Goal: Task Accomplishment & Management: Complete application form

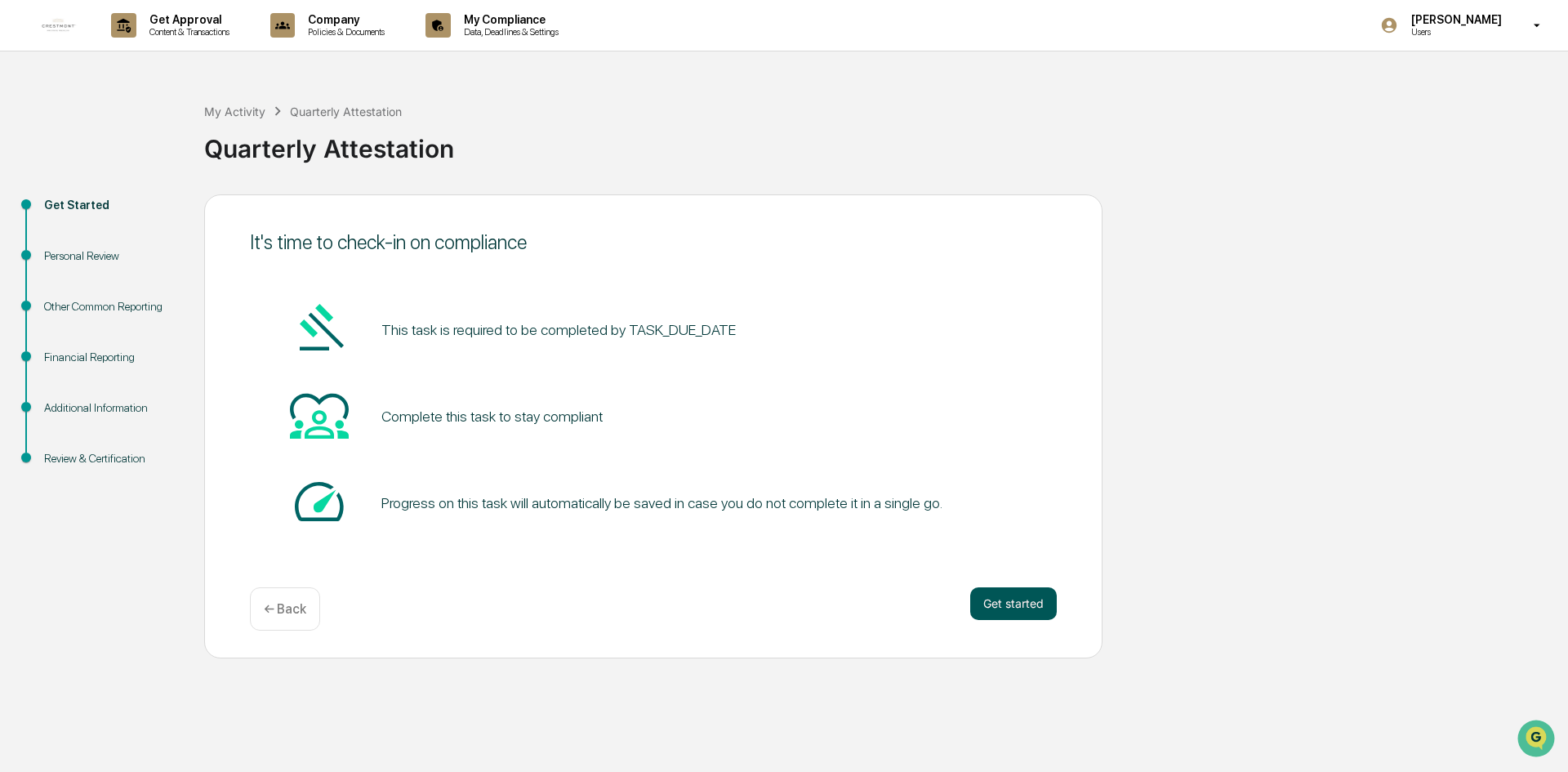
click at [1034, 605] on button "Get started" at bounding box center [1013, 603] width 87 height 33
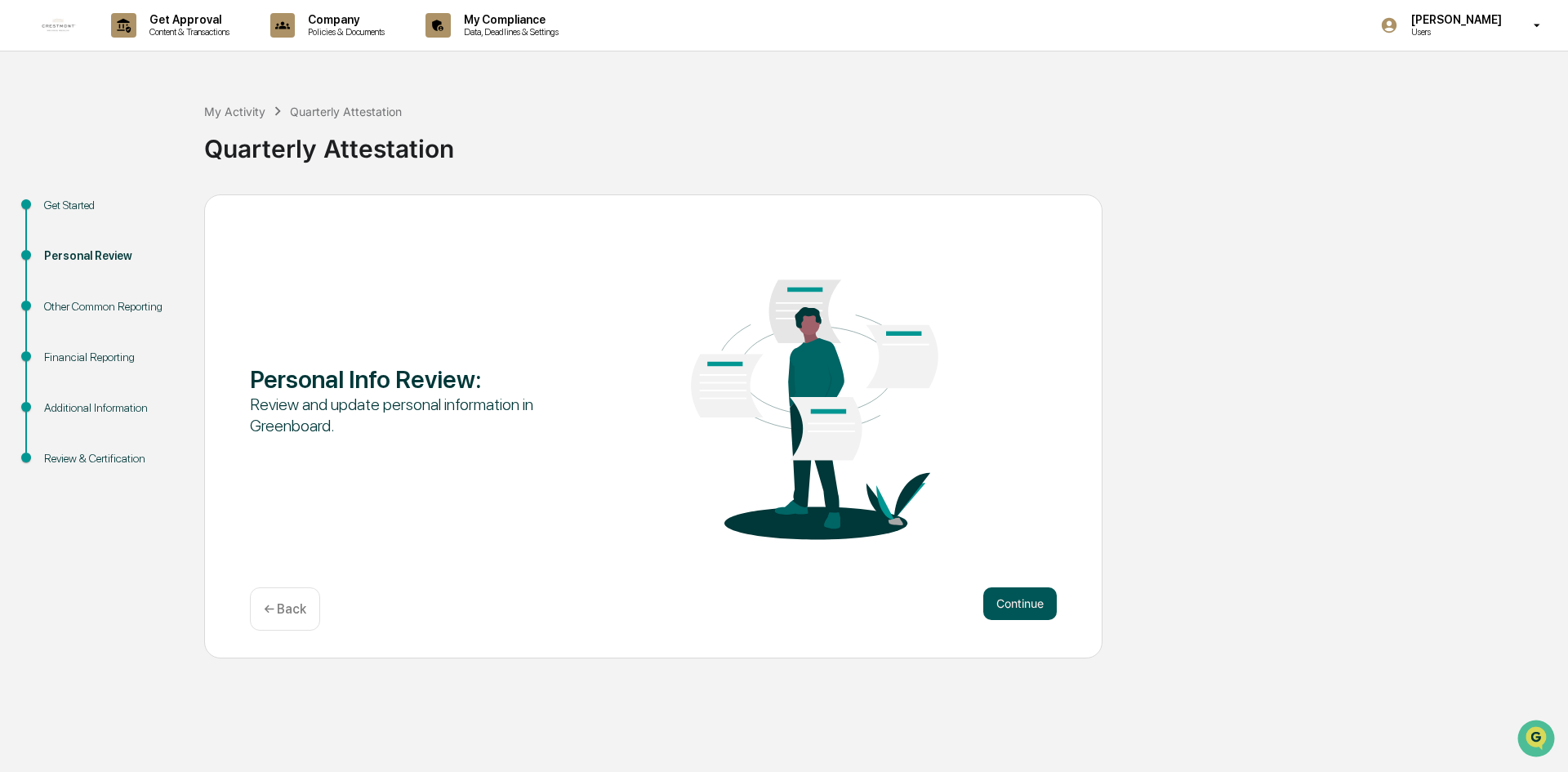
click at [1017, 612] on button "Continue" at bounding box center [1020, 603] width 74 height 33
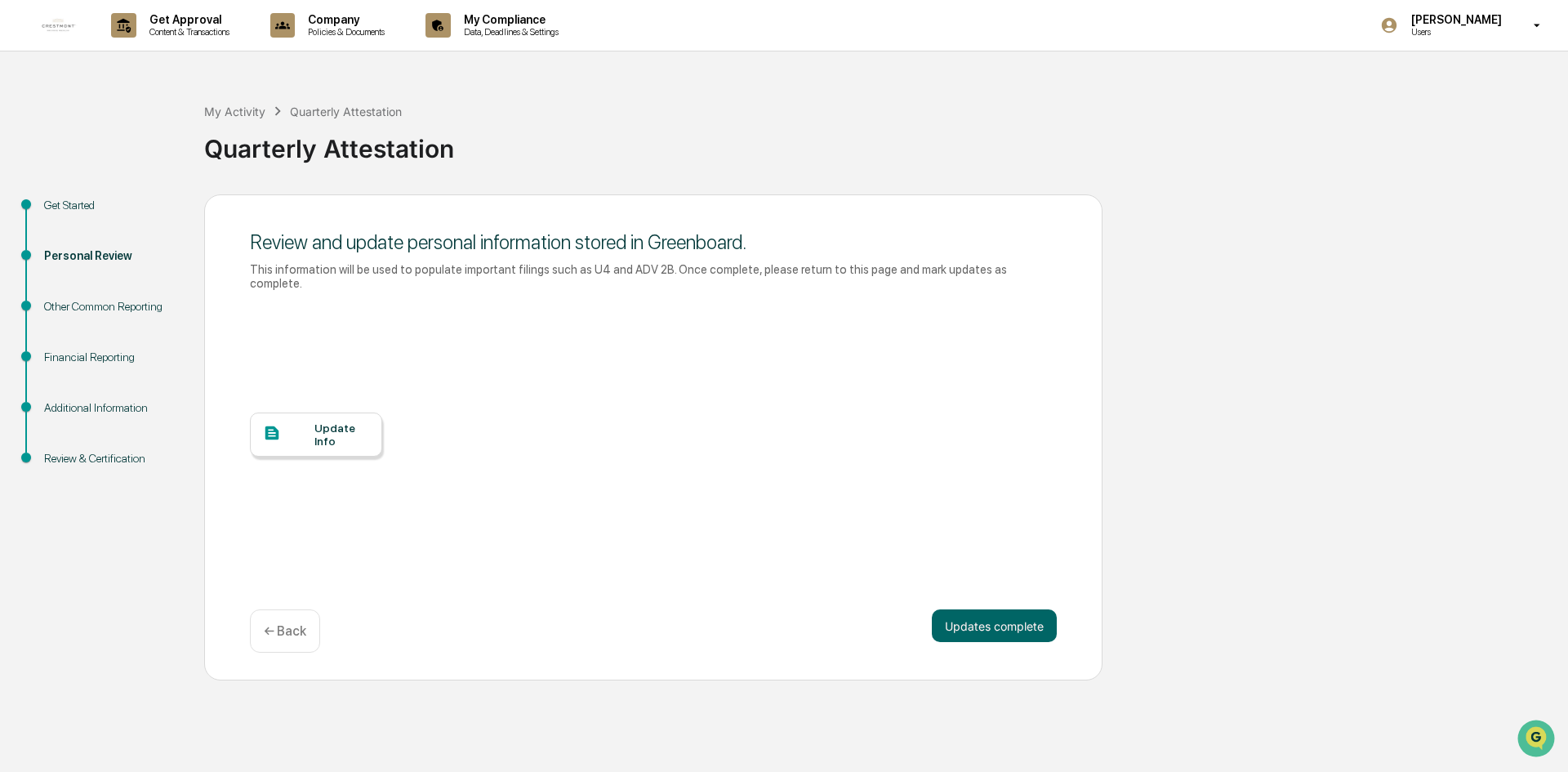
click at [321, 424] on div "Update Info" at bounding box center [342, 434] width 55 height 26
click at [991, 616] on button "Updates complete" at bounding box center [993, 626] width 125 height 33
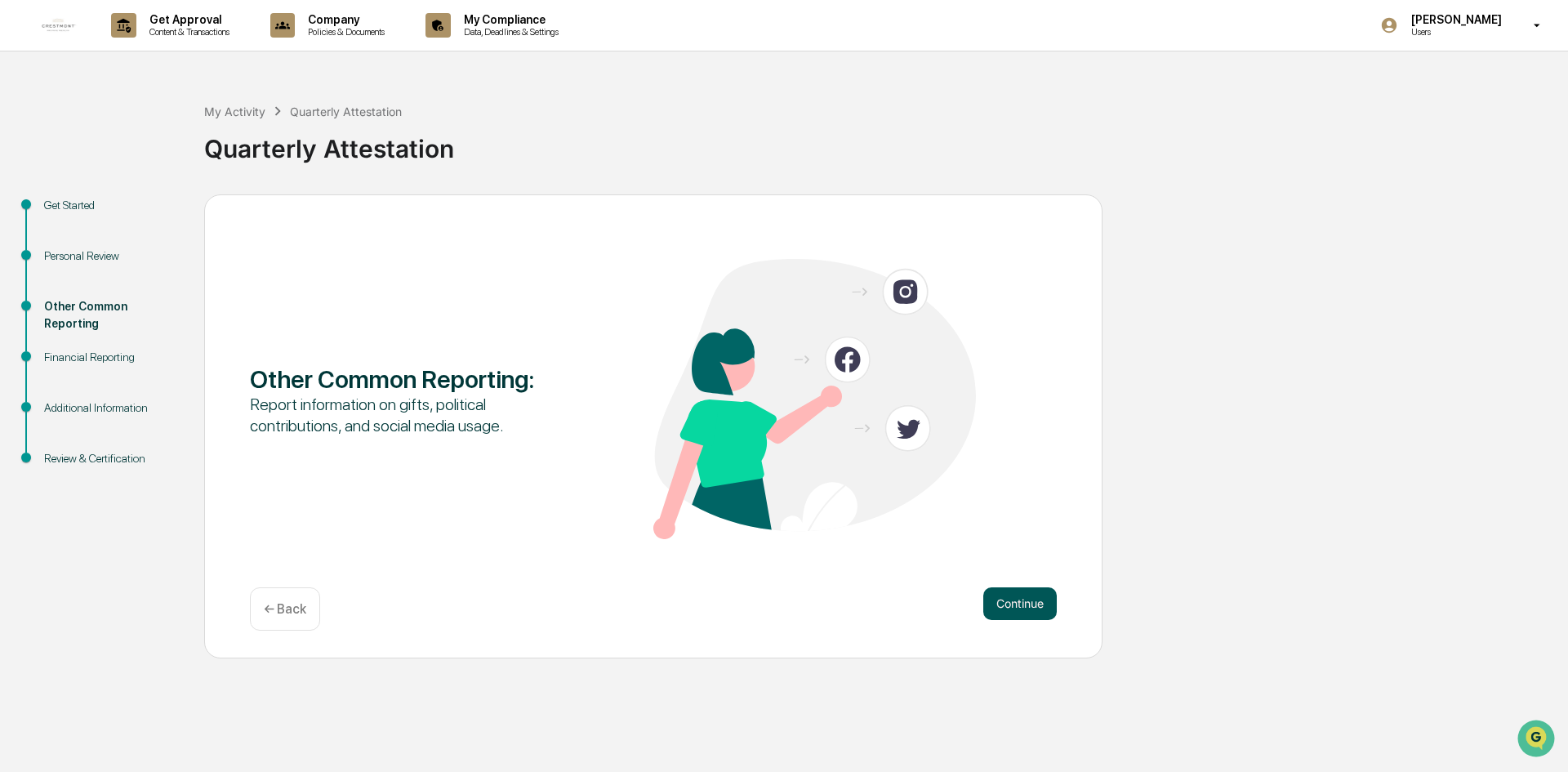
click at [995, 608] on button "Continue" at bounding box center [1020, 603] width 74 height 33
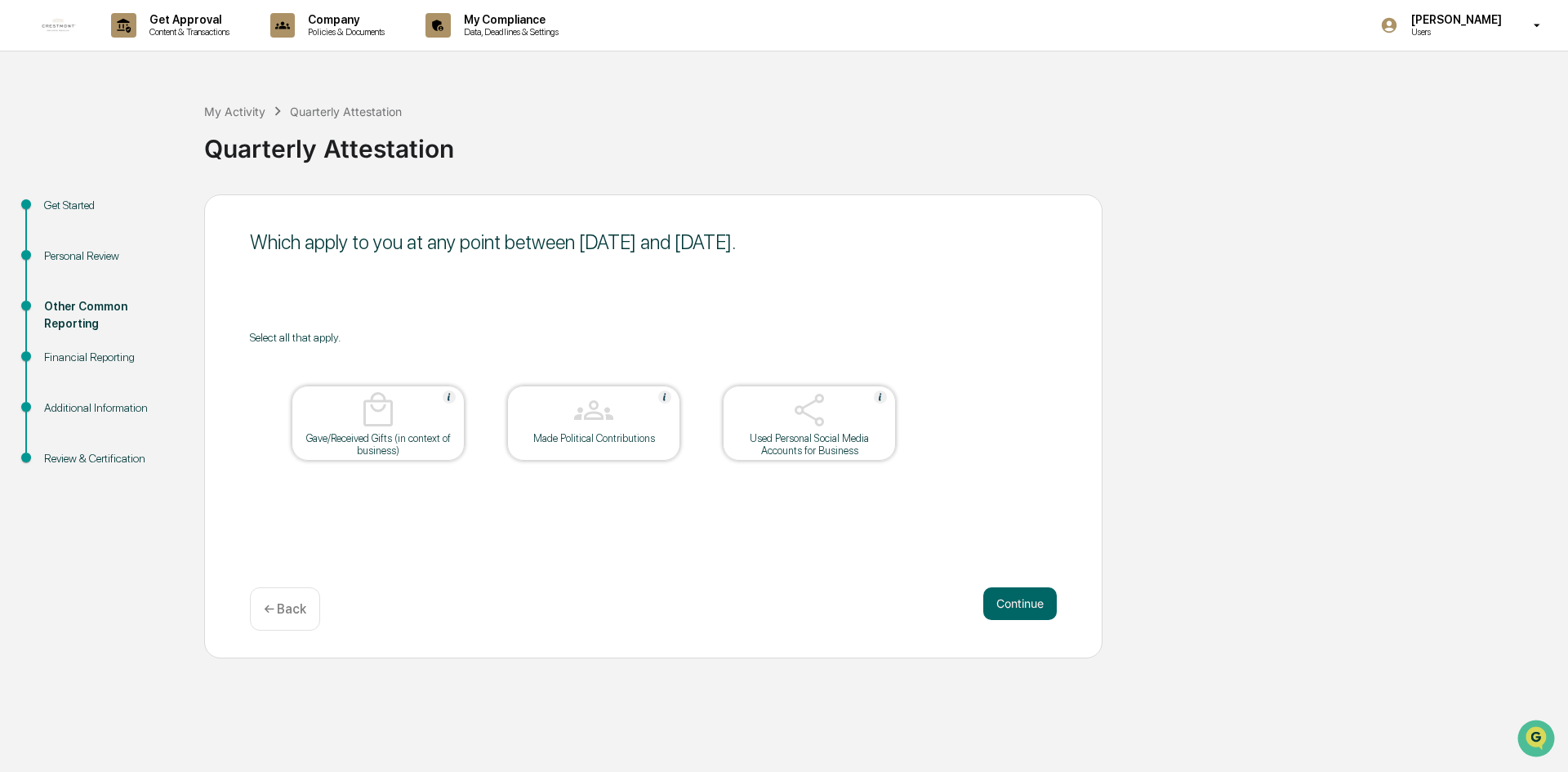
click at [1434, 357] on div "Get Started Personal Review Other Common Reporting Financial Reporting Addition…" at bounding box center [784, 426] width 1552 height 464
click at [839, 417] on div at bounding box center [809, 411] width 163 height 42
click at [768, 524] on div "Which apply to you at any point between [DATE] and [DATE]. Select all that appl…" at bounding box center [653, 426] width 899 height 464
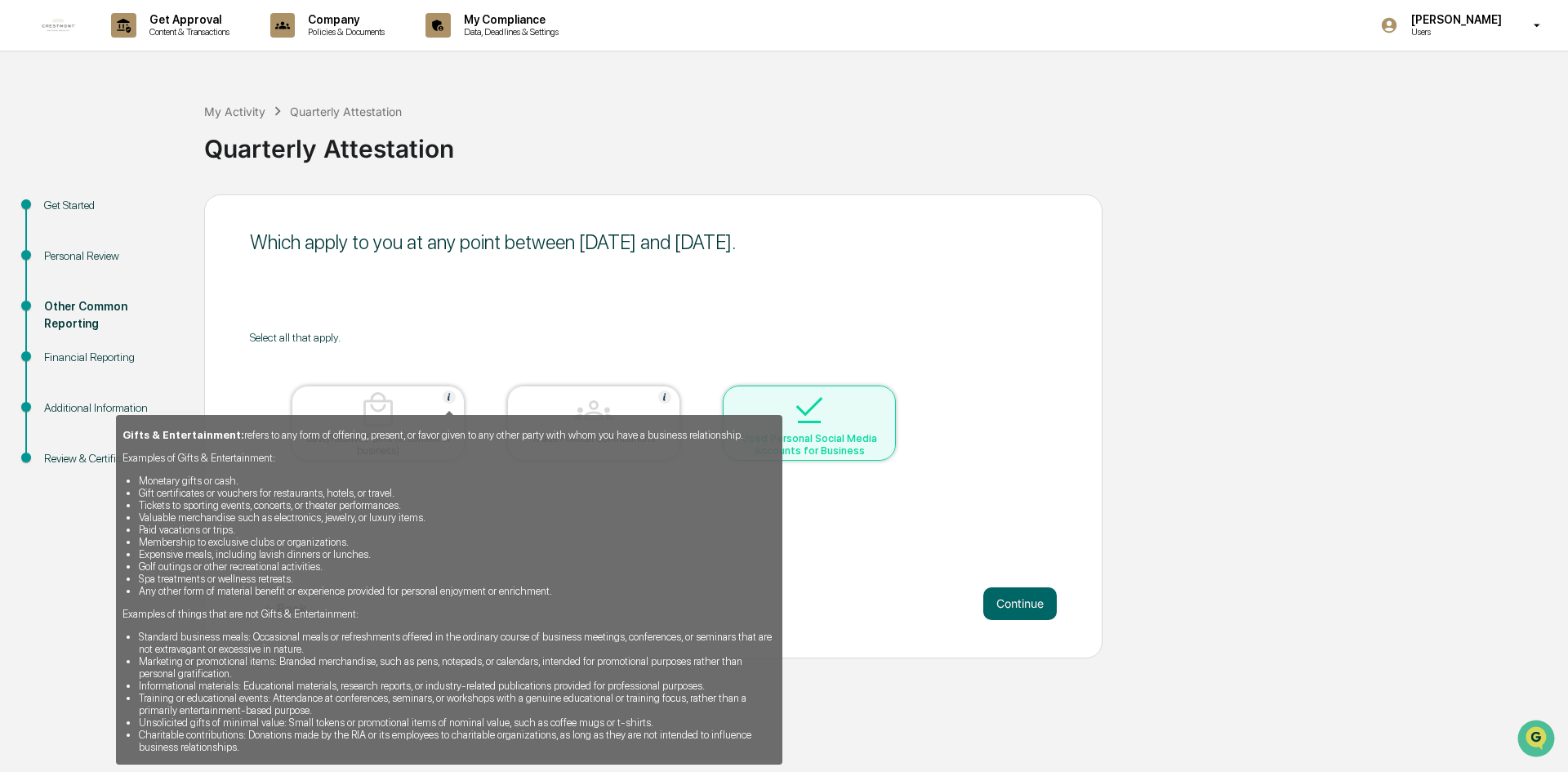
click at [451, 396] on img at bounding box center [448, 396] width 13 height 13
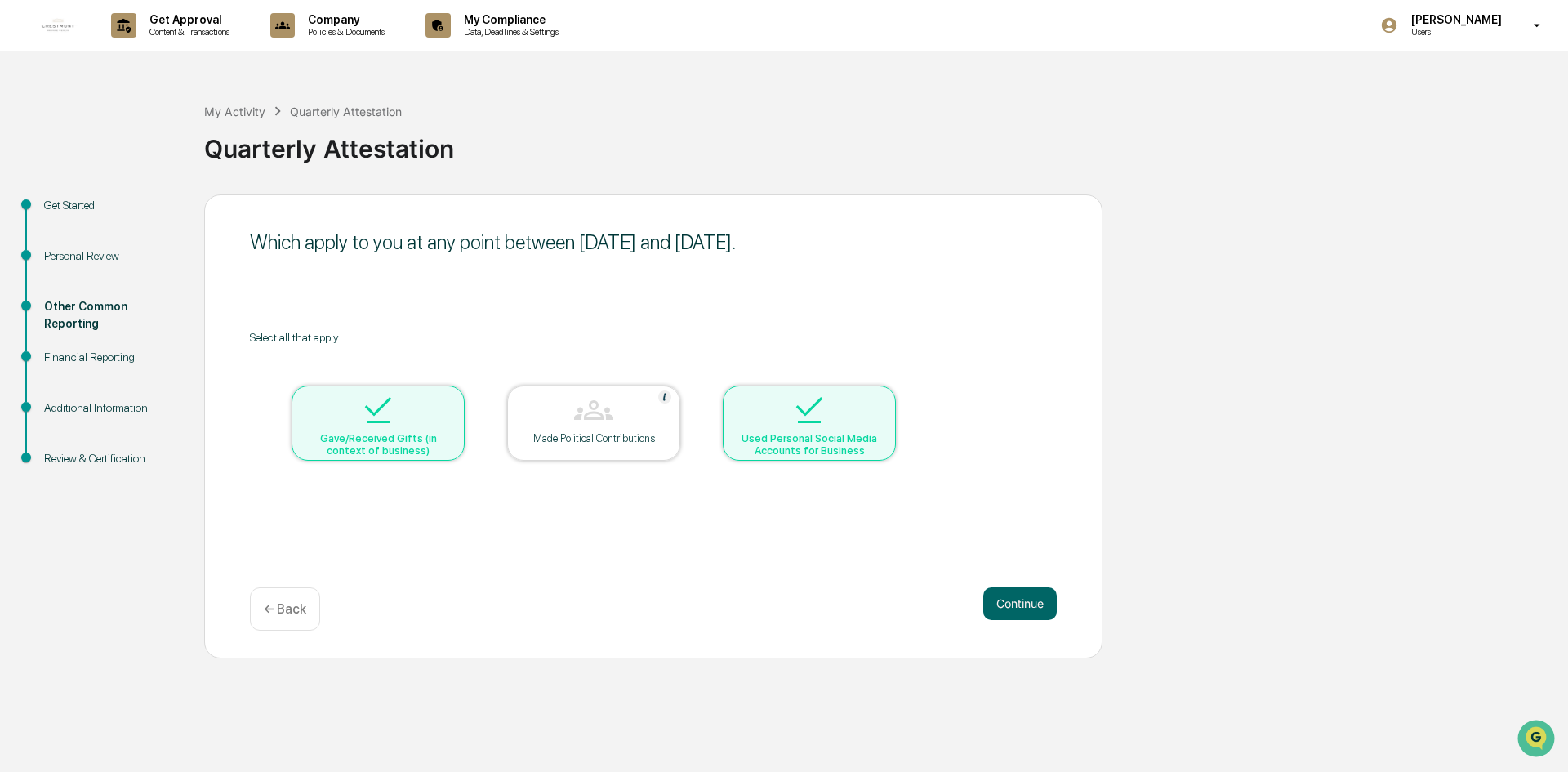
click at [404, 405] on div at bounding box center [379, 411] width 163 height 42
click at [399, 405] on div at bounding box center [379, 411] width 163 height 42
click at [1008, 594] on button "Continue" at bounding box center [1020, 603] width 74 height 33
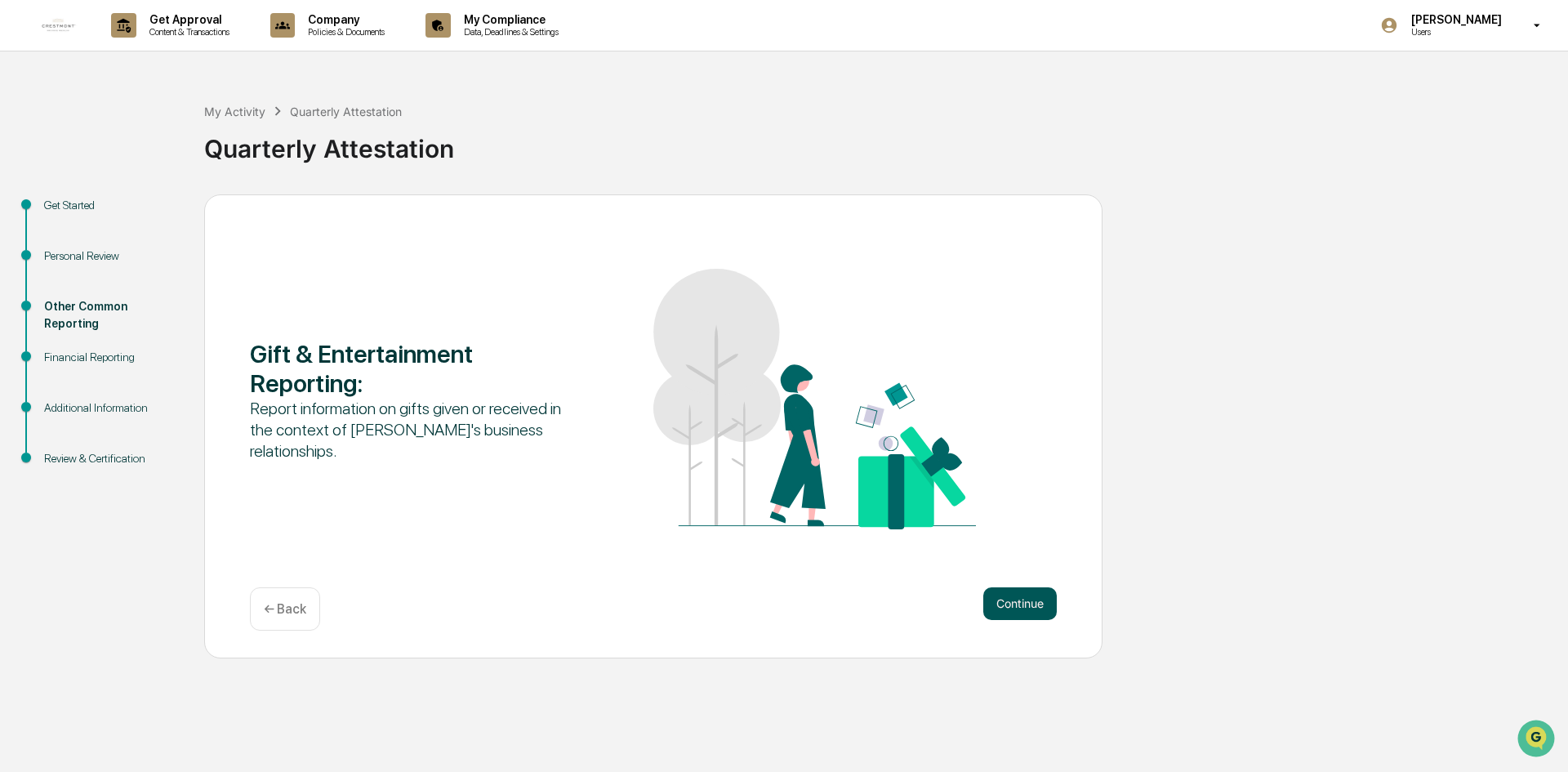
click at [1019, 598] on button "Continue" at bounding box center [1020, 603] width 74 height 33
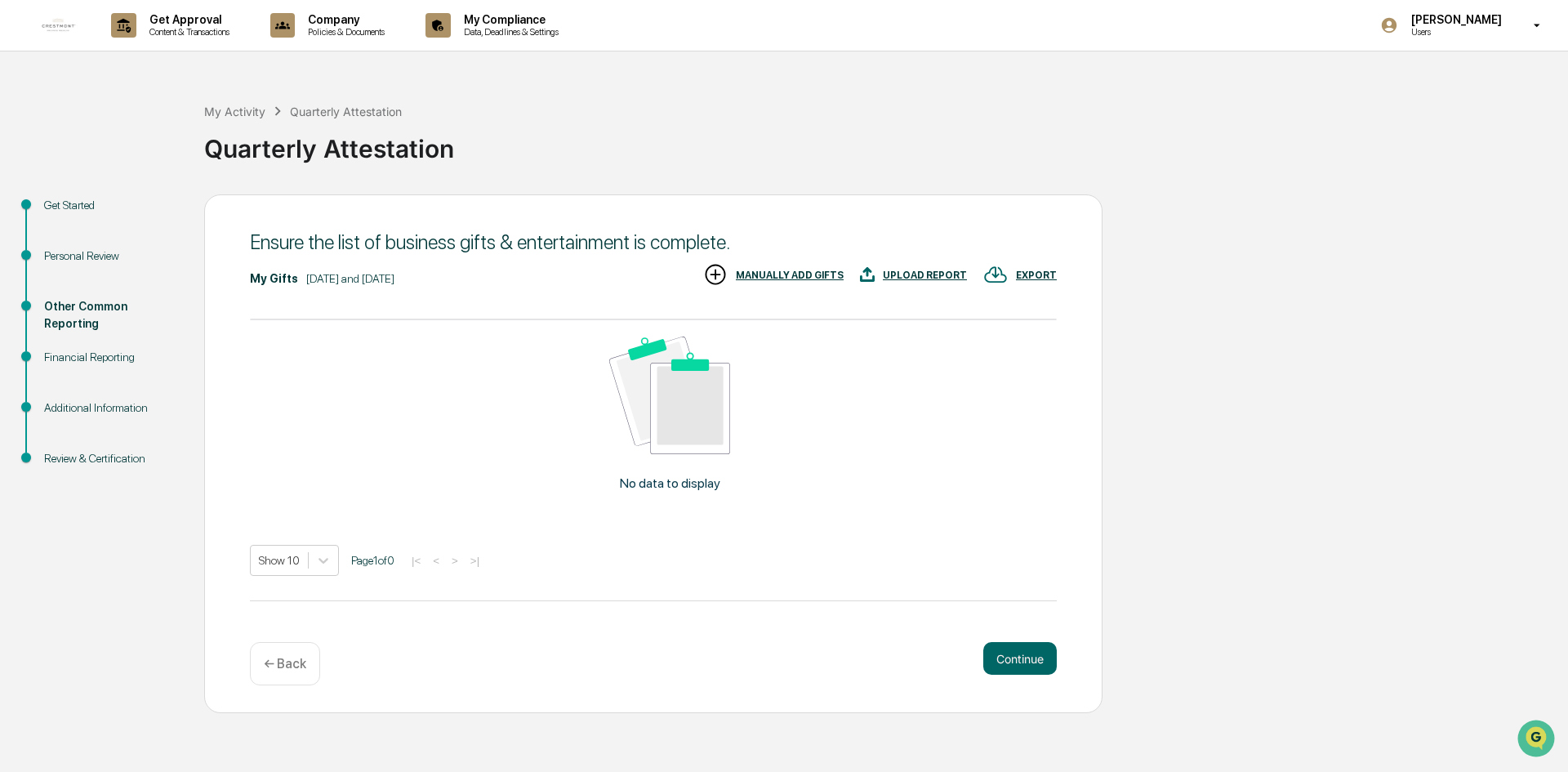
click at [816, 277] on div "MANUALLY ADD GIFTS" at bounding box center [790, 275] width 108 height 11
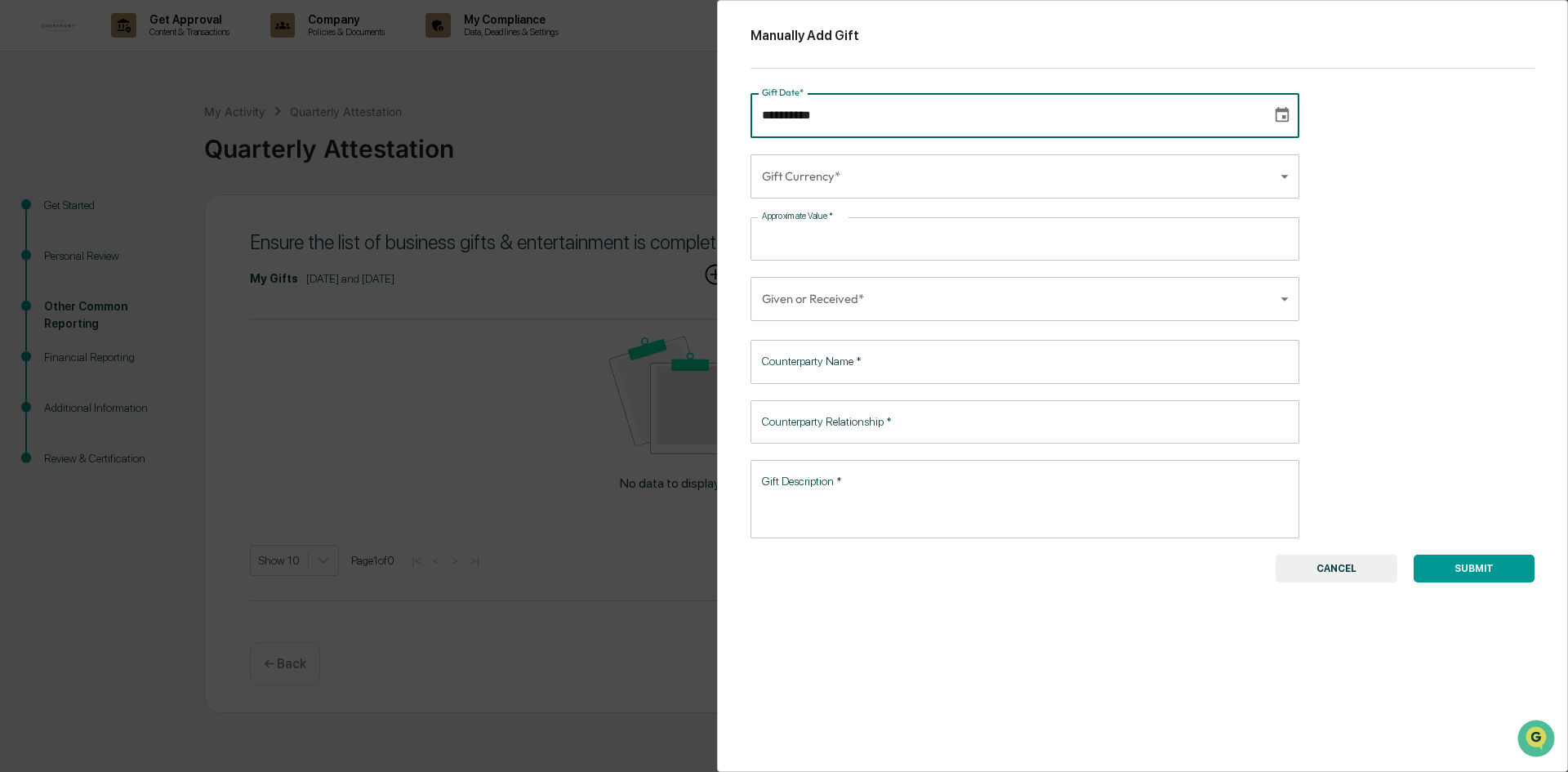
click at [814, 112] on input "**********" at bounding box center [1005, 115] width 510 height 44
type input "**********"
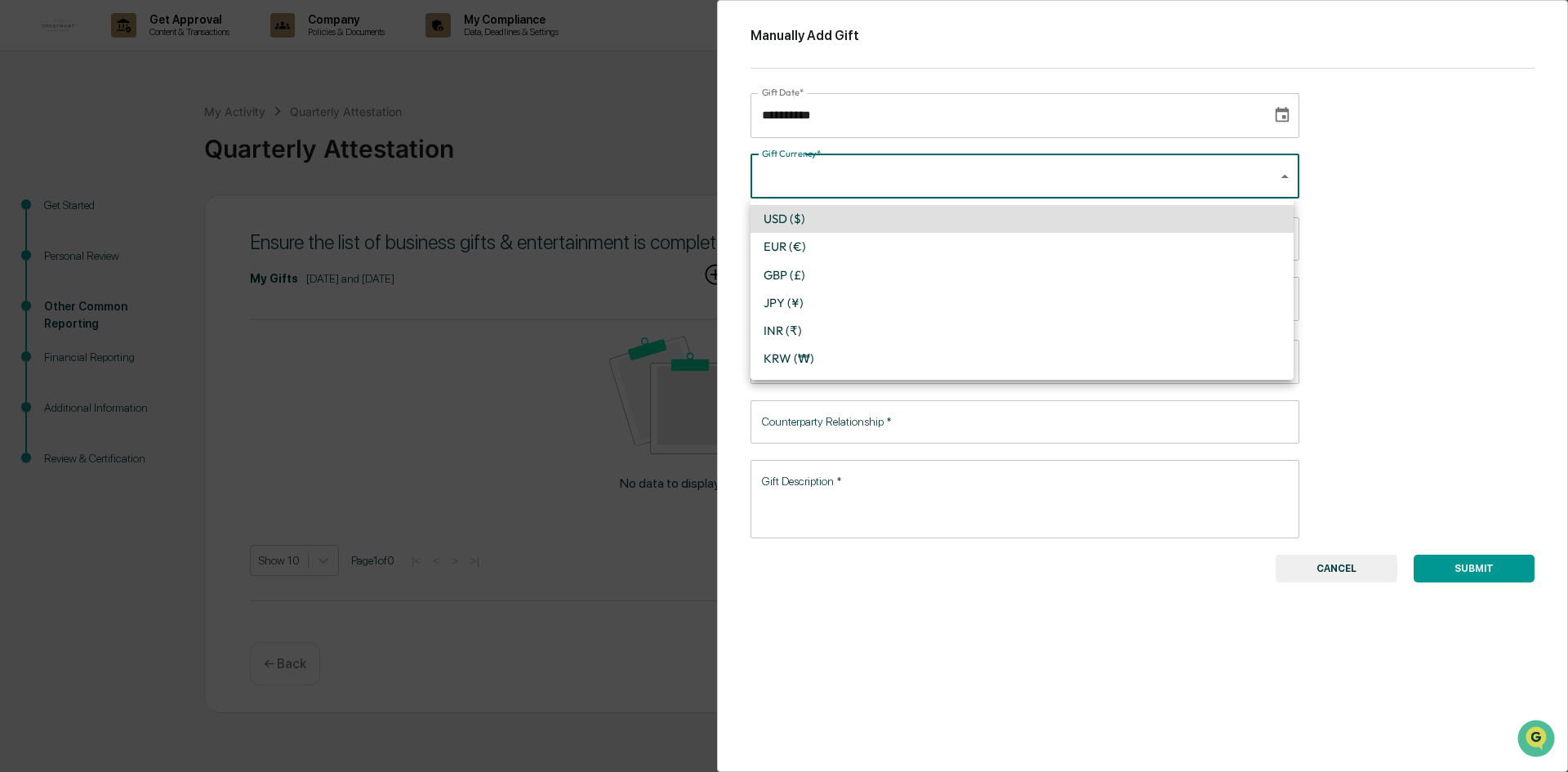
click at [868, 173] on body "**********" at bounding box center [784, 386] width 1568 height 772
click at [868, 173] on div at bounding box center [784, 386] width 1568 height 772
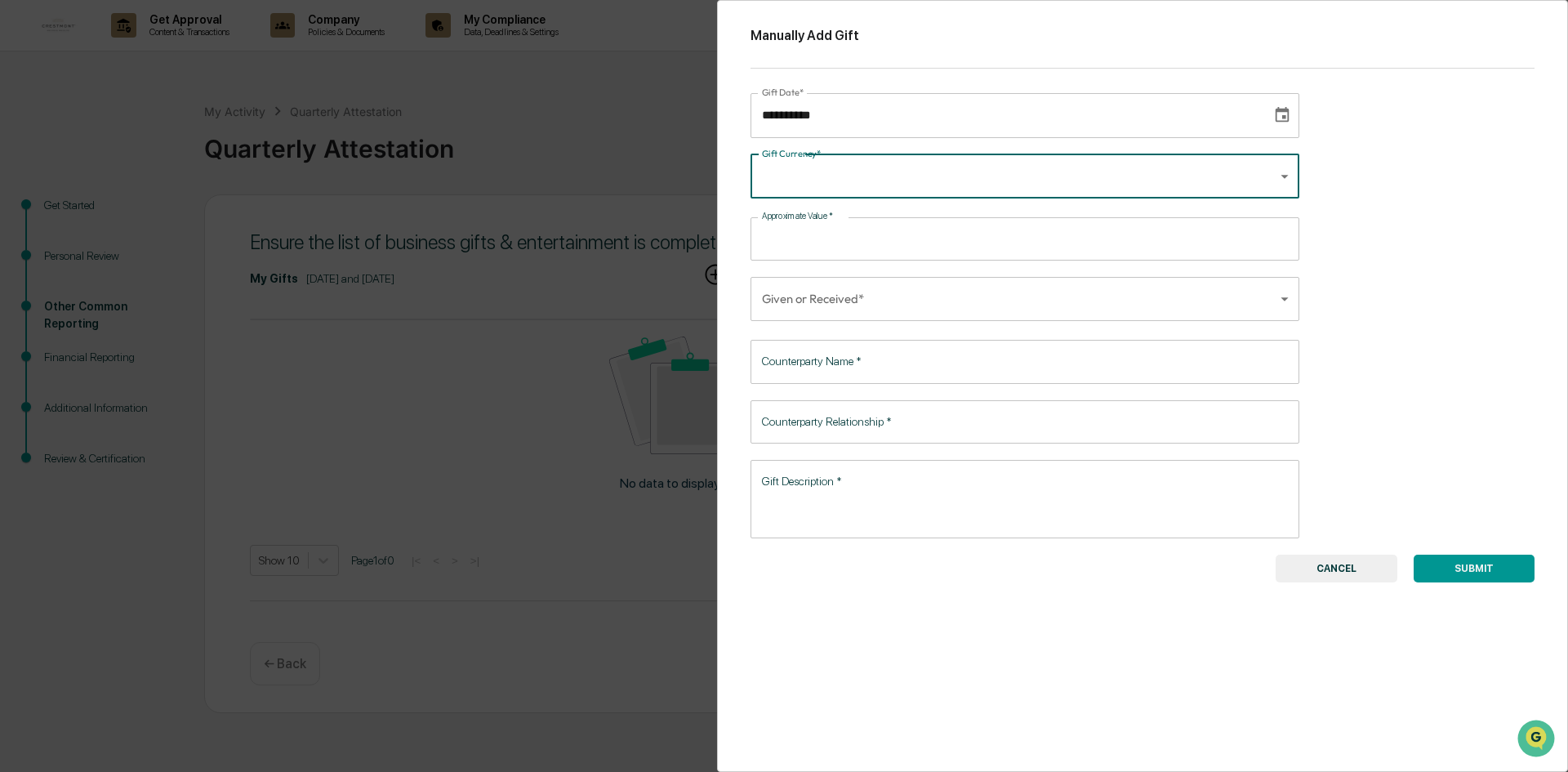
click at [855, 238] on input "Approximate Value   *" at bounding box center [1033, 238] width 531 height 43
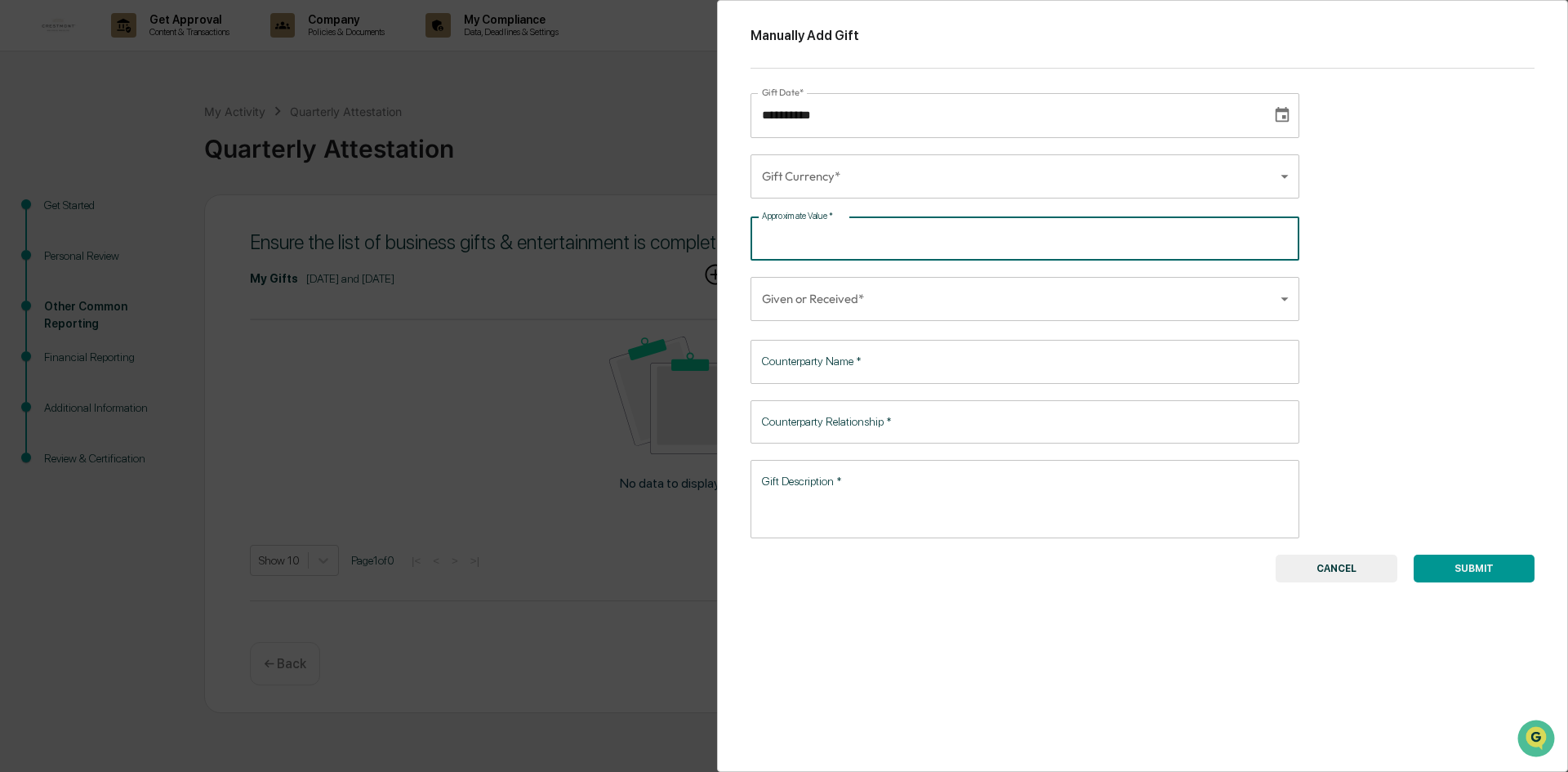
type input "*****"
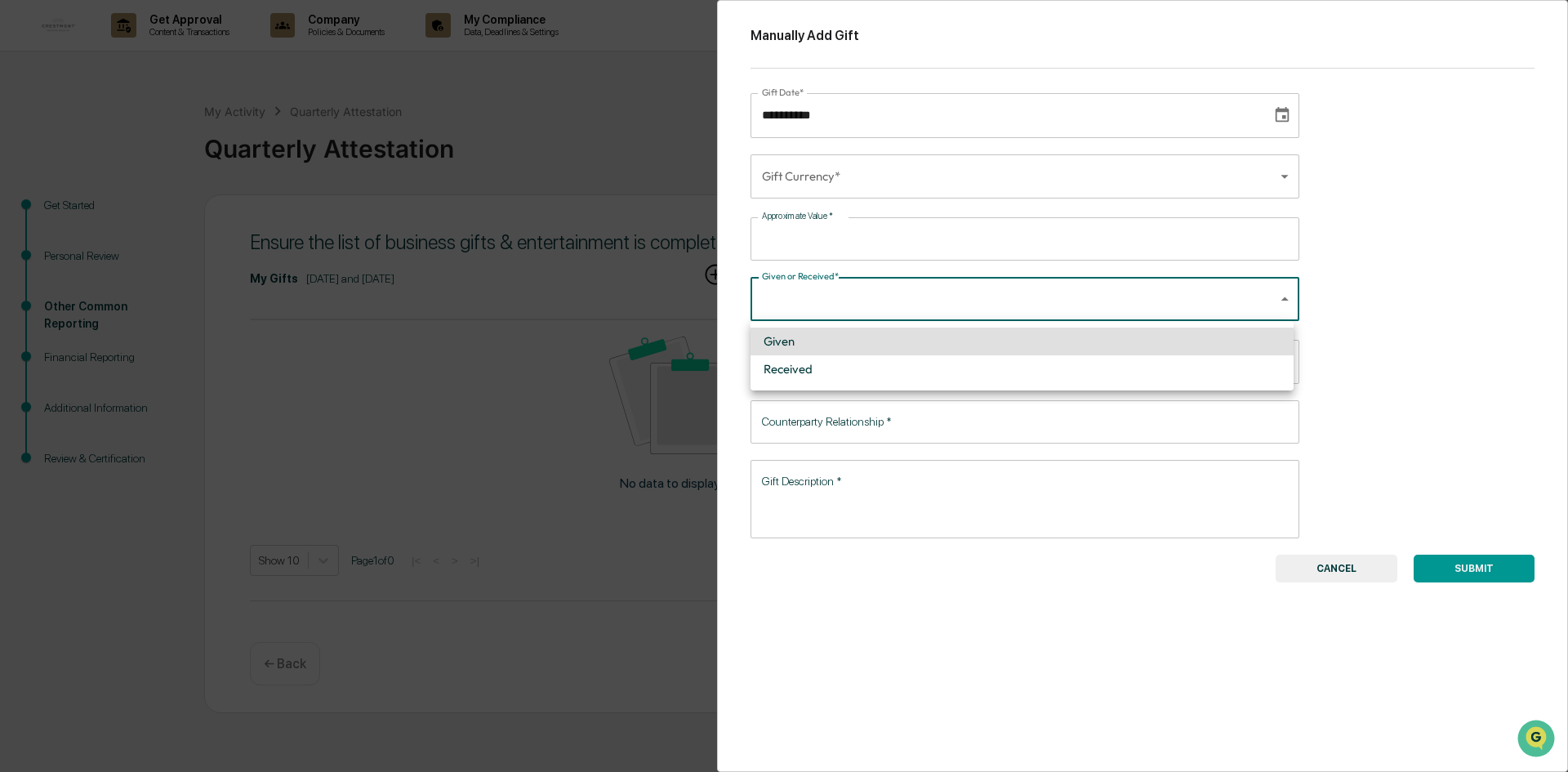
click at [862, 302] on body "**********" at bounding box center [784, 386] width 1568 height 772
click at [848, 340] on li "Given" at bounding box center [1021, 342] width 543 height 28
type input "*****"
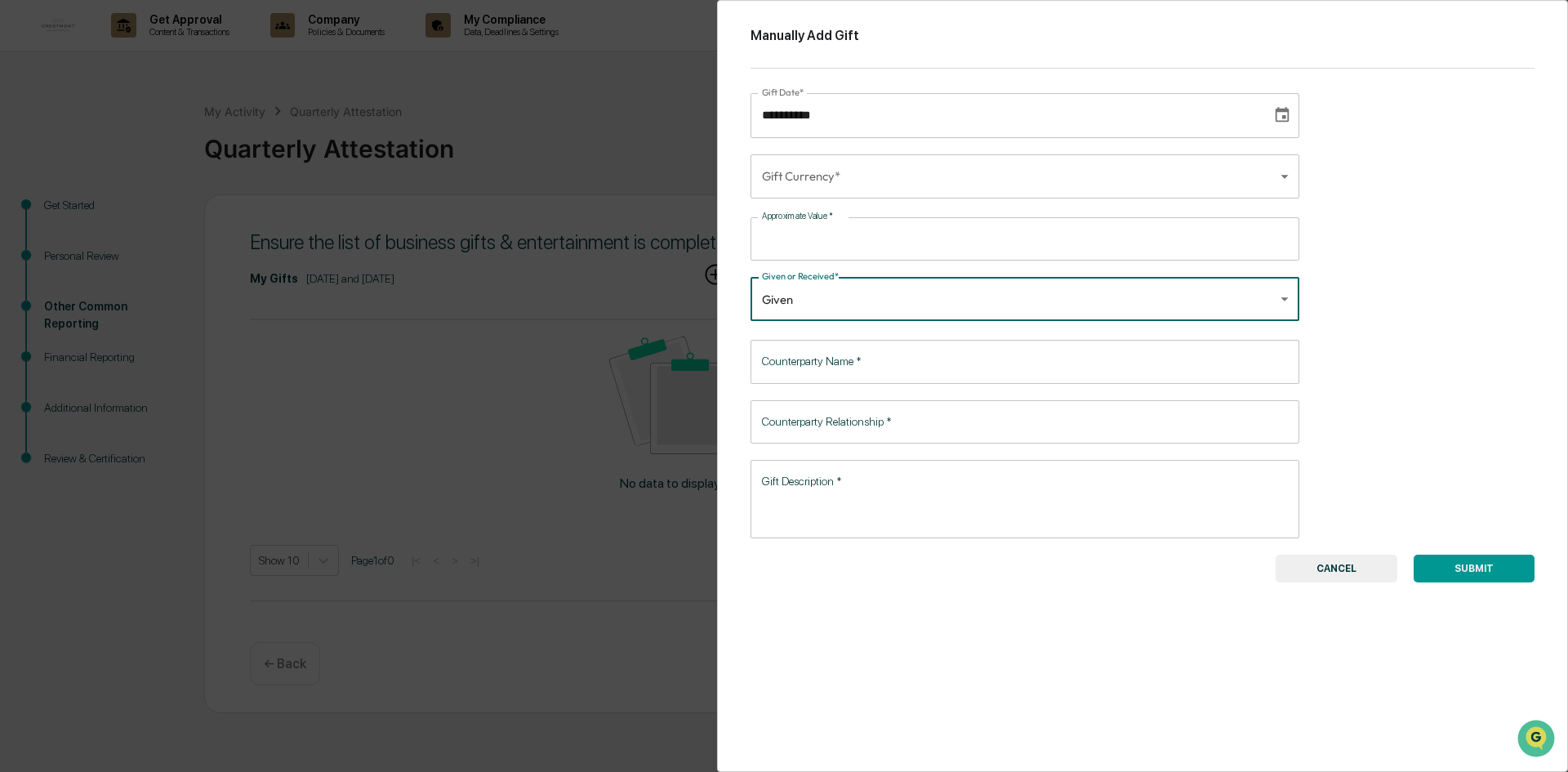
click at [854, 301] on body "**********" at bounding box center [784, 386] width 1568 height 772
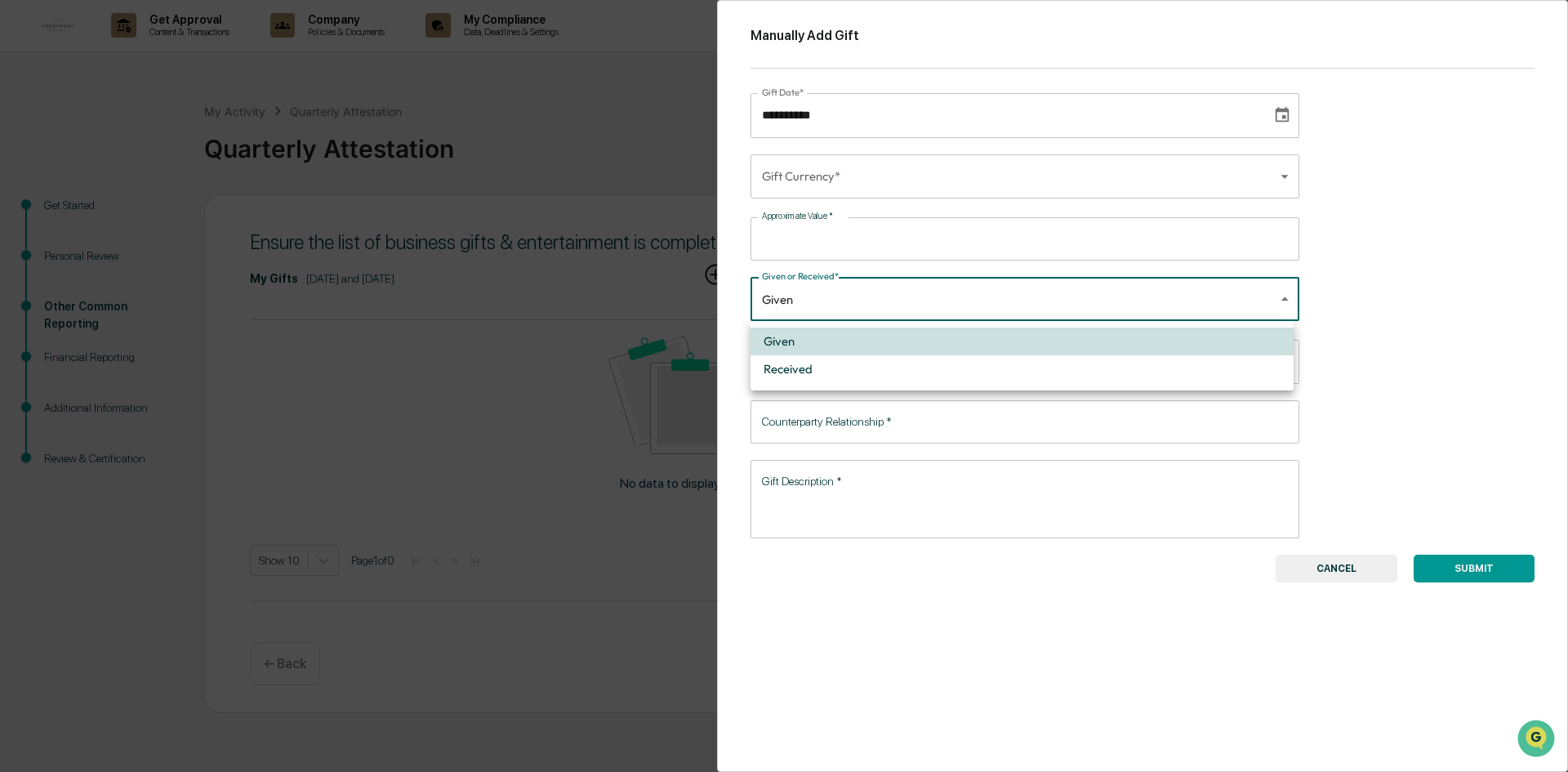
click at [892, 616] on div at bounding box center [784, 386] width 1568 height 772
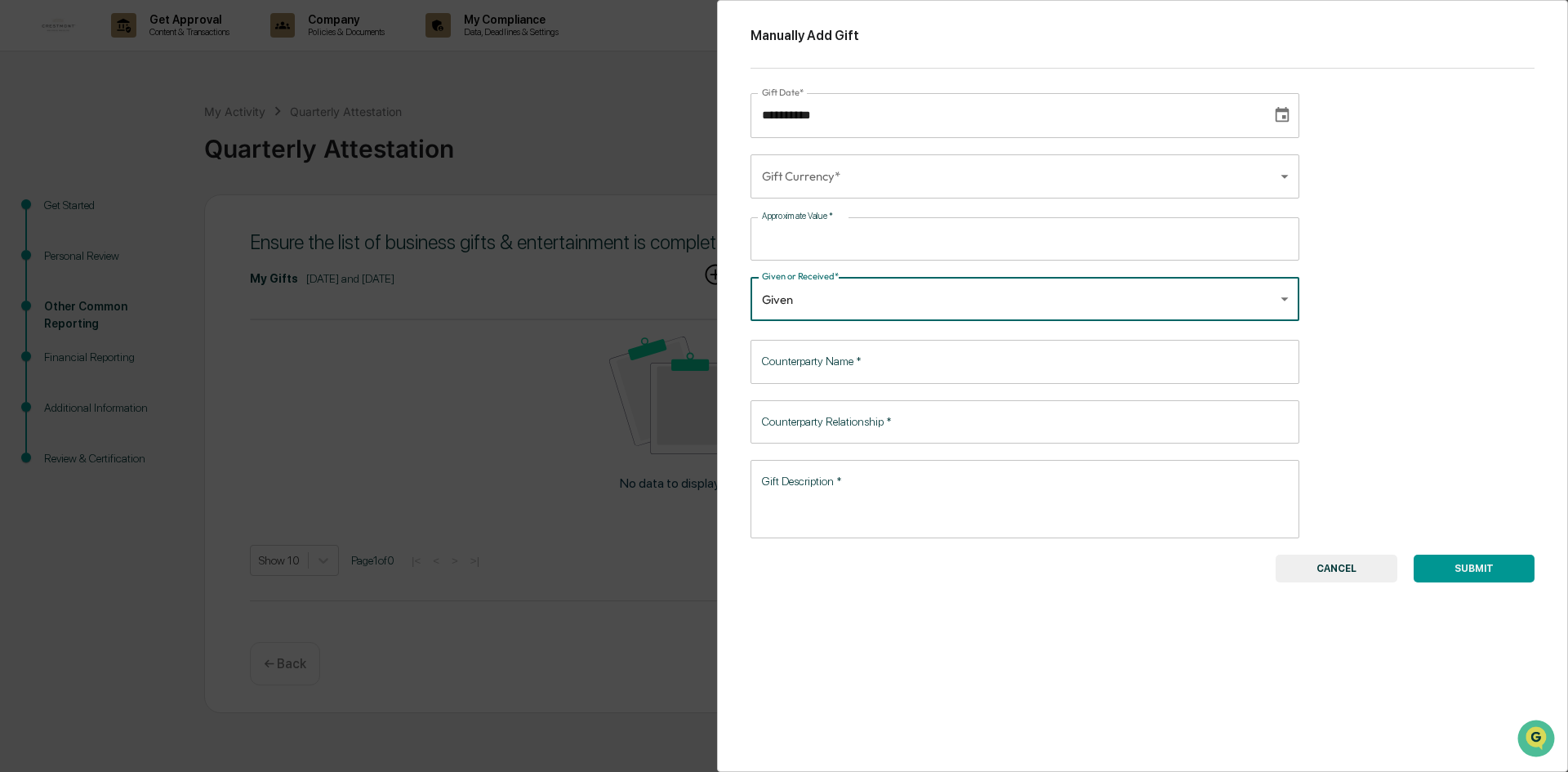
click at [841, 367] on input "Counterparty Name   *" at bounding box center [1024, 361] width 549 height 43
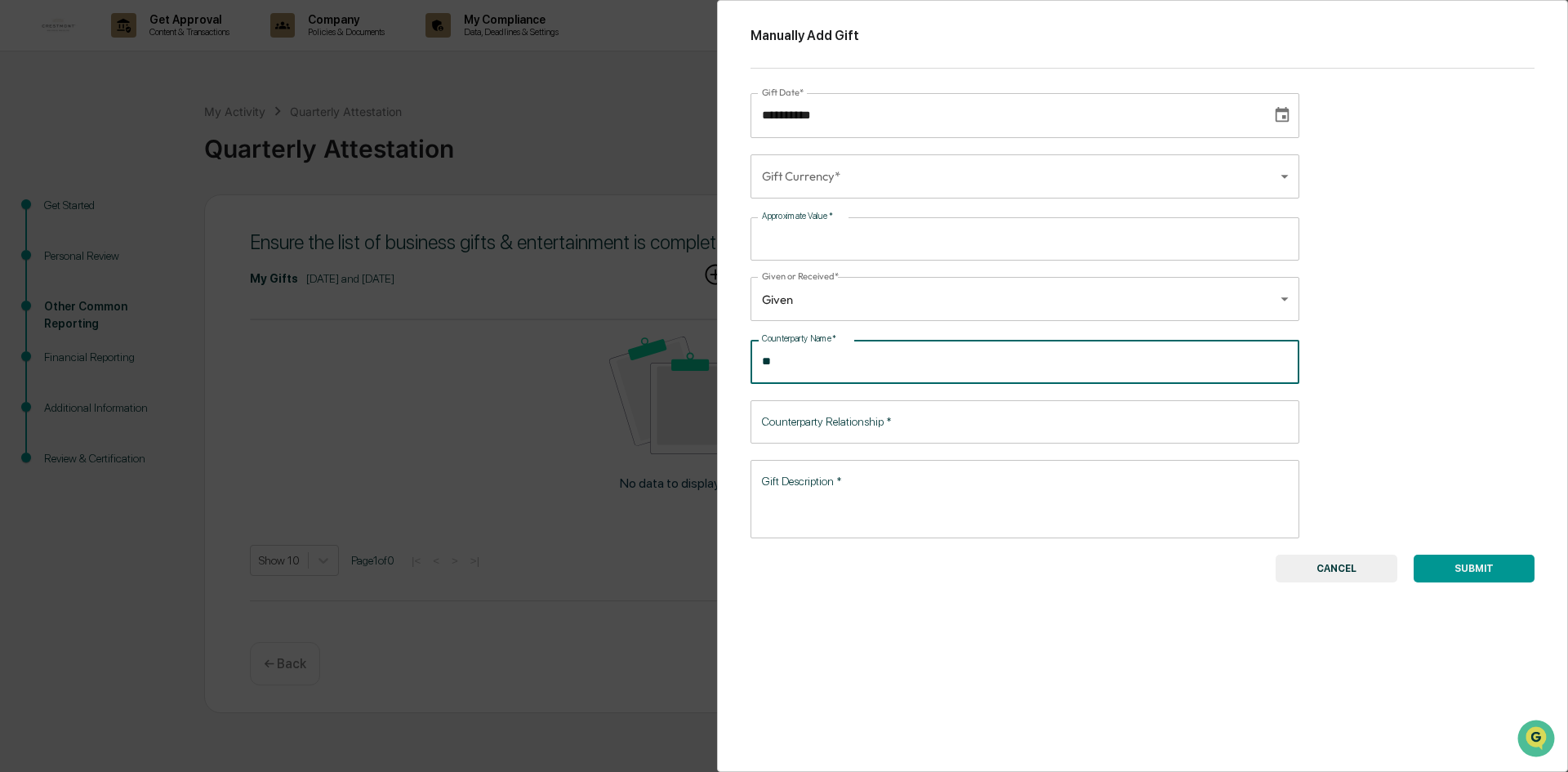
type input "*"
type input "**********"
click at [836, 415] on input "Counterparty Relationship   *" at bounding box center [1024, 421] width 549 height 43
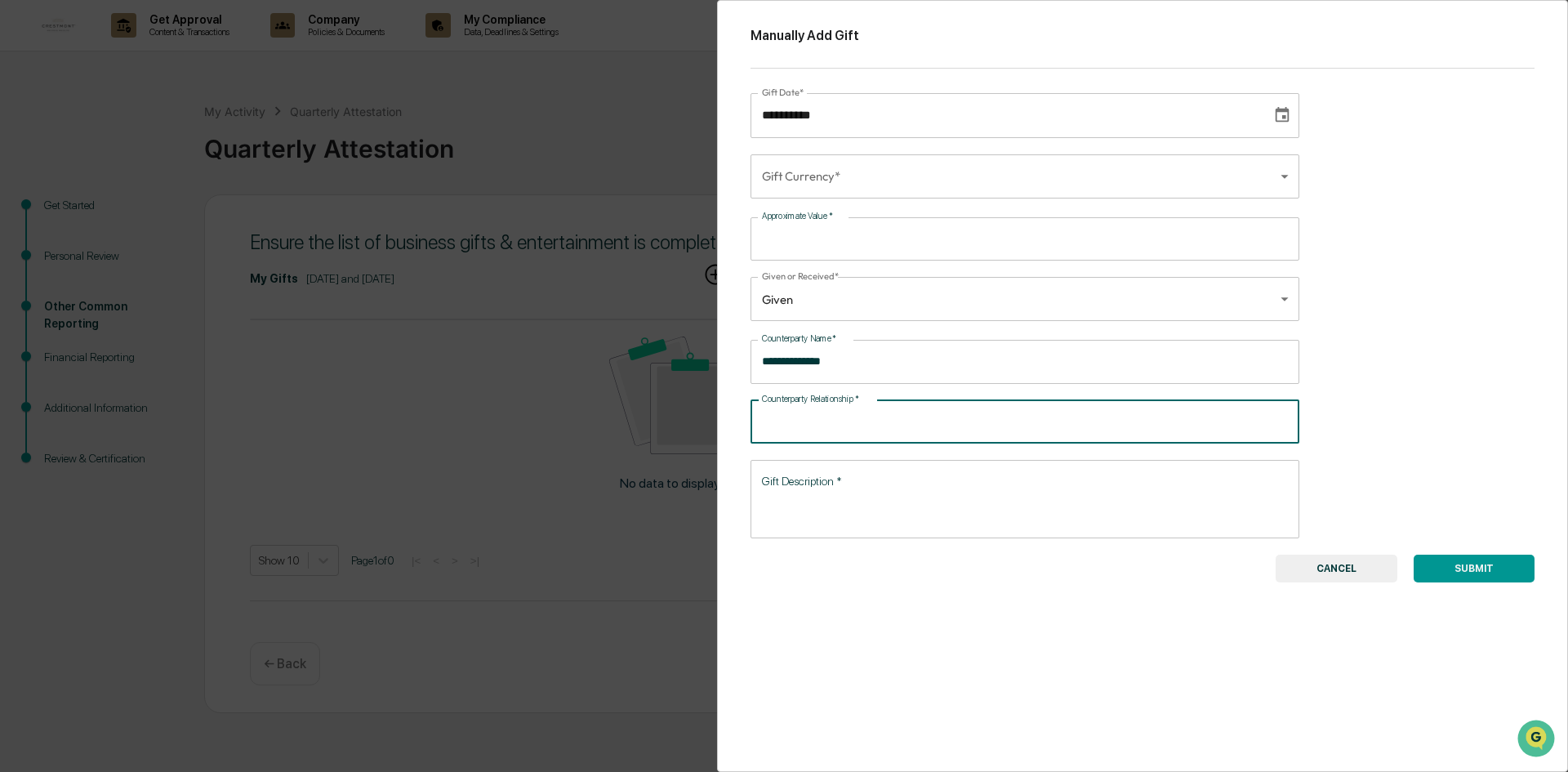
click at [824, 483] on textarea "Gift Description   *" at bounding box center [1025, 499] width 526 height 52
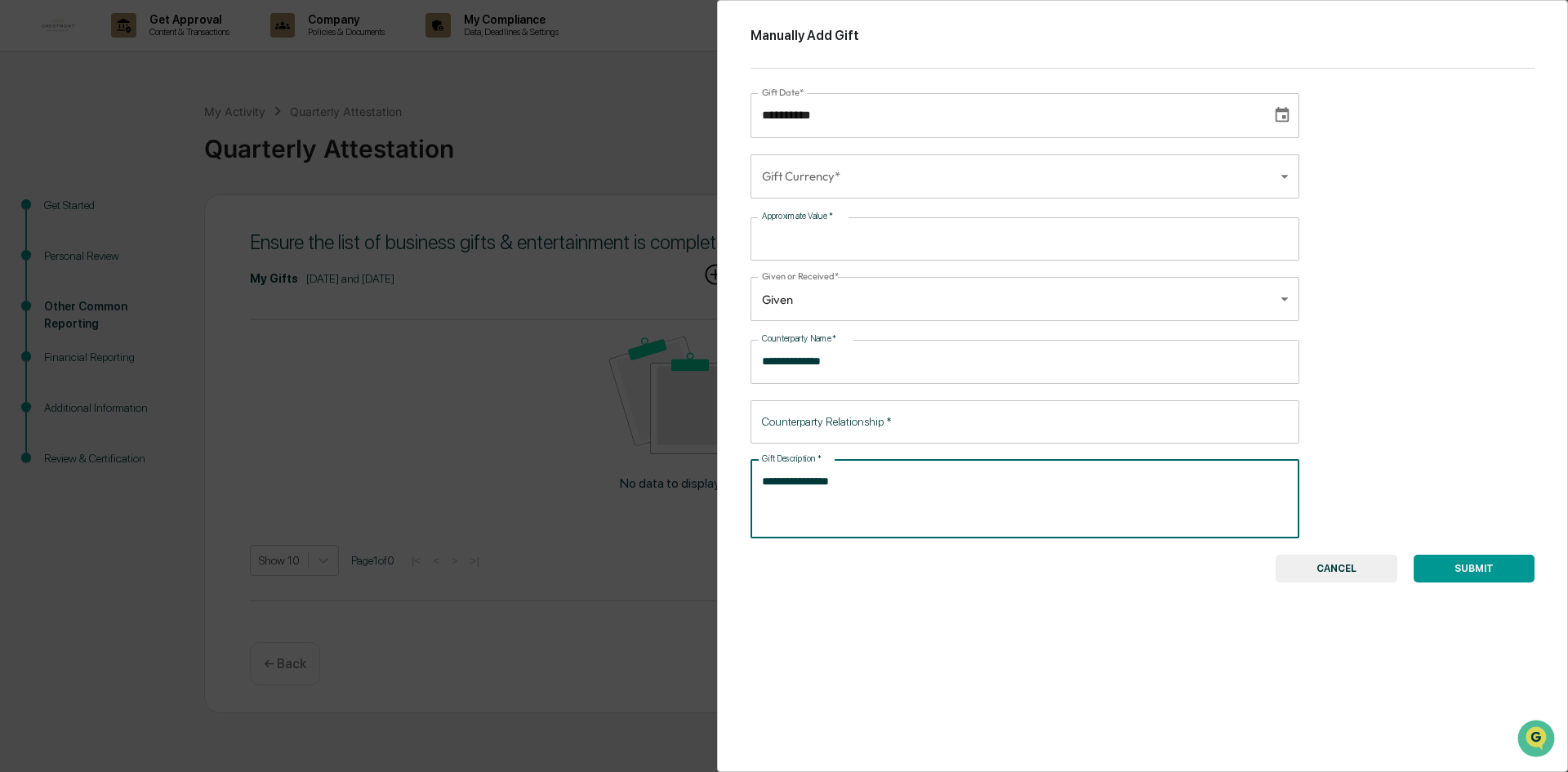
type textarea "**********"
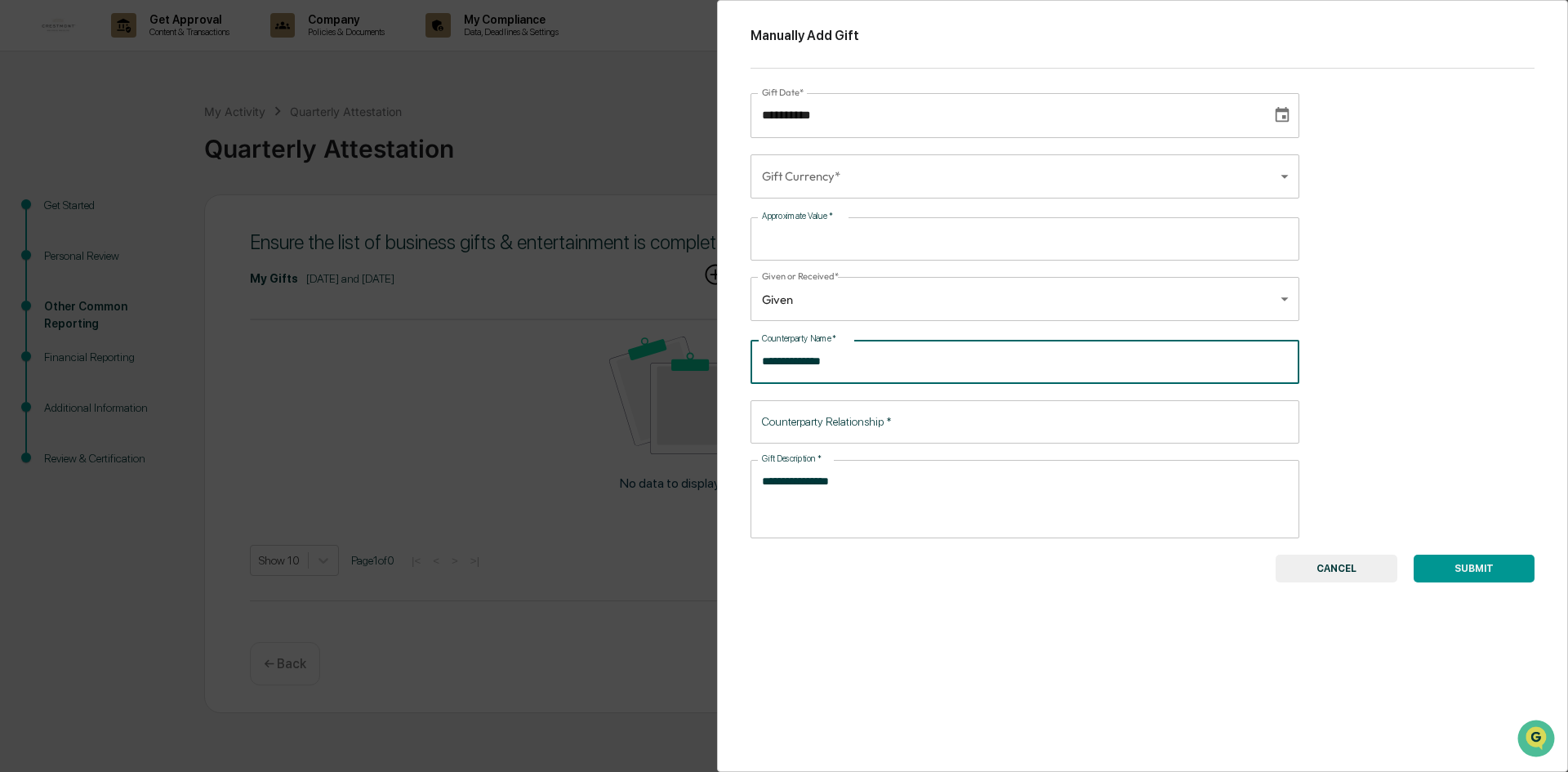
drag, startPoint x: 864, startPoint y: 364, endPoint x: 791, endPoint y: 368, distance: 73.1
click at [791, 368] on input "**********" at bounding box center [1024, 361] width 549 height 43
type input "****"
click at [843, 417] on input "Counterparty Relationship   *" at bounding box center [1024, 421] width 549 height 43
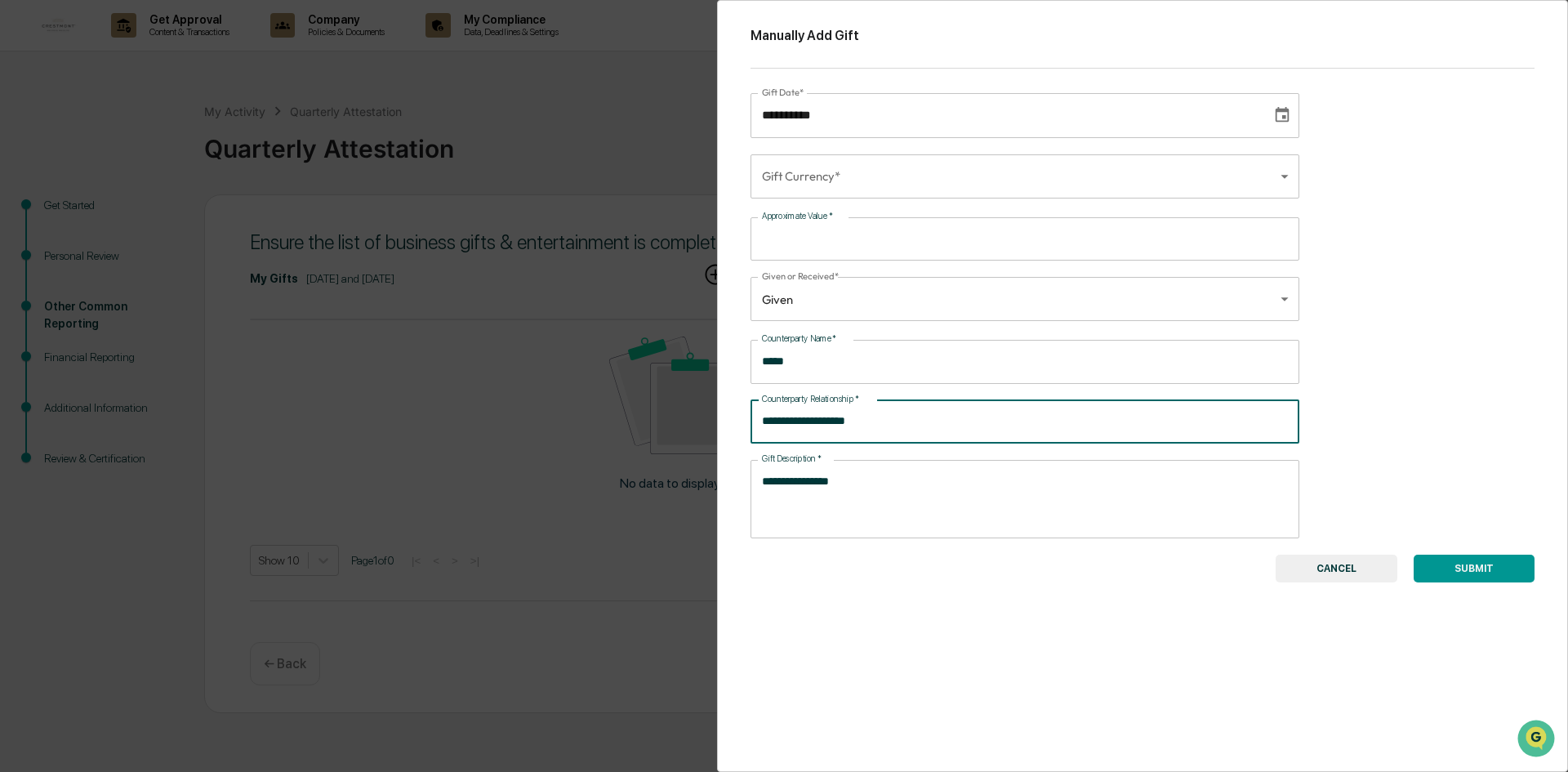
type input "**********"
click at [926, 574] on div "**********" at bounding box center [1143, 386] width 851 height 772
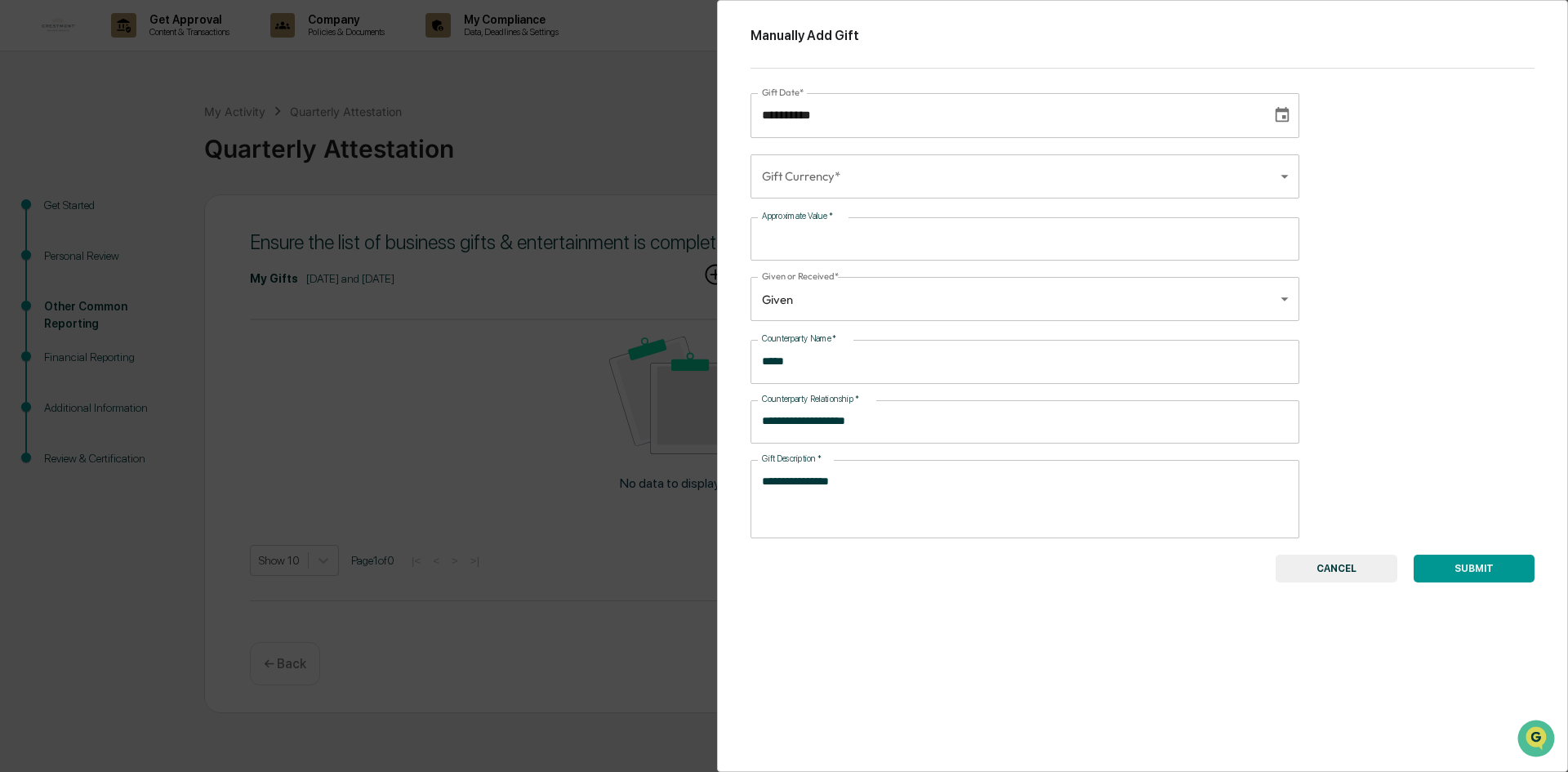
click at [1469, 565] on button "SUBMIT" at bounding box center [1473, 569] width 121 height 28
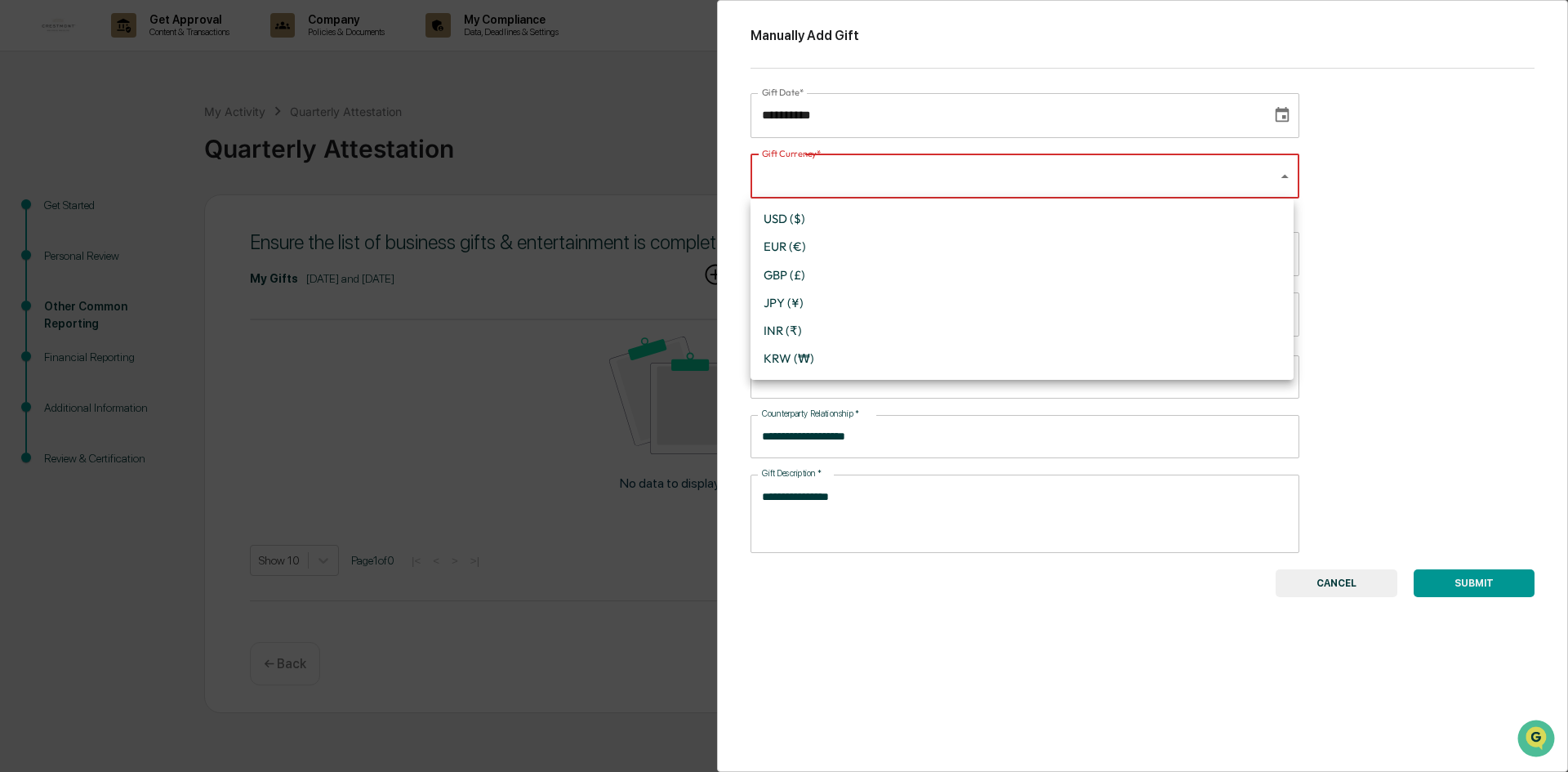
click at [1008, 170] on body "**********" at bounding box center [784, 386] width 1568 height 772
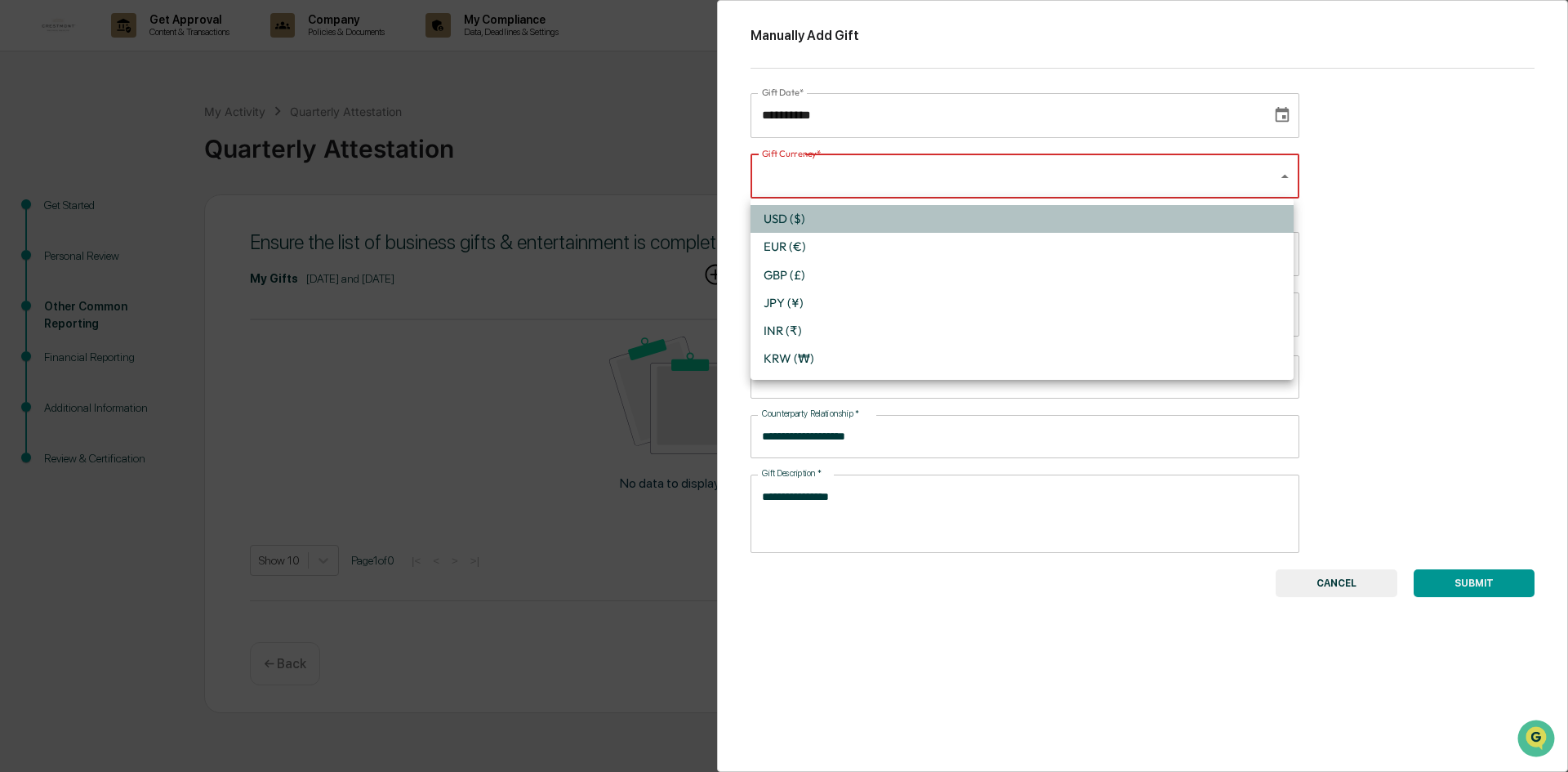
click at [888, 223] on li "USD ($)" at bounding box center [1021, 219] width 543 height 28
type input "*"
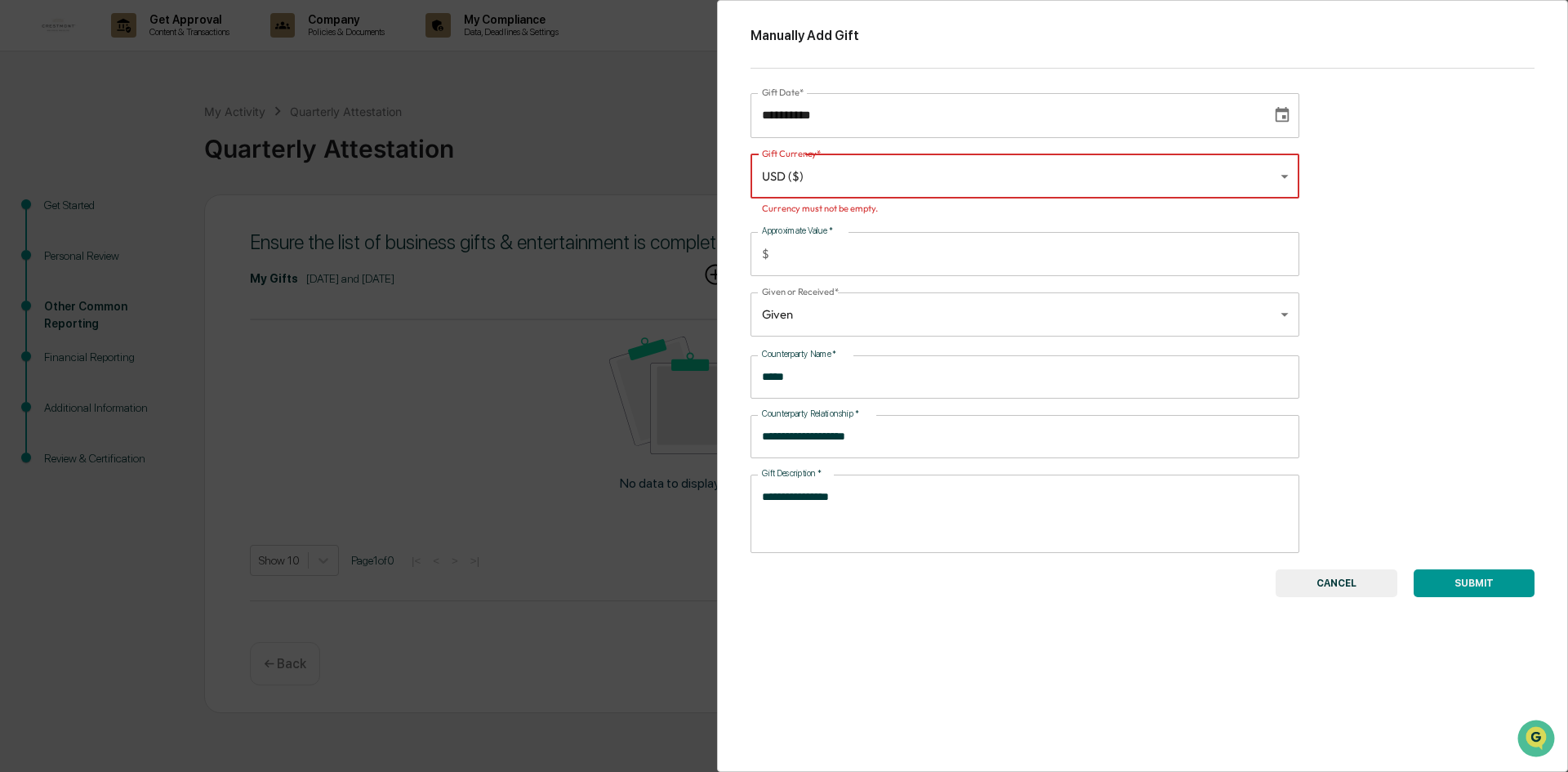
click at [1457, 586] on button "SUBMIT" at bounding box center [1473, 583] width 121 height 28
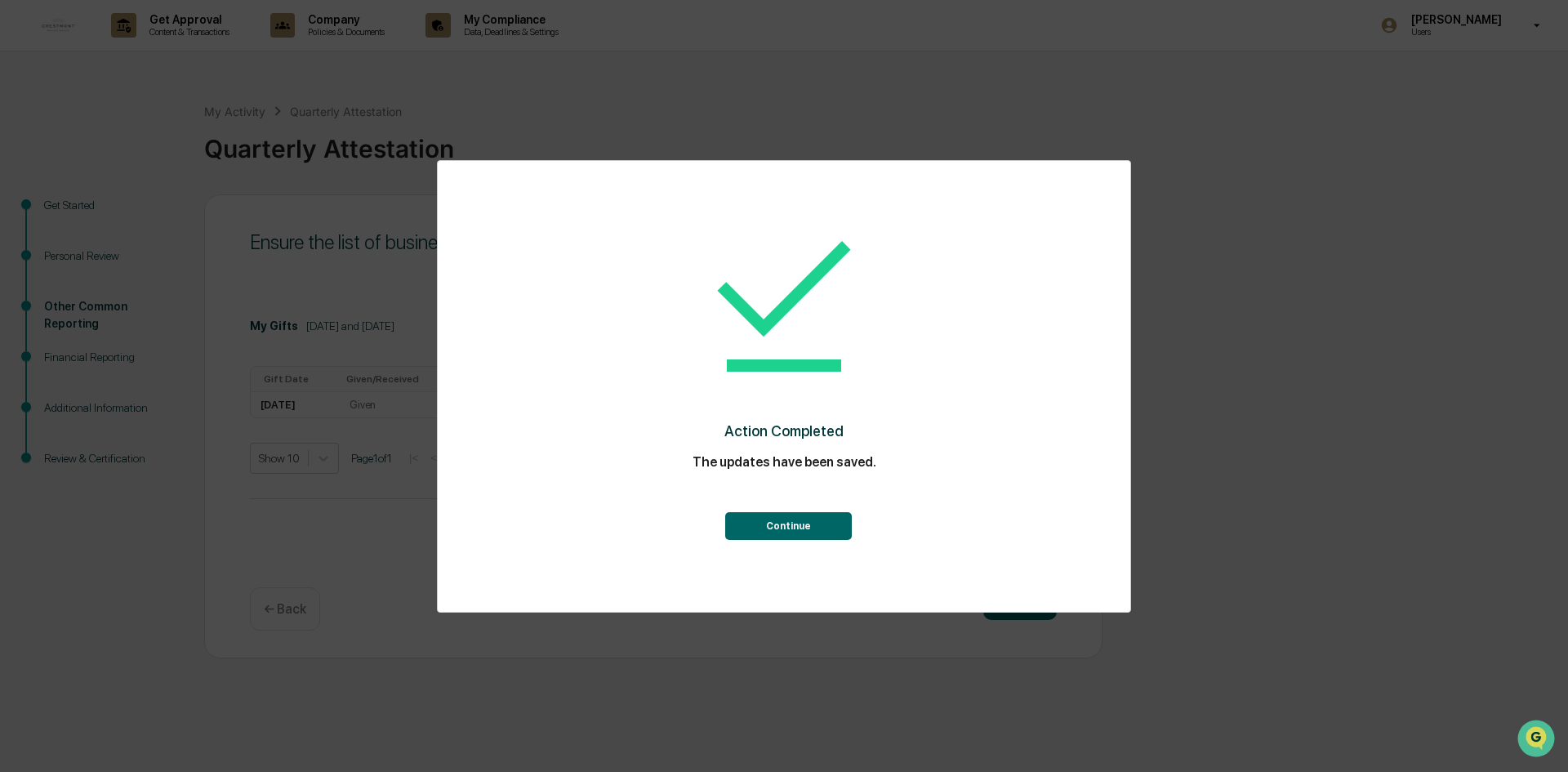
click at [774, 525] on button "Continue" at bounding box center [788, 526] width 127 height 28
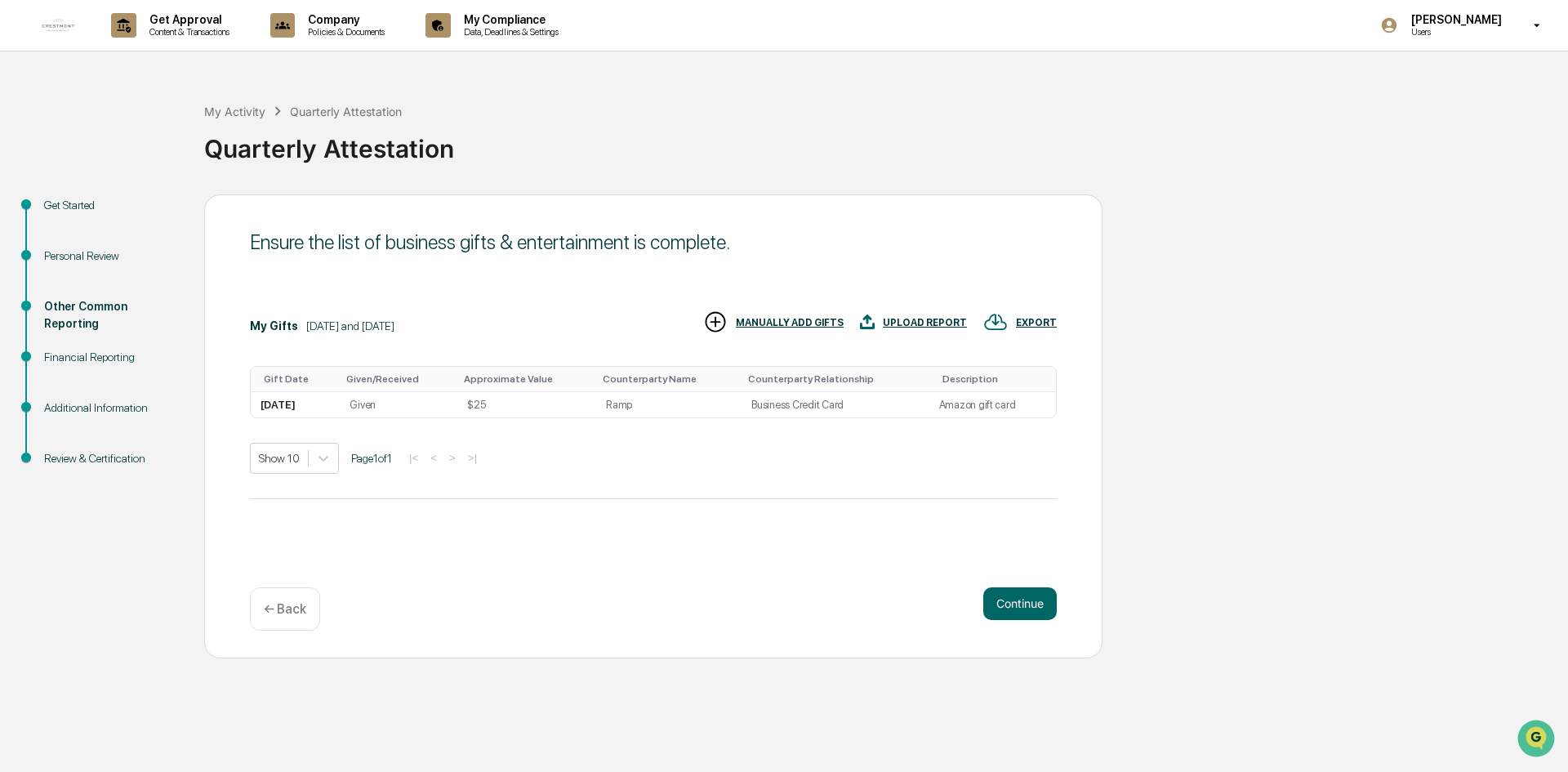
click at [786, 471] on div "Show 10 Page 1 of 1 |< < > >|" at bounding box center [653, 457] width 807 height 31
click at [605, 444] on div "Show 10 Page 1 of 1 |< < > >|" at bounding box center [653, 457] width 807 height 31
click at [1034, 606] on button "Continue" at bounding box center [1020, 603] width 74 height 33
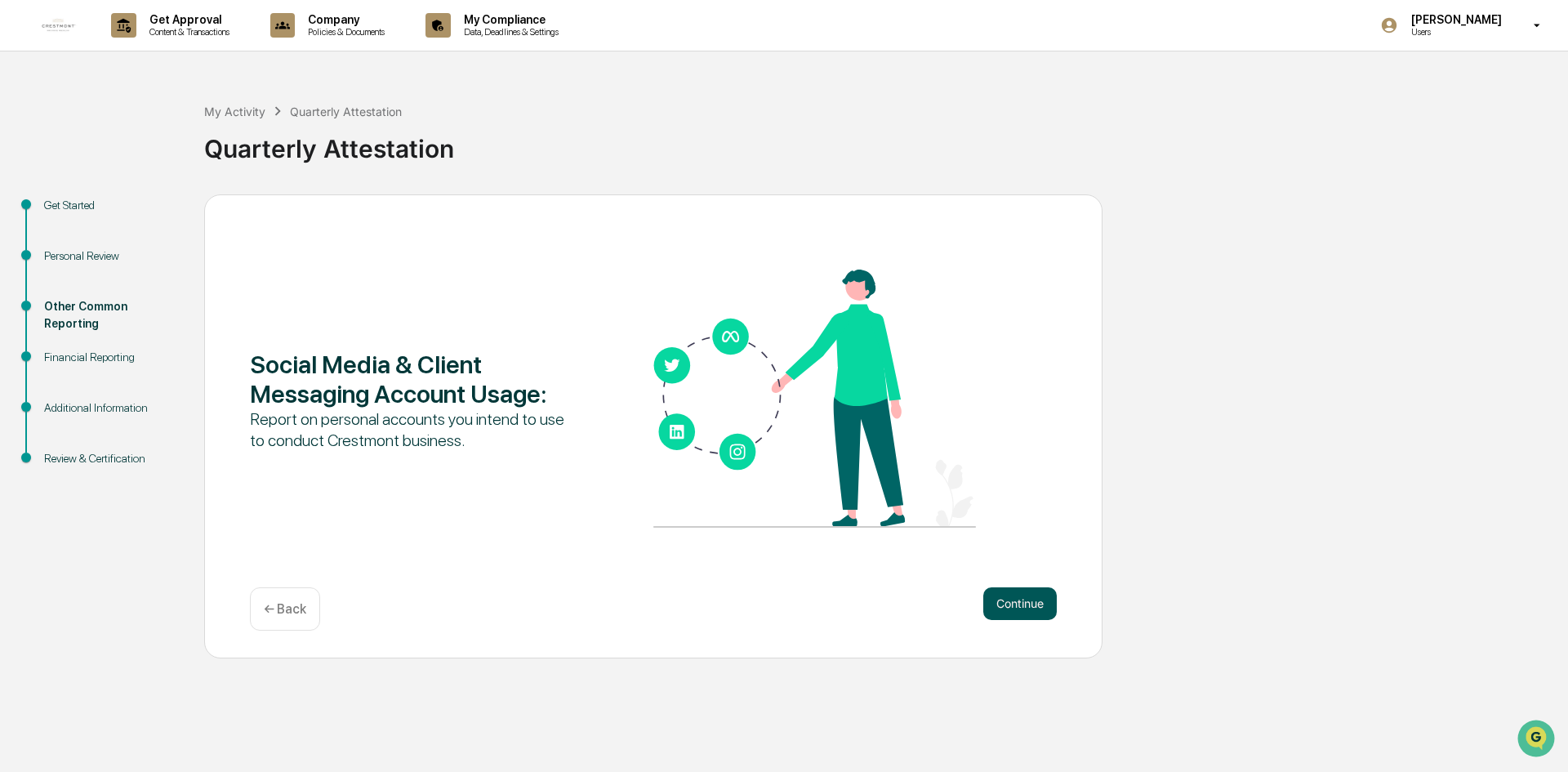
click at [1034, 605] on button "Continue" at bounding box center [1020, 603] width 74 height 33
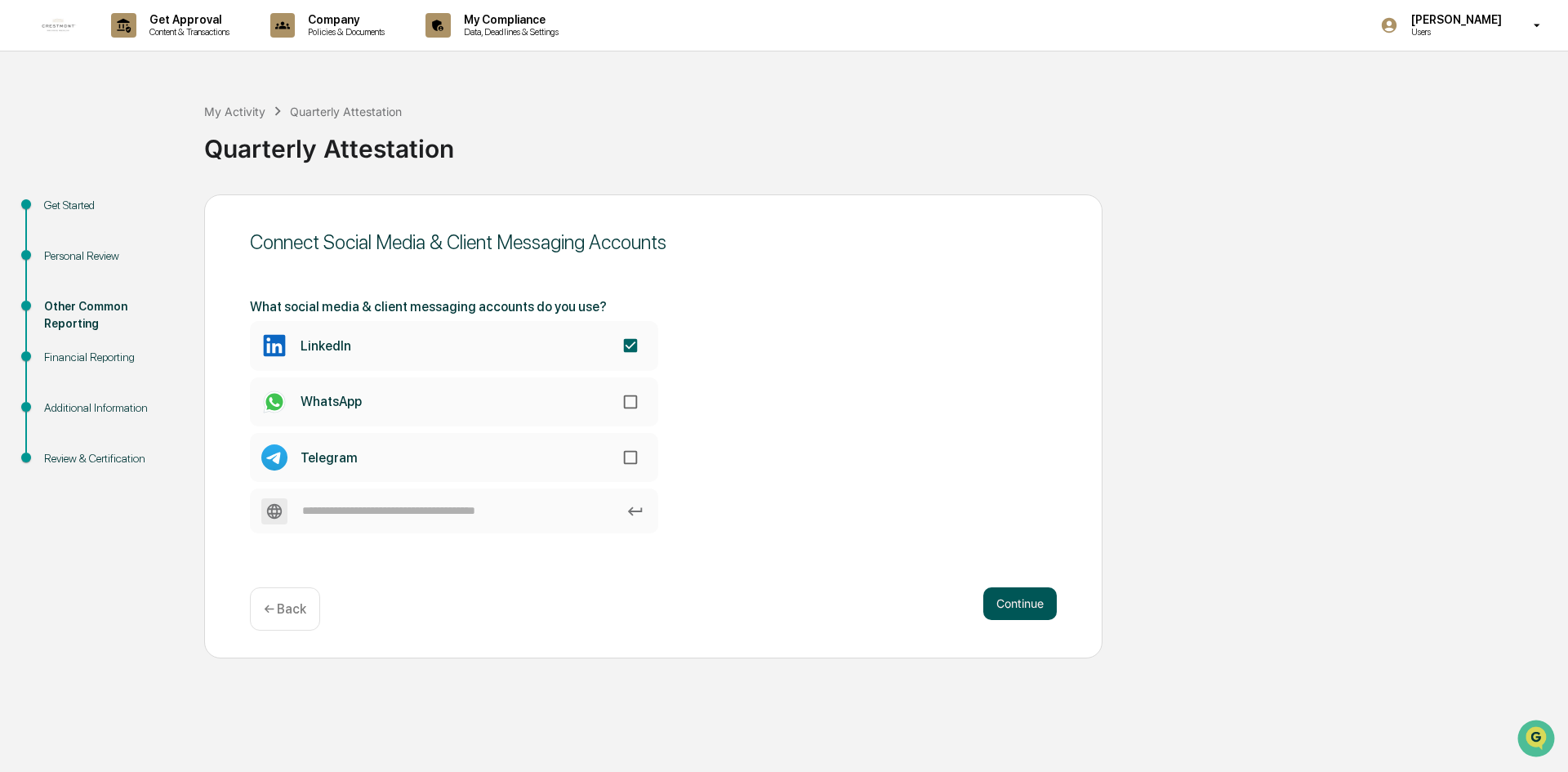
click at [1004, 599] on button "Continue" at bounding box center [1020, 603] width 74 height 33
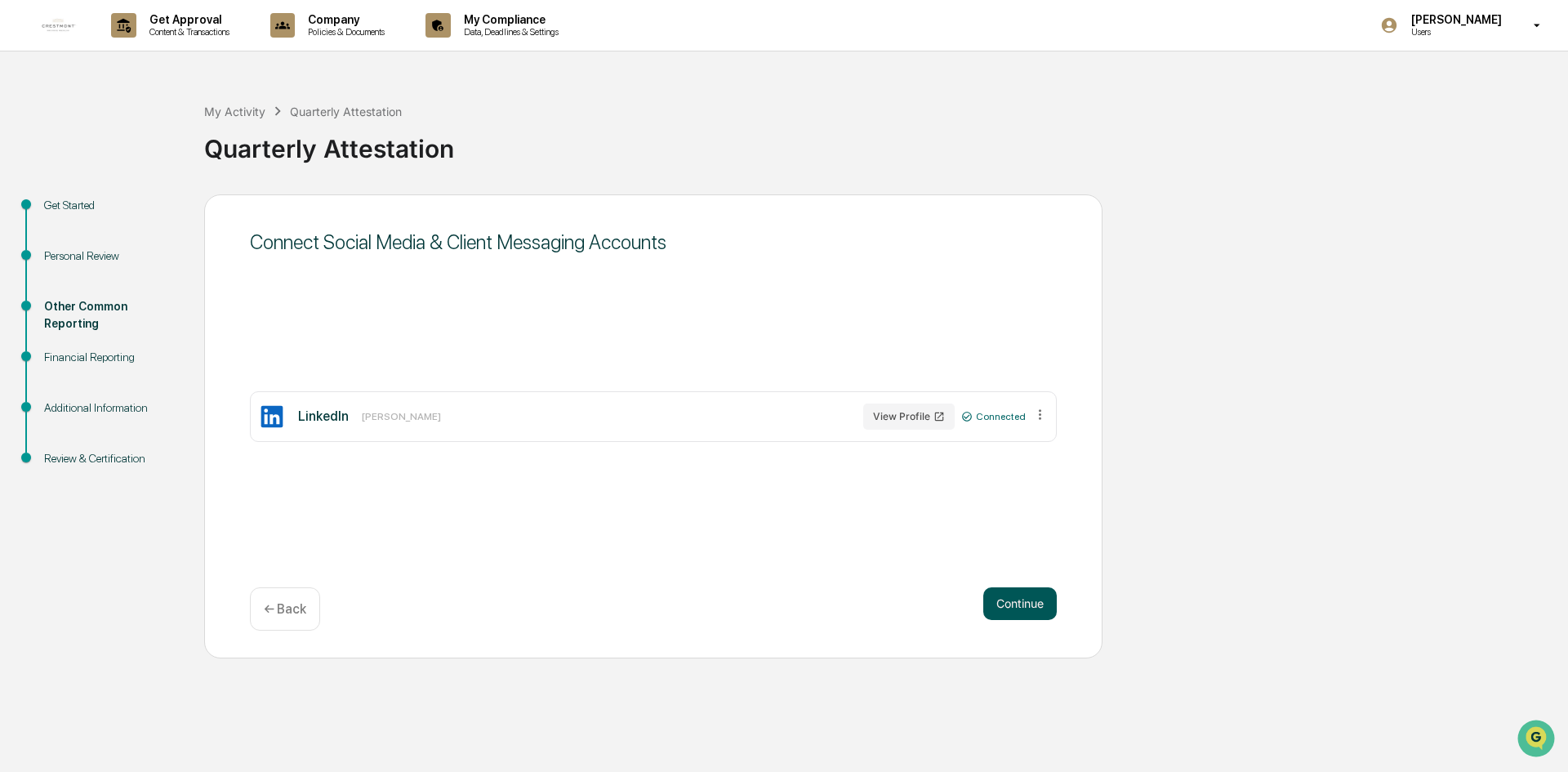
click at [1017, 594] on button "Continue" at bounding box center [1020, 603] width 74 height 33
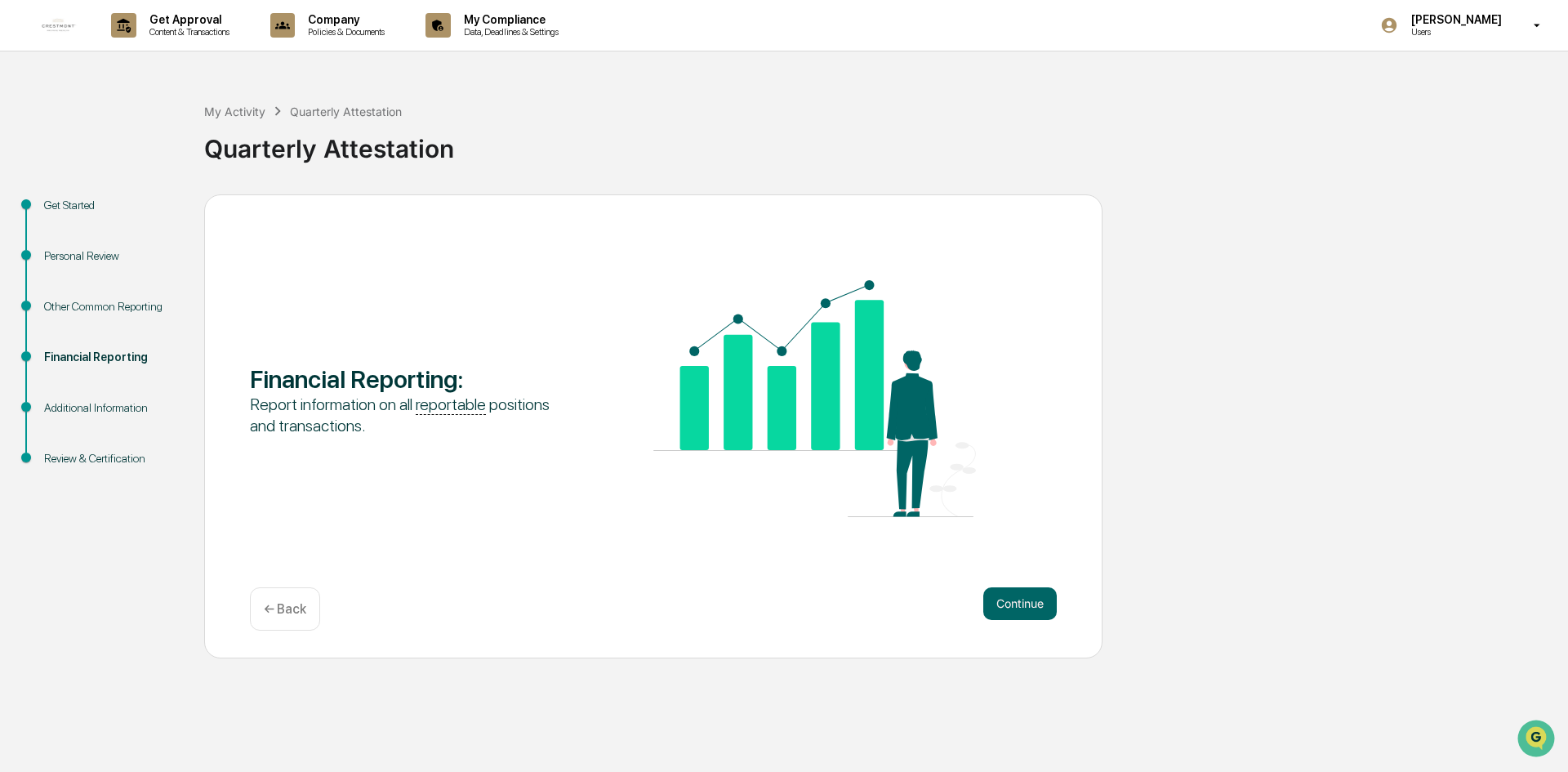
click at [1017, 594] on button "Continue" at bounding box center [1020, 603] width 74 height 33
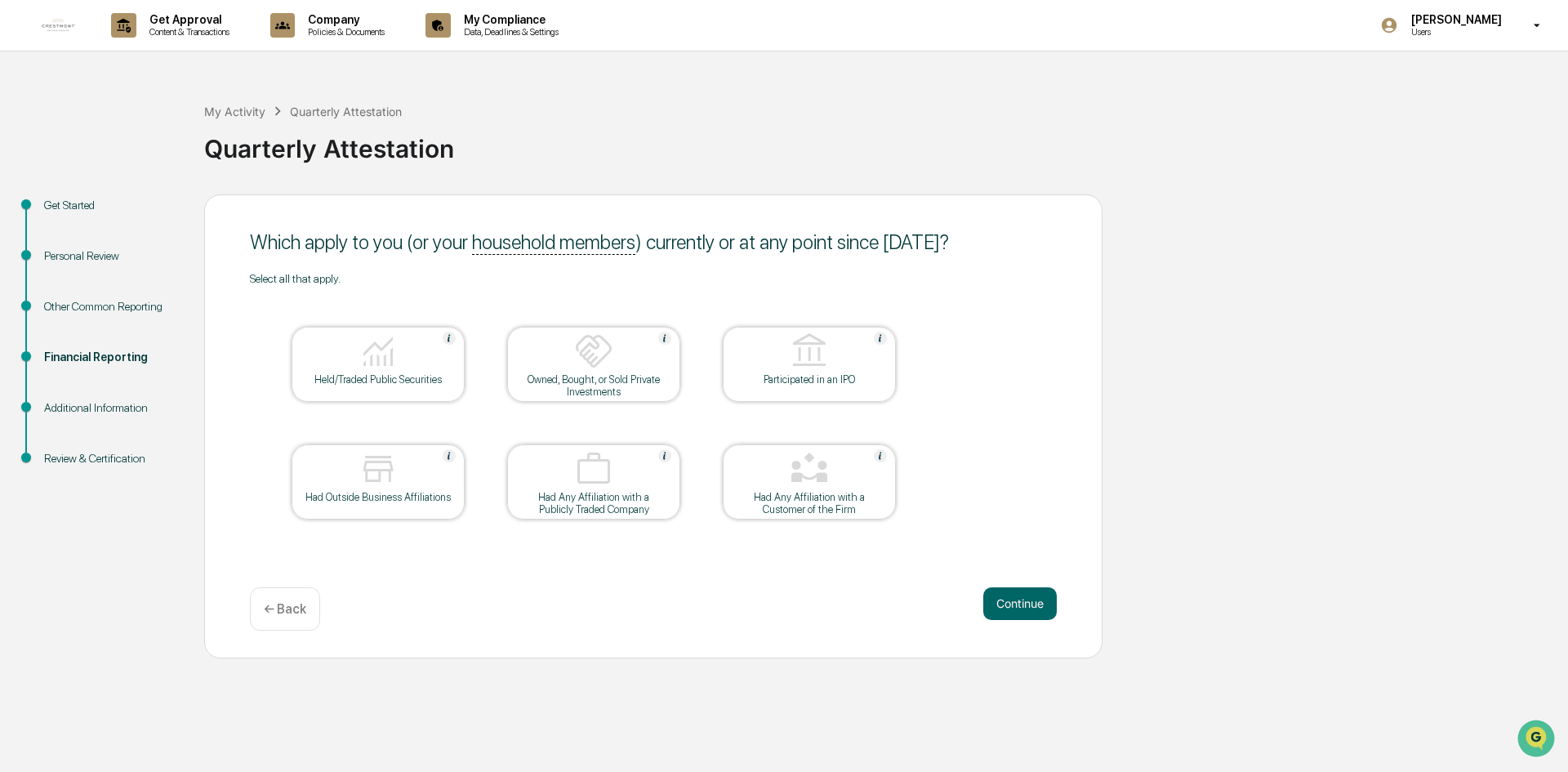
click at [1272, 391] on div "Get Started Personal Review Other Common Reporting Financial Reporting Addition…" at bounding box center [784, 426] width 1552 height 464
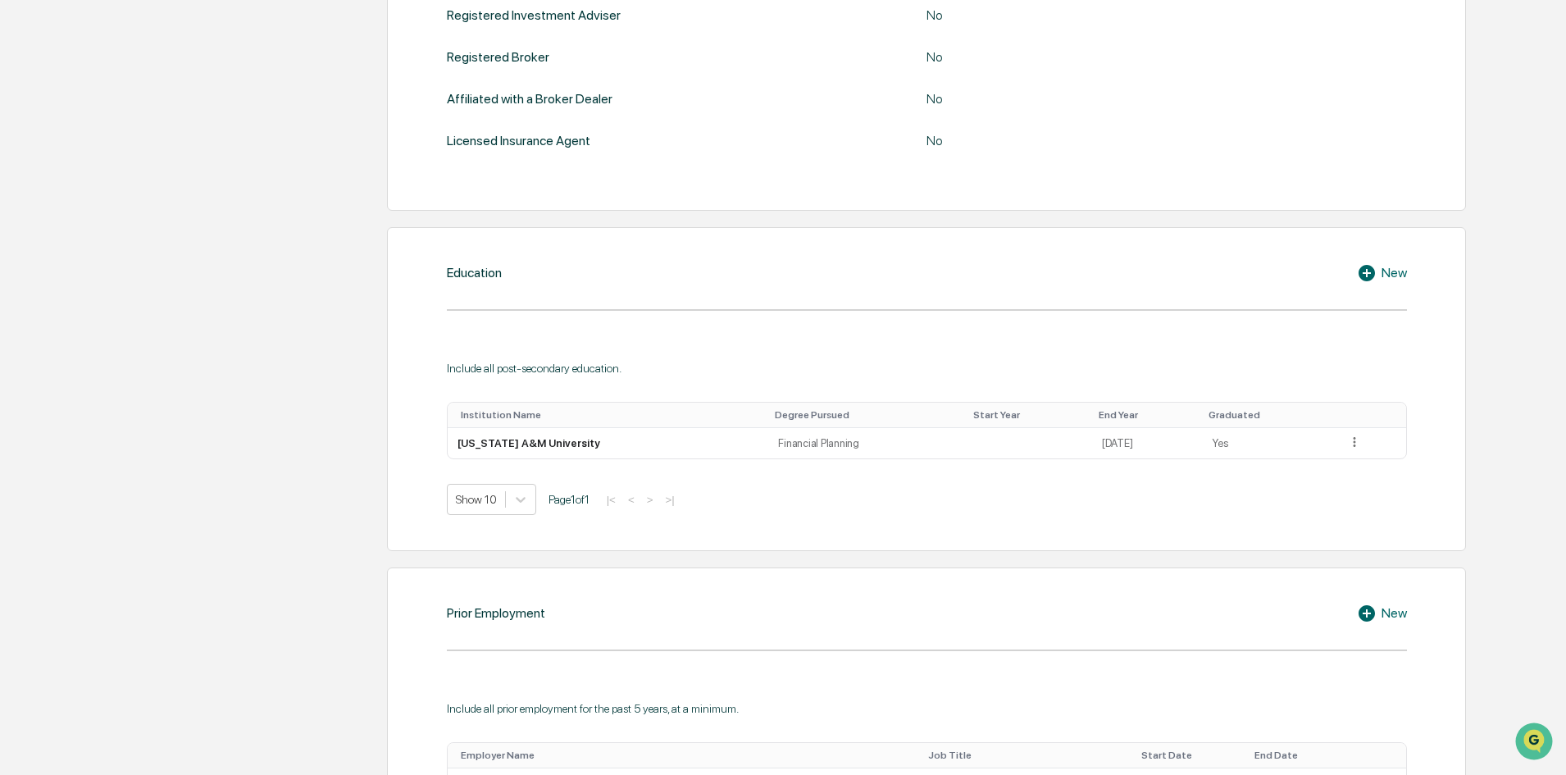
scroll to position [738, 0]
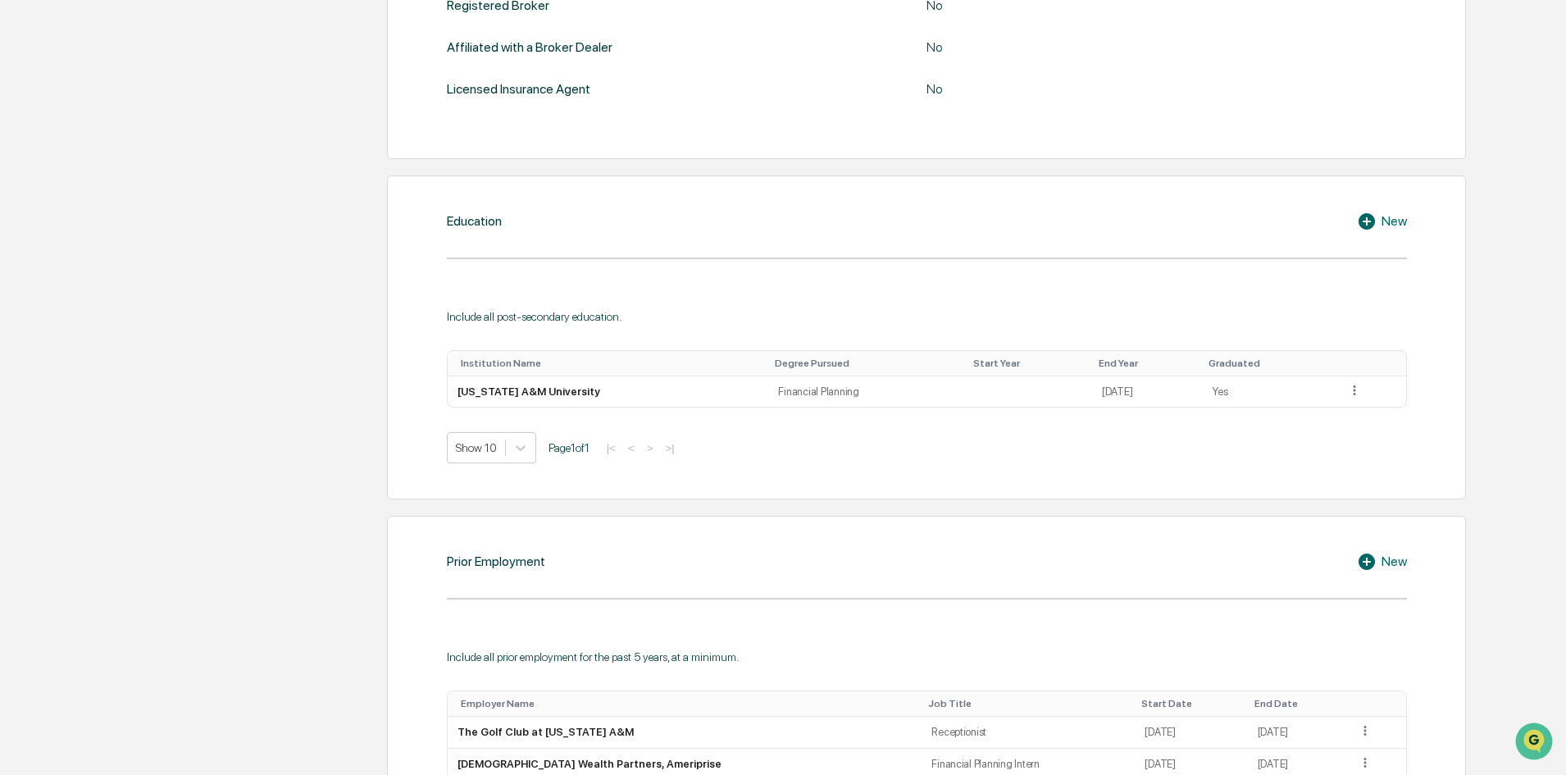
click at [321, 369] on div "Upload ADV 2B or U4 Upload your ADV to automatically populate your personal inf…" at bounding box center [878, 418] width 1203 height 1654
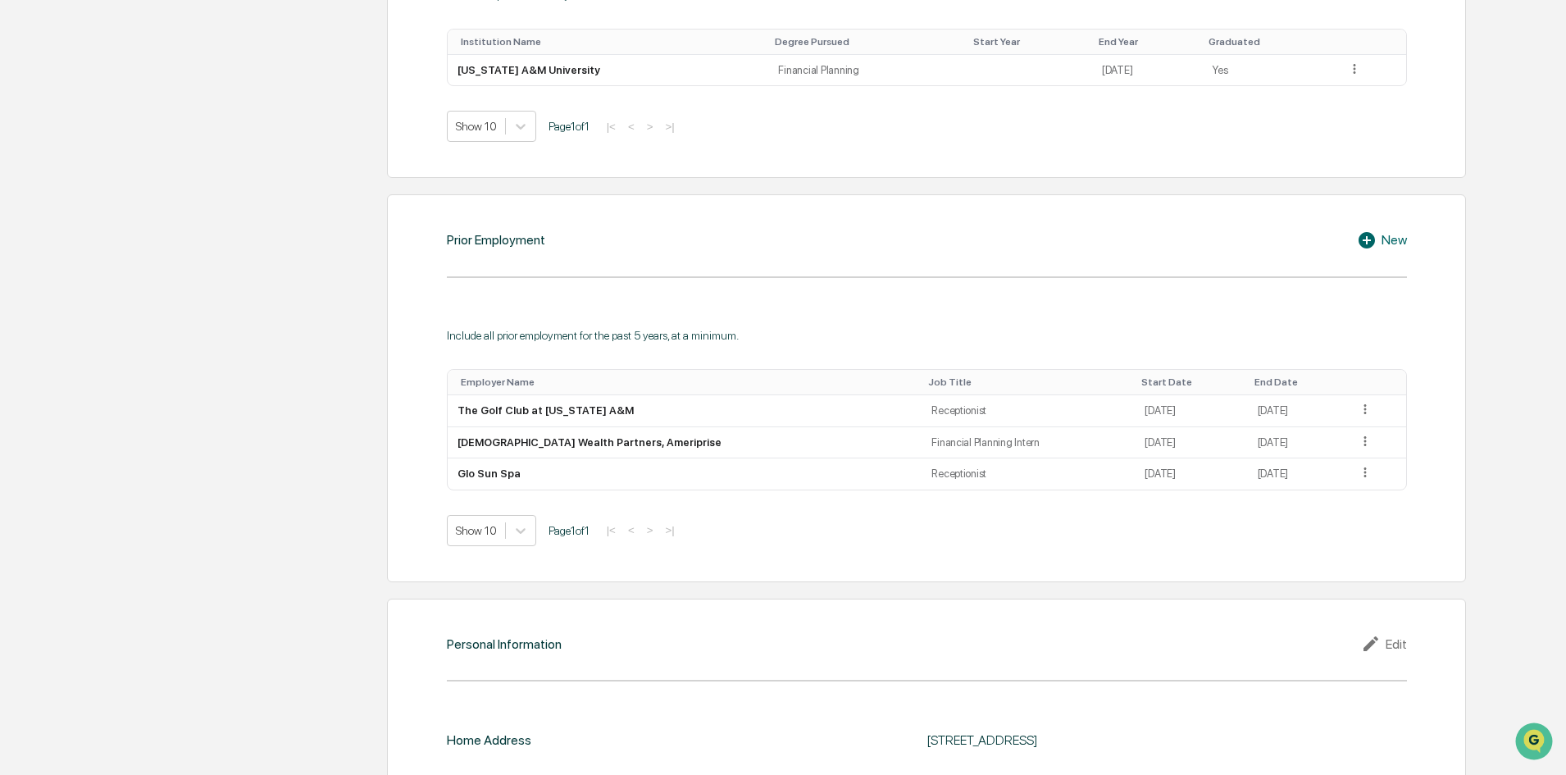
scroll to position [1148, 0]
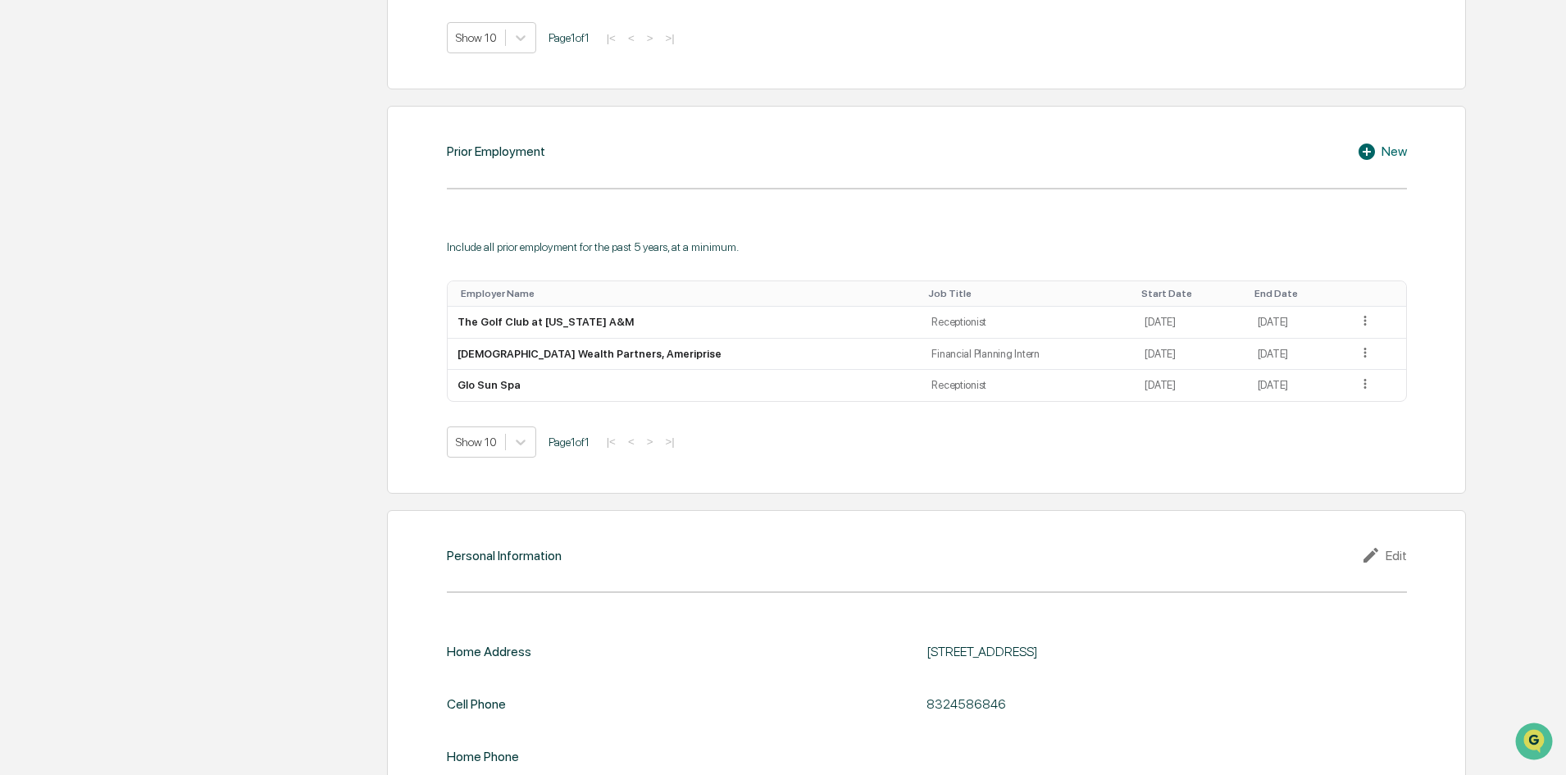
click at [348, 374] on div "Upload ADV 2B or U4 Upload your ADV to automatically populate your personal inf…" at bounding box center [878, 8] width 1203 height 1654
click at [267, 398] on div "Personal Information Registration, Licensing & Accreditation Continuing Educati…" at bounding box center [775, 8] width 1409 height 1654
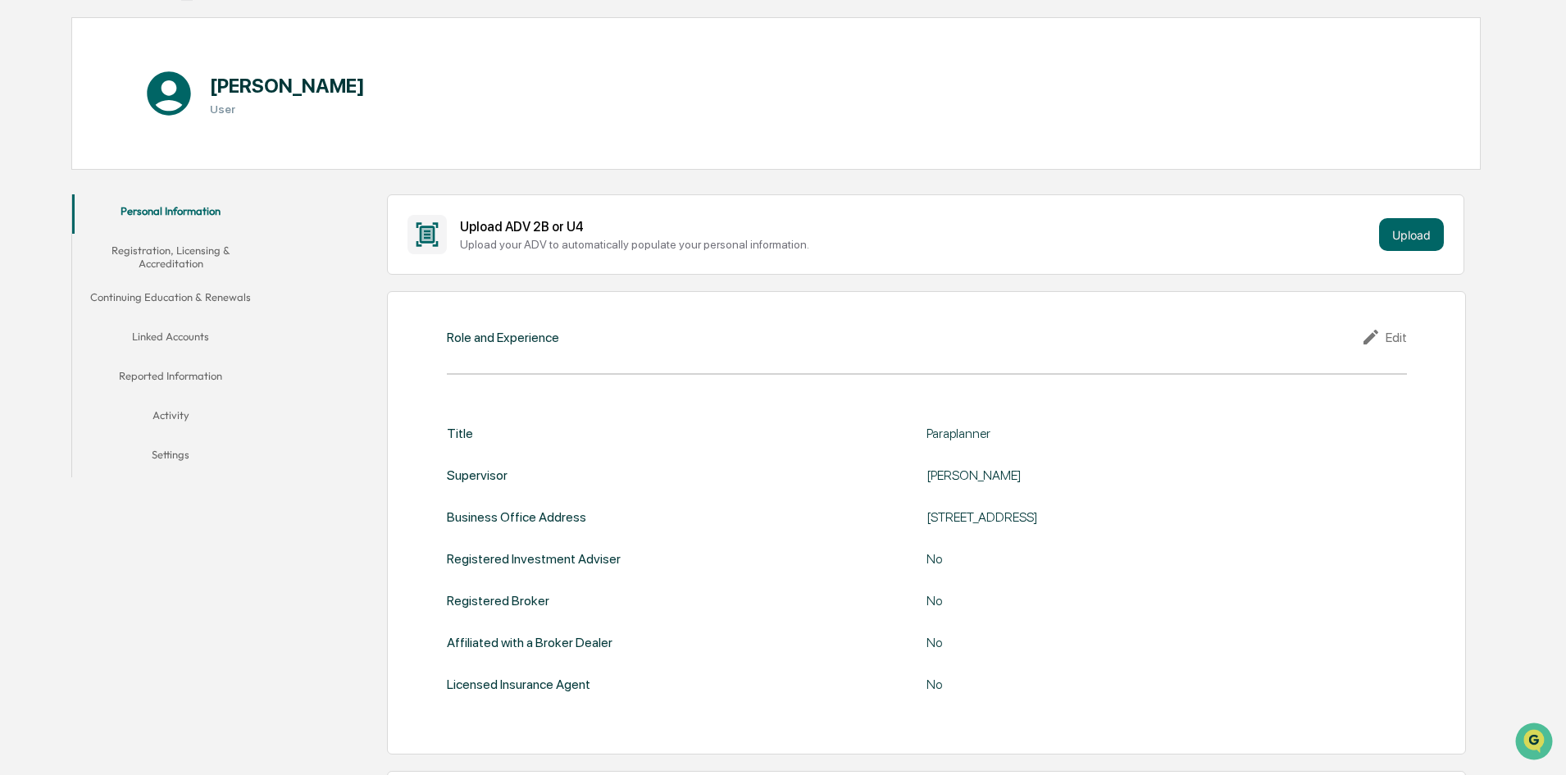
scroll to position [0, 0]
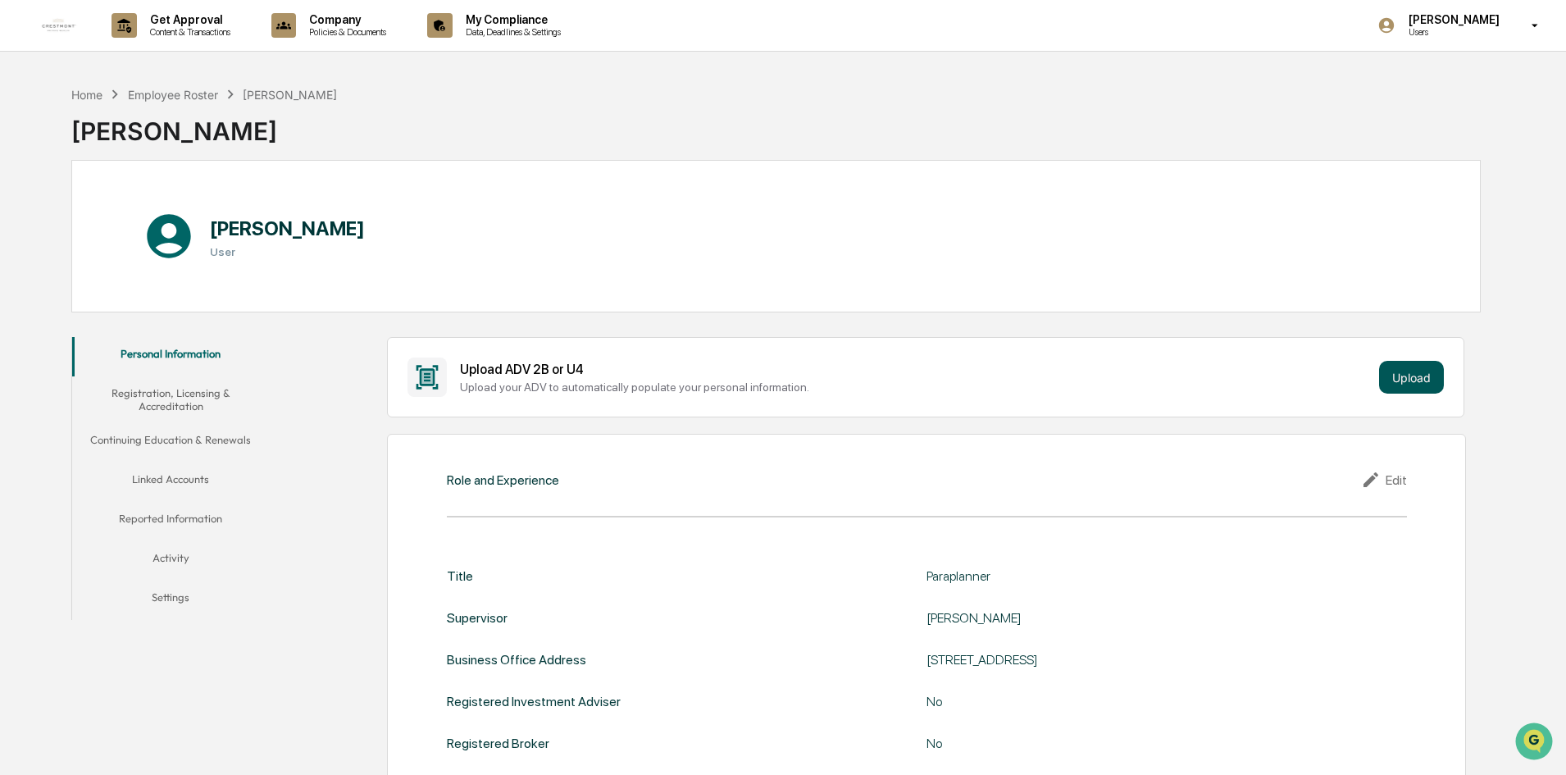
click at [1412, 371] on button "Upload" at bounding box center [1411, 377] width 65 height 33
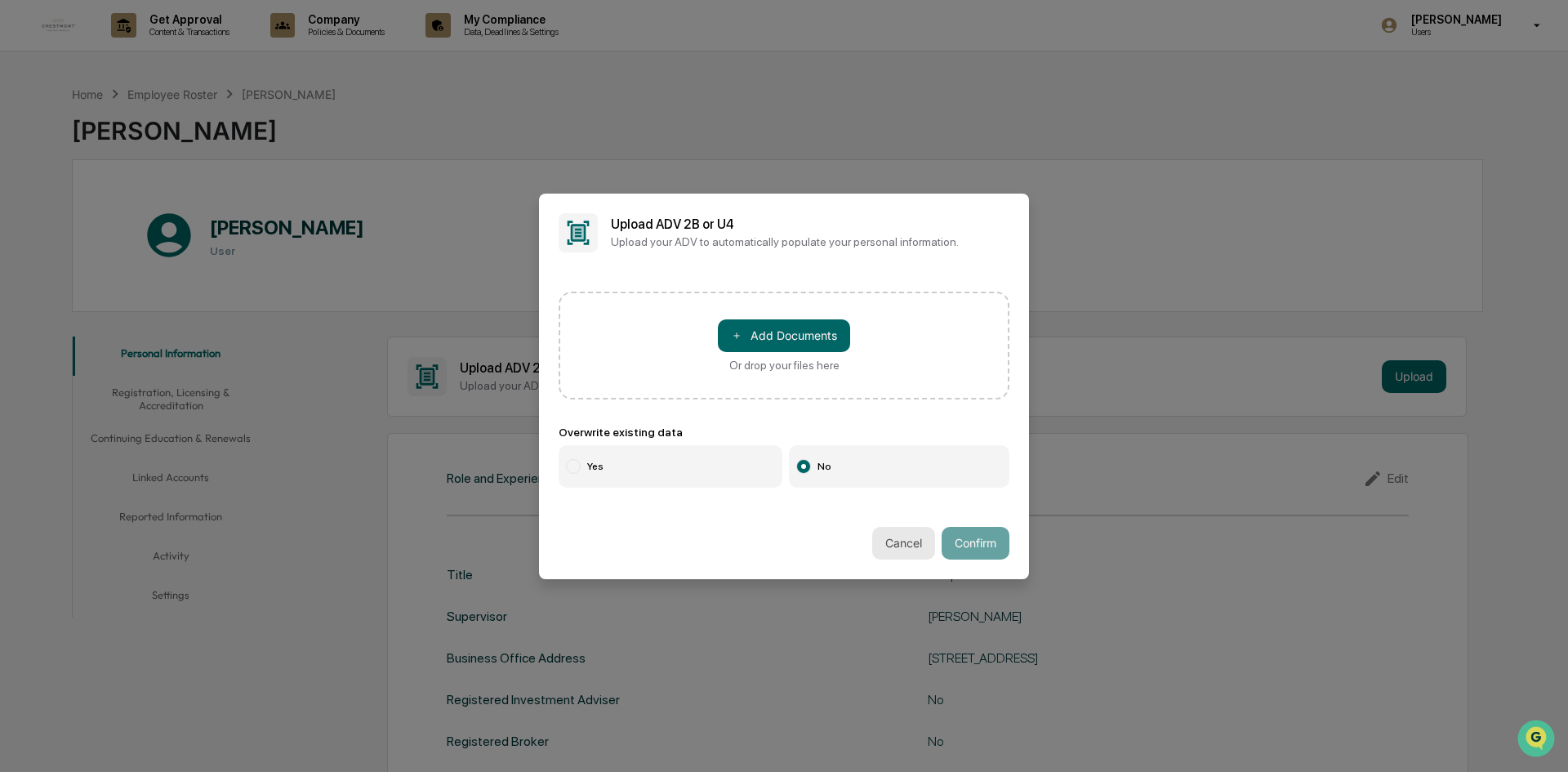
click at [895, 544] on button "Cancel" at bounding box center [904, 543] width 63 height 33
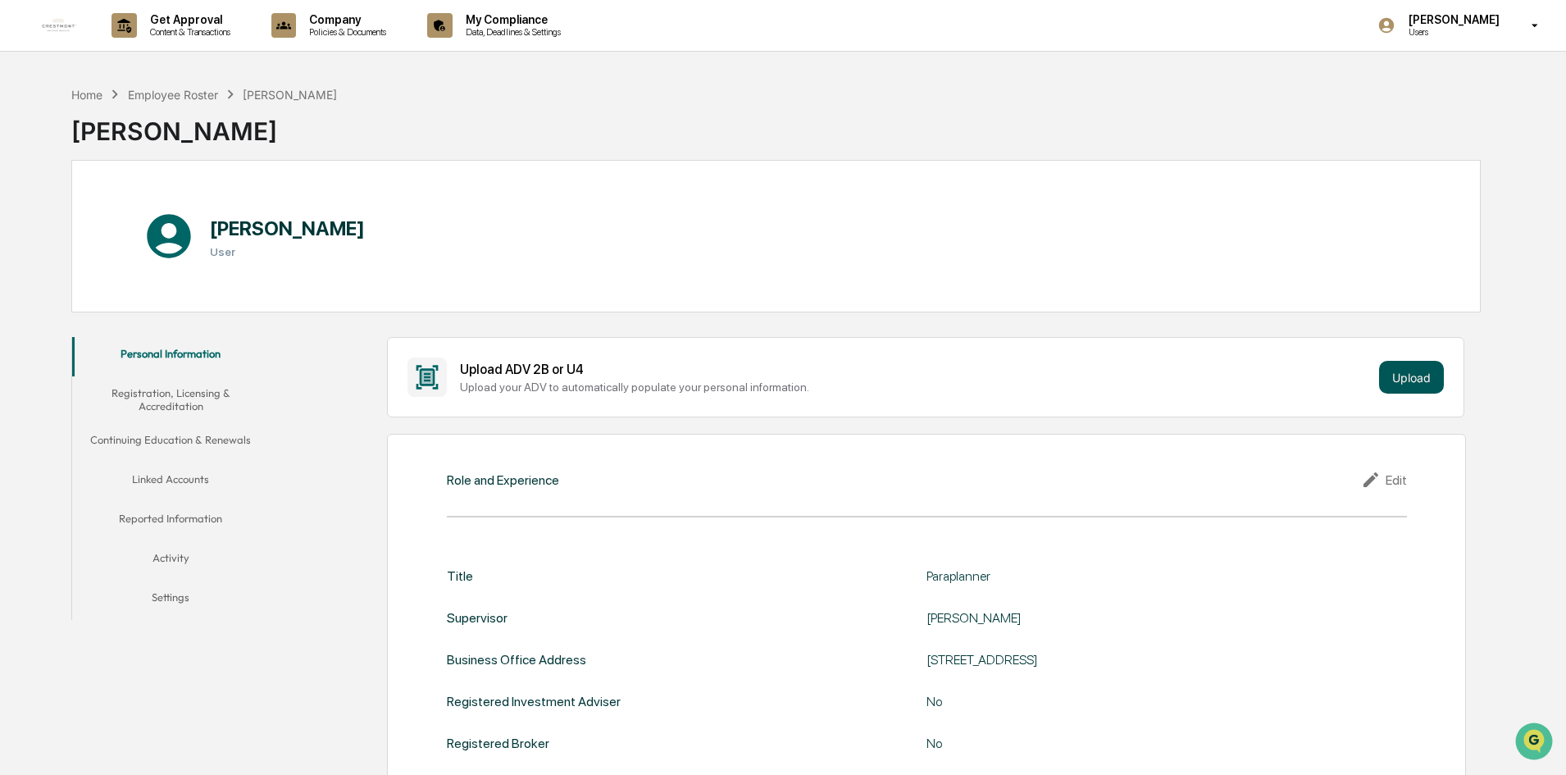
click at [1405, 382] on button "Upload" at bounding box center [1411, 377] width 65 height 33
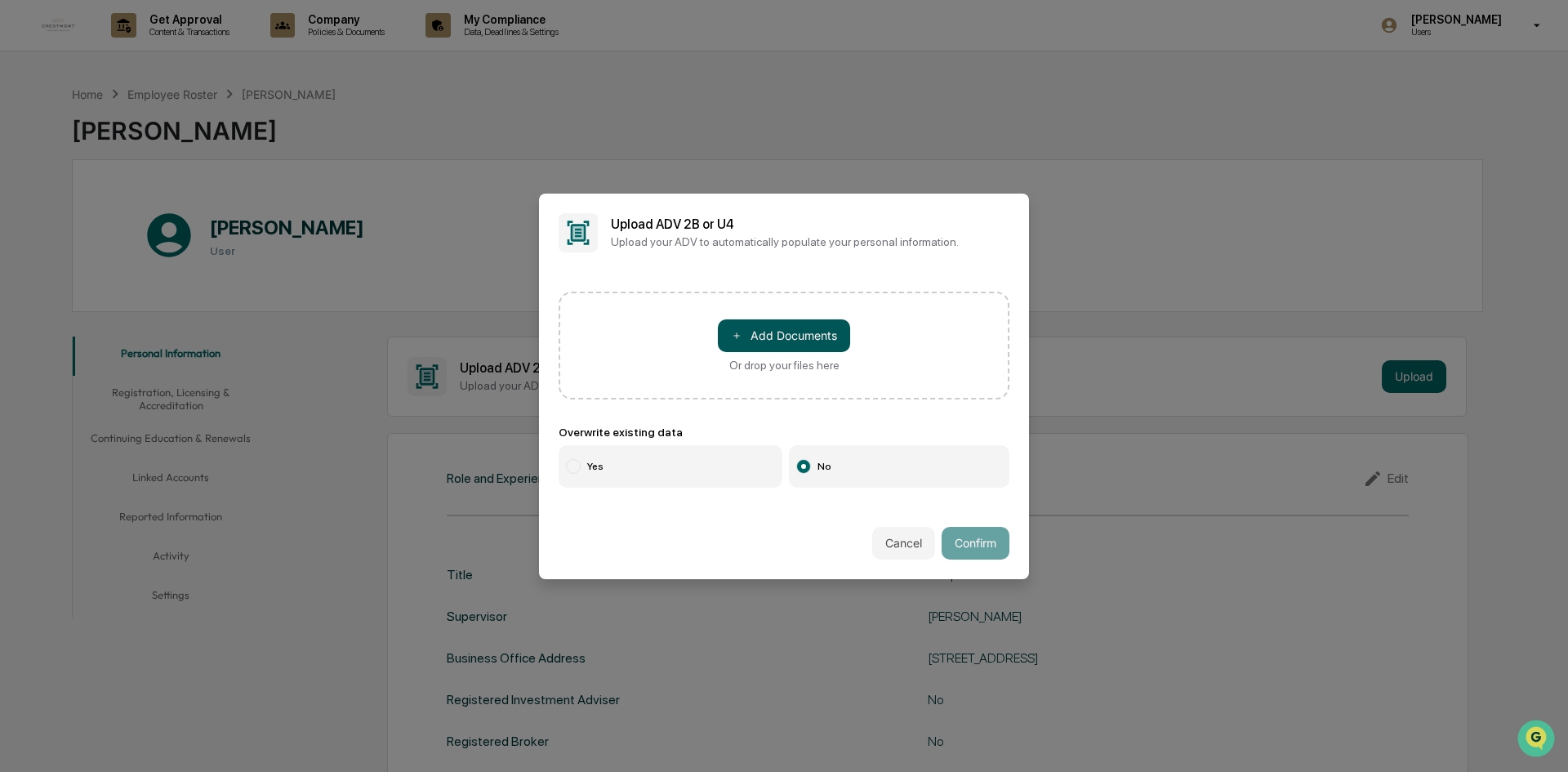
click at [803, 327] on button "＋ Add Documents" at bounding box center [784, 336] width 132 height 33
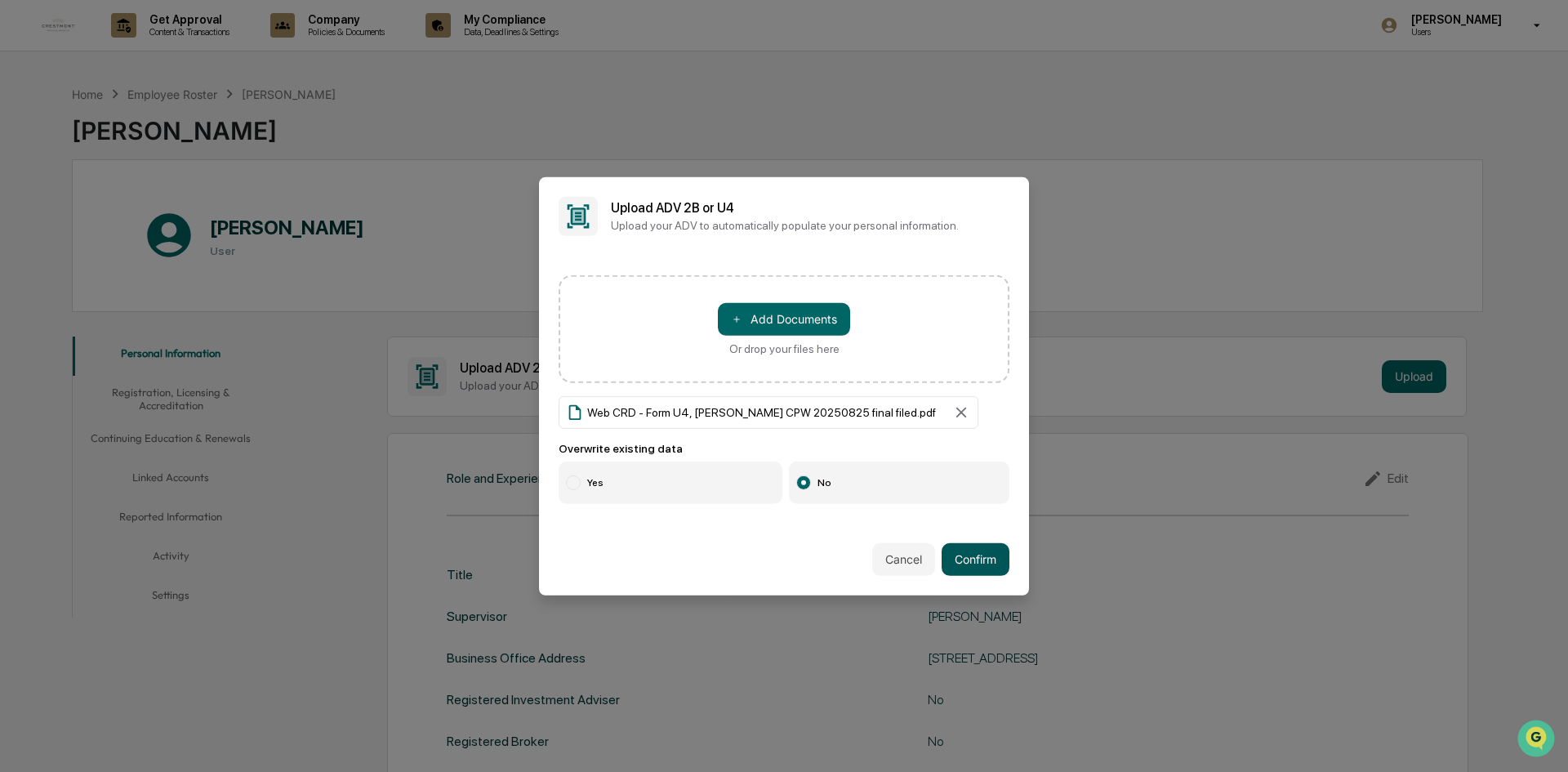
click at [974, 555] on button "Confirm" at bounding box center [975, 559] width 68 height 33
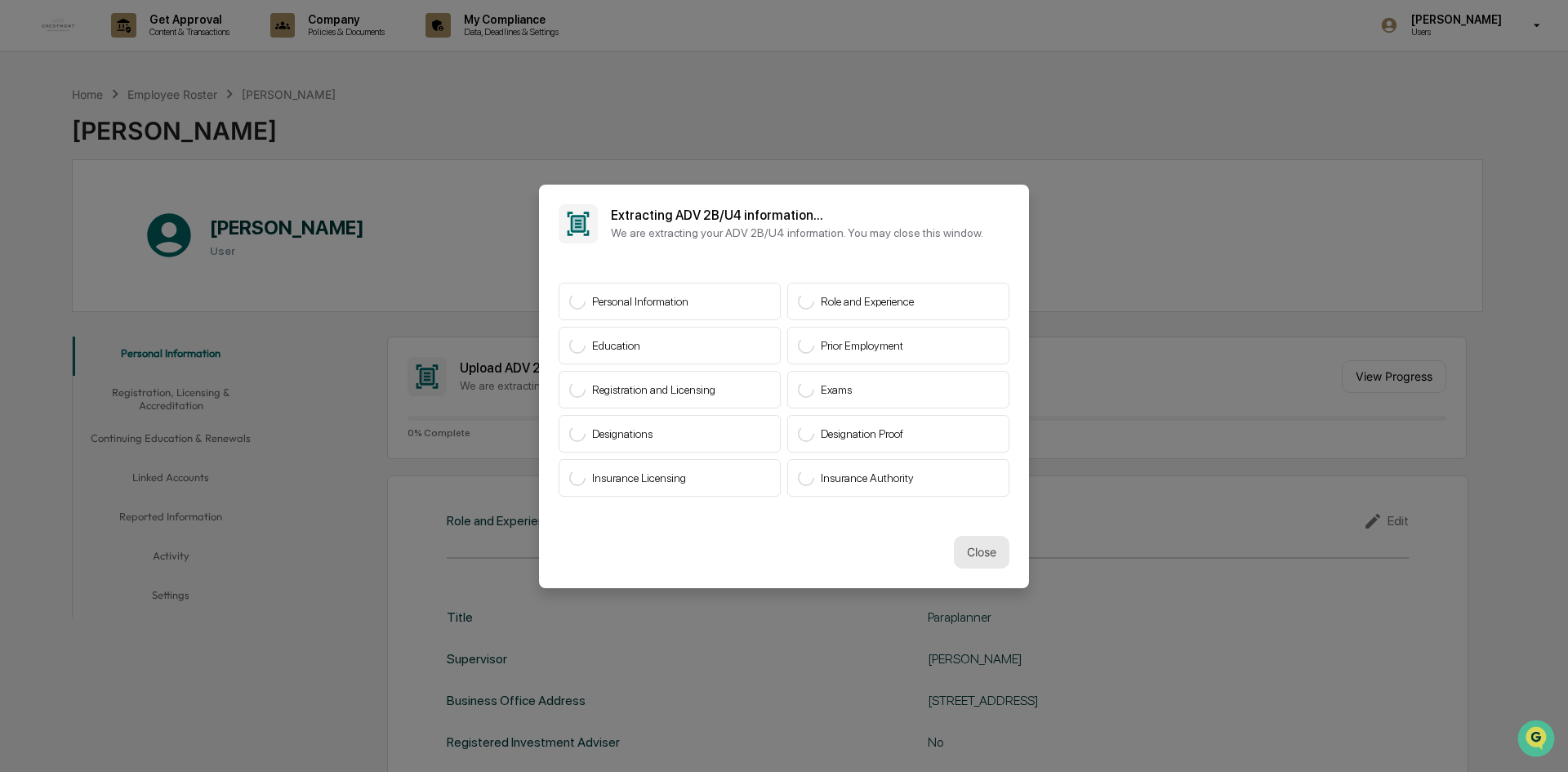
click at [956, 546] on button "Close" at bounding box center [982, 552] width 56 height 33
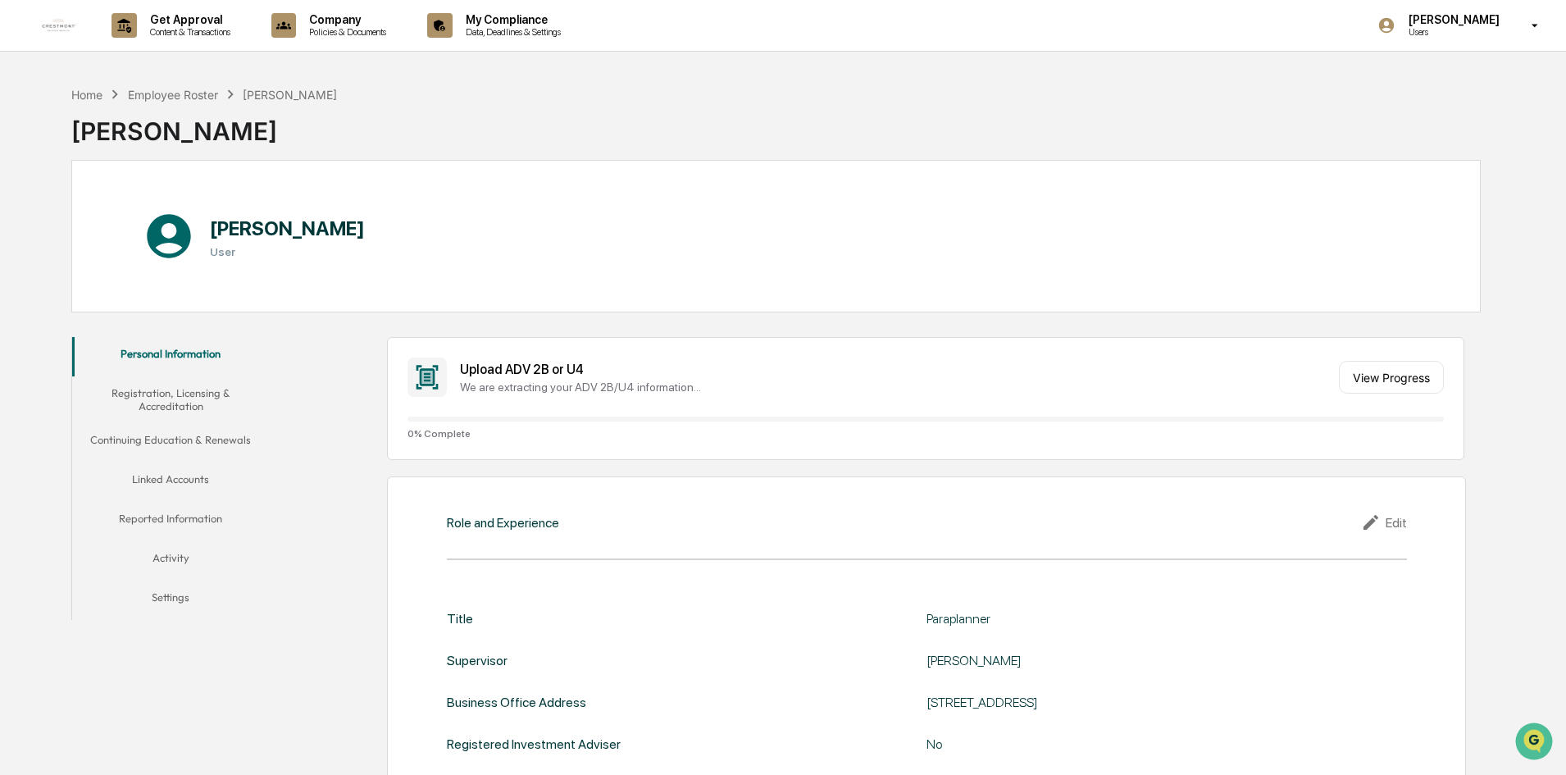
click at [171, 404] on button "Registration, Licensing & Accreditation" at bounding box center [170, 399] width 197 height 47
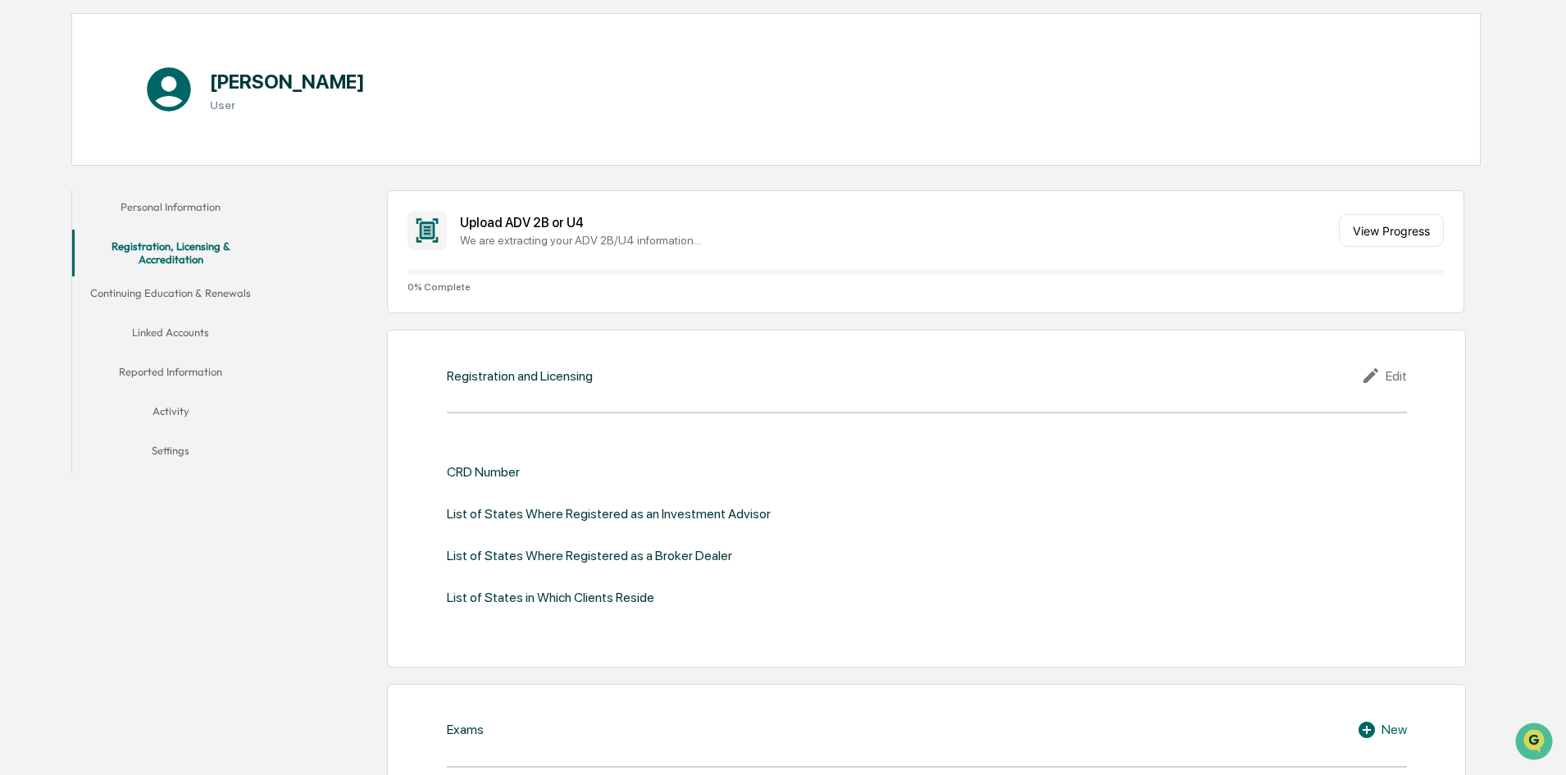
scroll to position [164, 0]
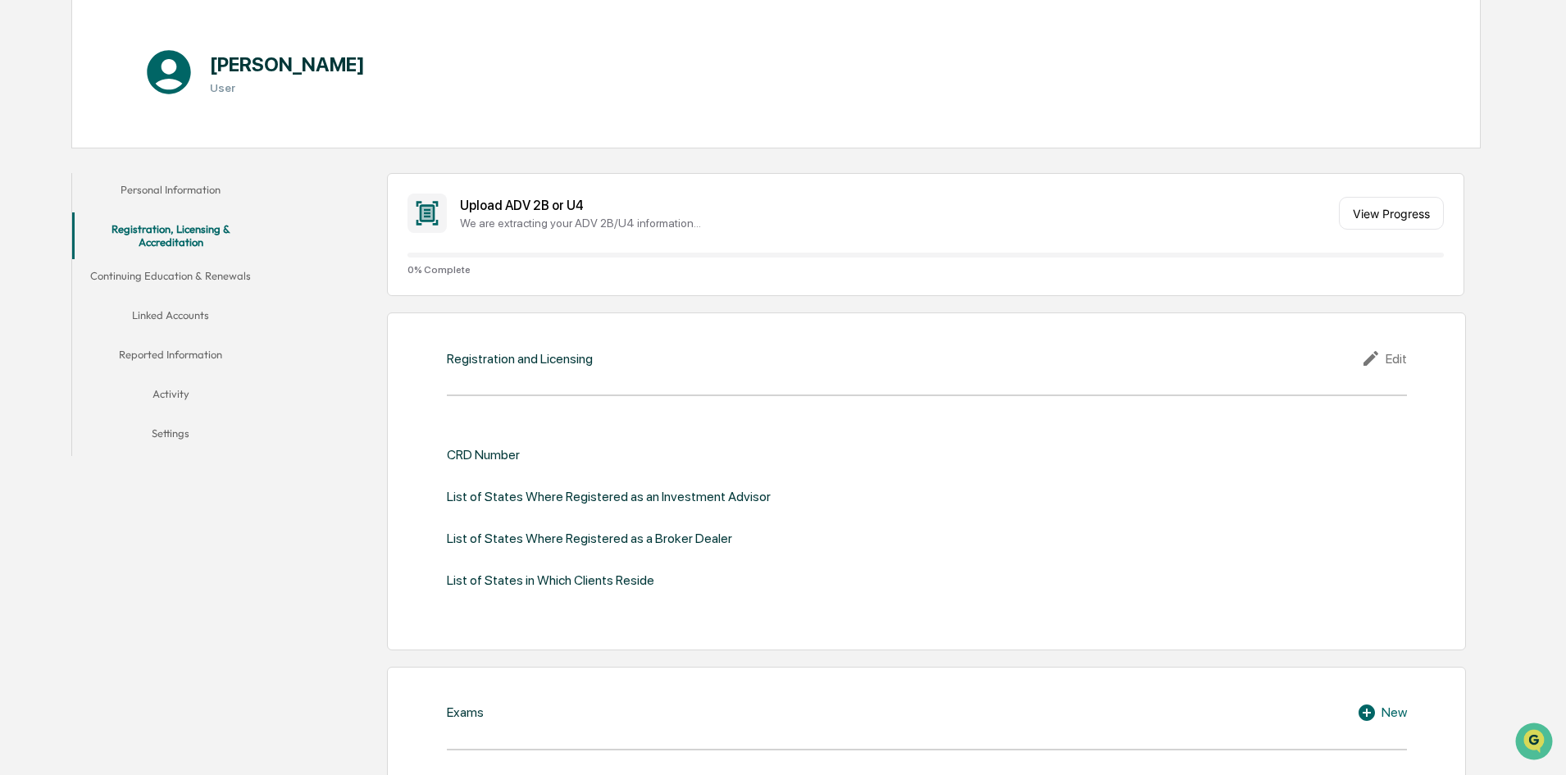
click at [1390, 353] on div "Edit" at bounding box center [1384, 358] width 46 height 20
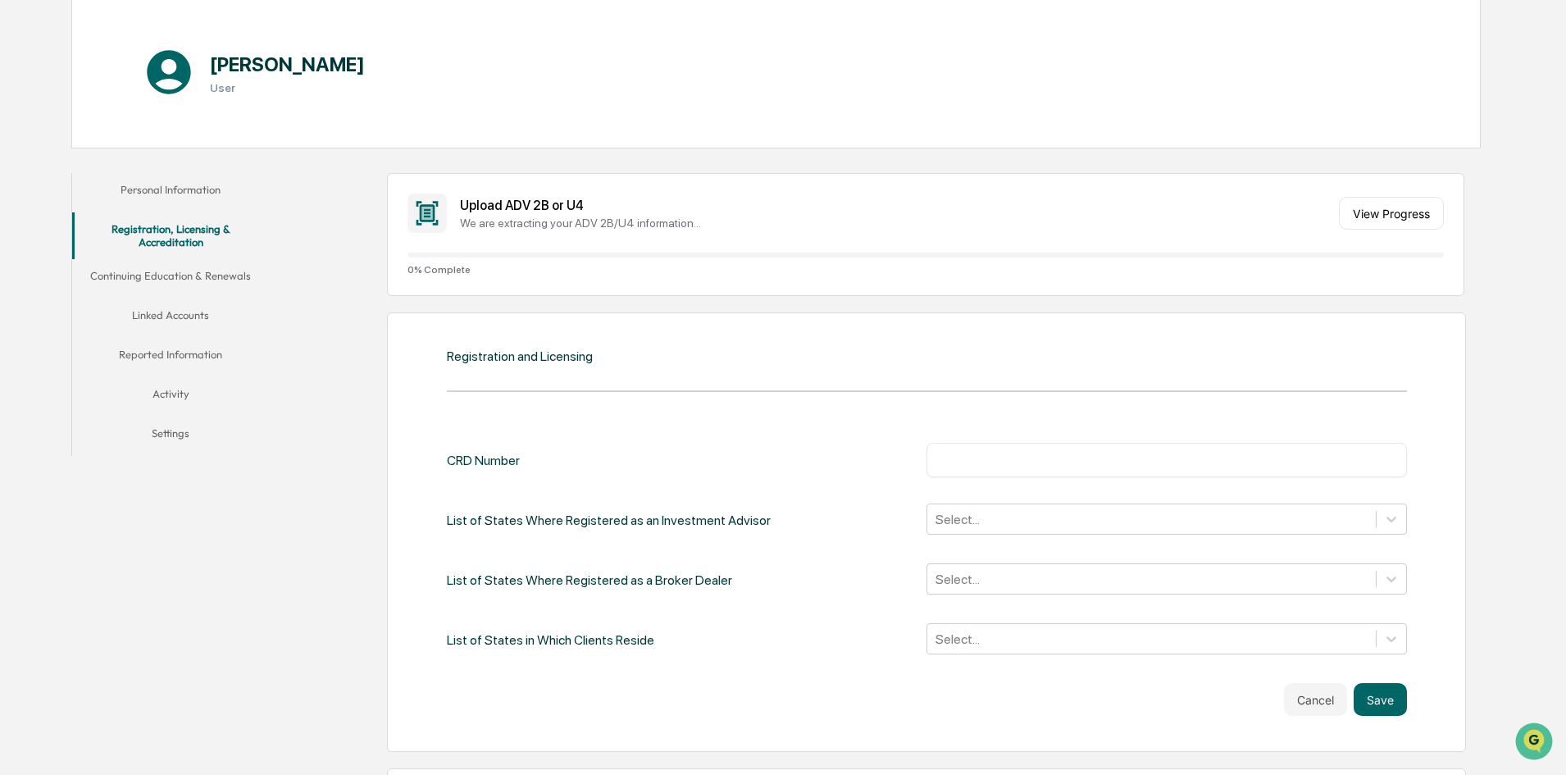
click at [1079, 465] on input "text" at bounding box center [1167, 460] width 456 height 16
paste input "*******"
type input "*******"
click at [1043, 422] on div "CRD Number ******* ​ List of States Where Registered as an Investment Advisor S…" at bounding box center [927, 567] width 960 height 298
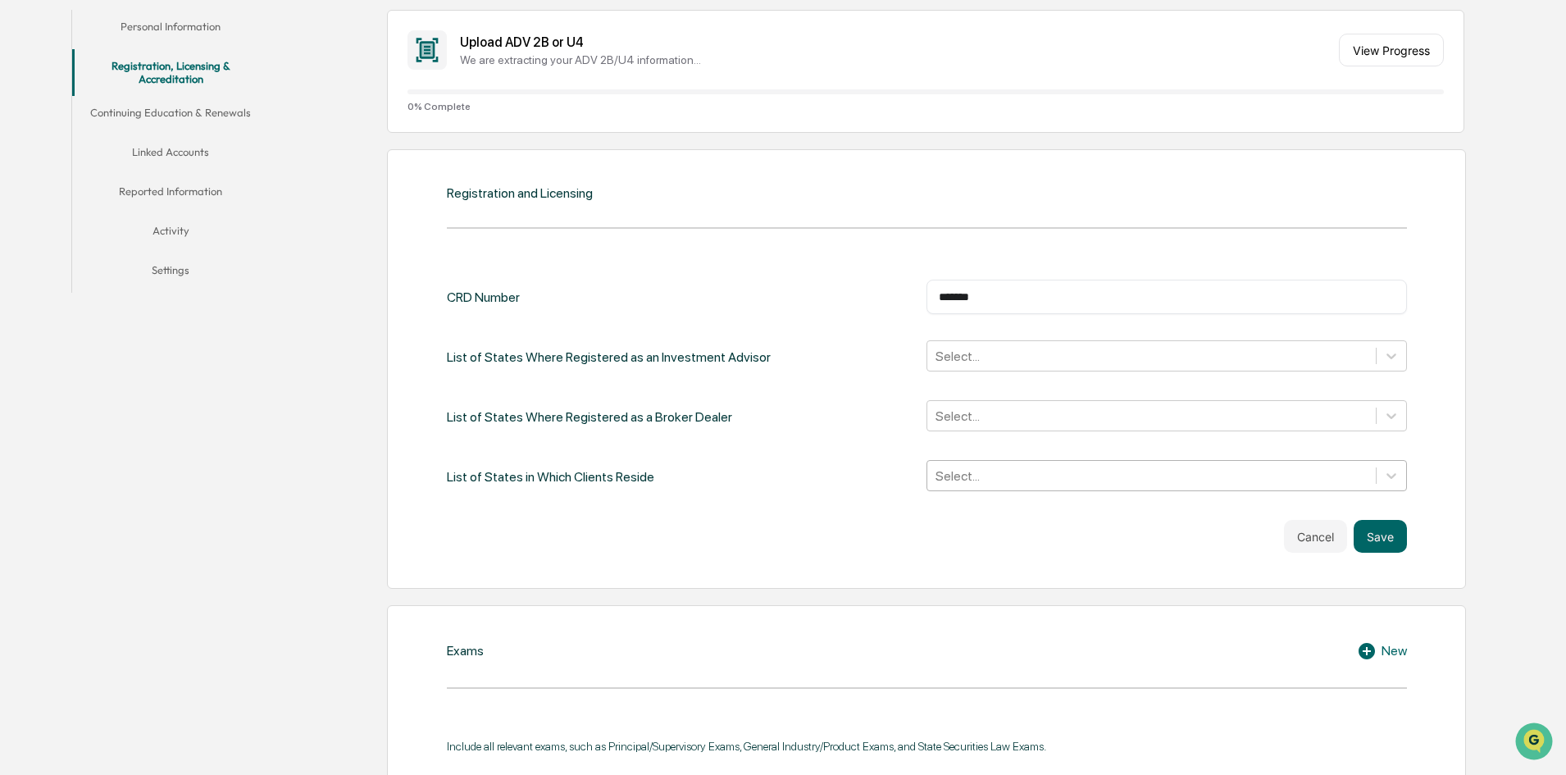
scroll to position [328, 0]
click at [1388, 537] on button "Save" at bounding box center [1379, 535] width 53 height 33
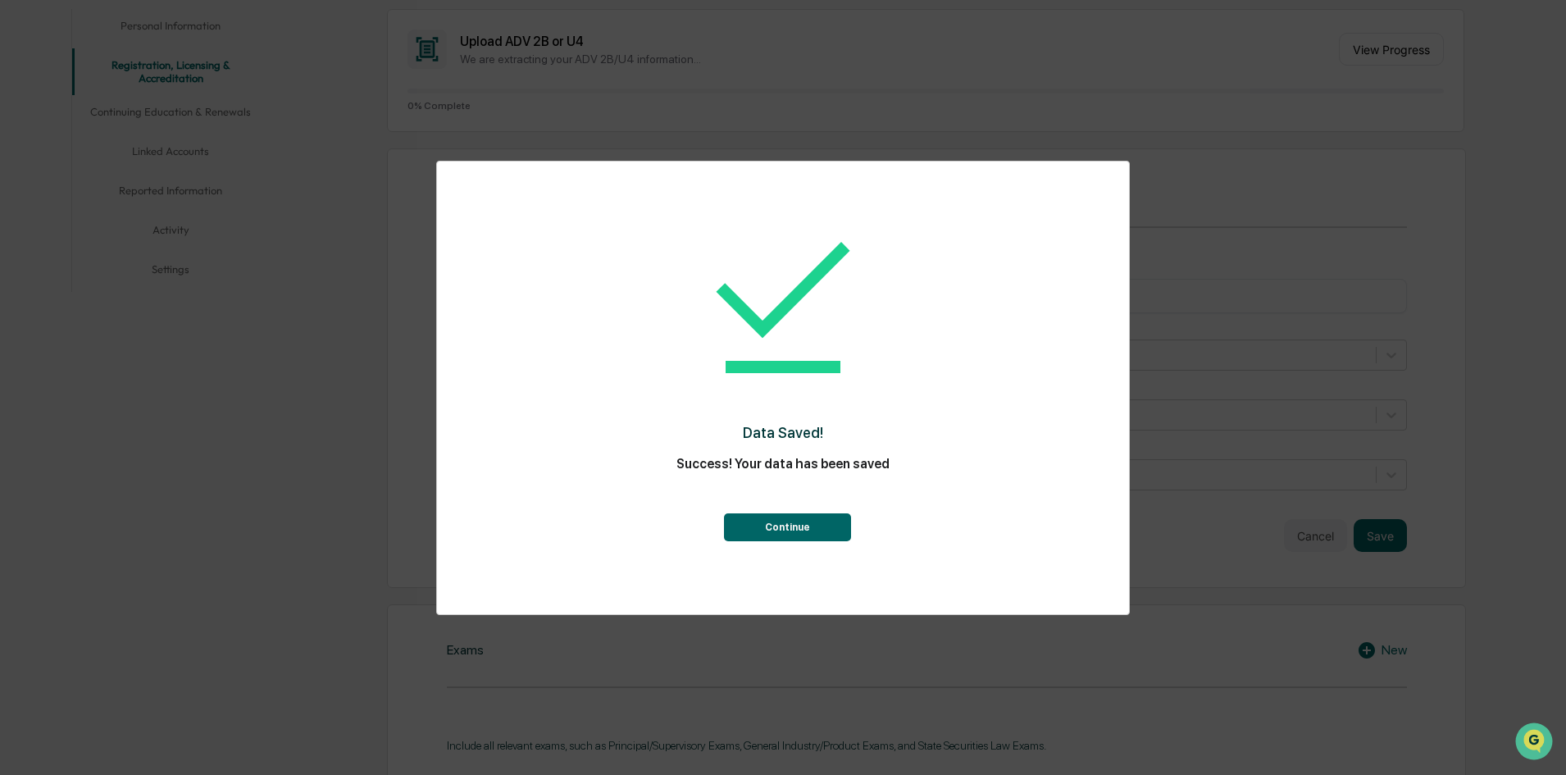
click at [797, 532] on button "Continue" at bounding box center [787, 527] width 127 height 28
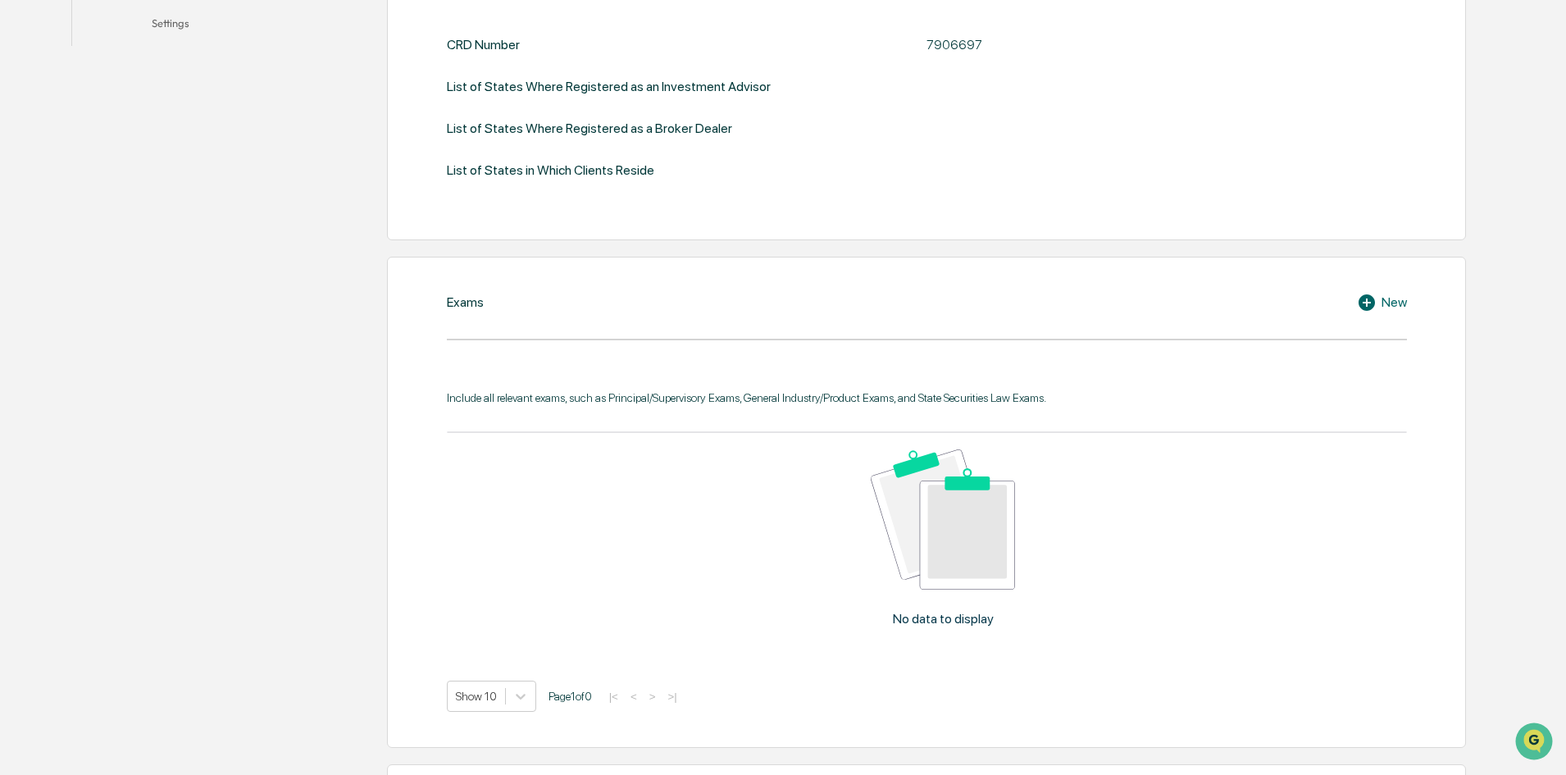
scroll to position [82, 0]
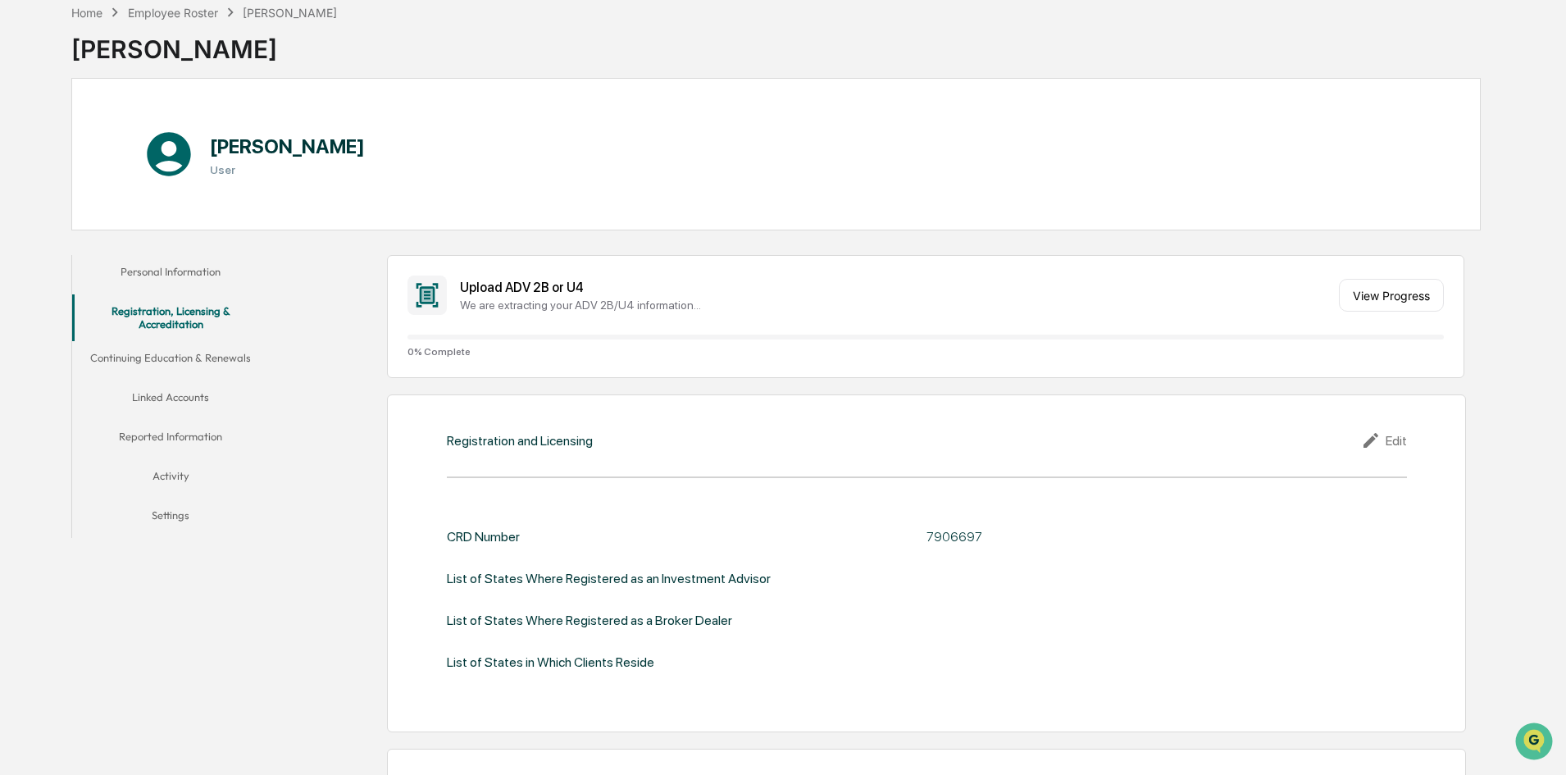
click at [172, 348] on button "Continuing Education & Renewals" at bounding box center [170, 360] width 197 height 39
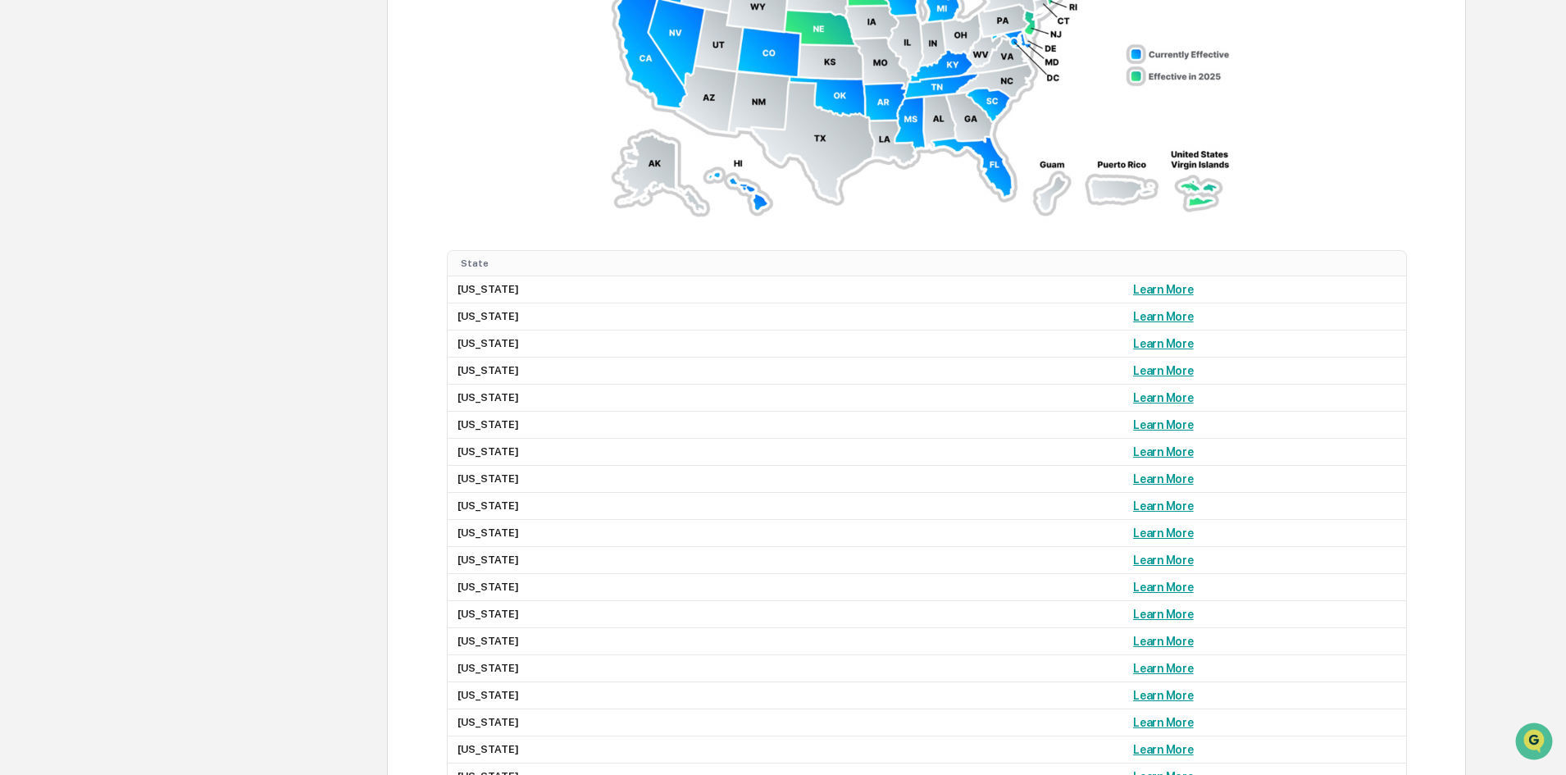
scroll to position [1335, 0]
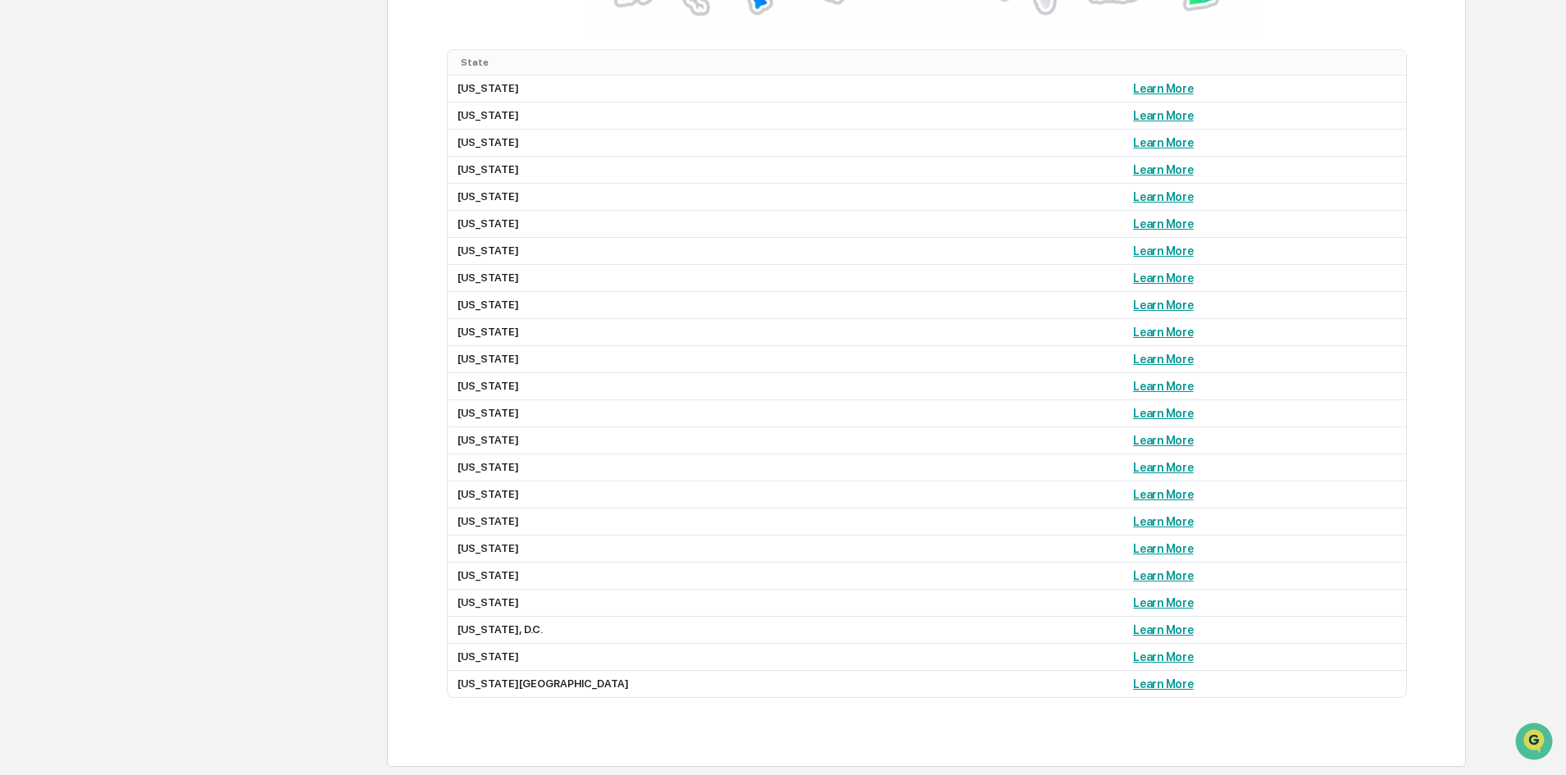
click at [1133, 143] on link "Learn More" at bounding box center [1163, 142] width 60 height 13
drag, startPoint x: 202, startPoint y: 534, endPoint x: 233, endPoint y: 530, distance: 30.6
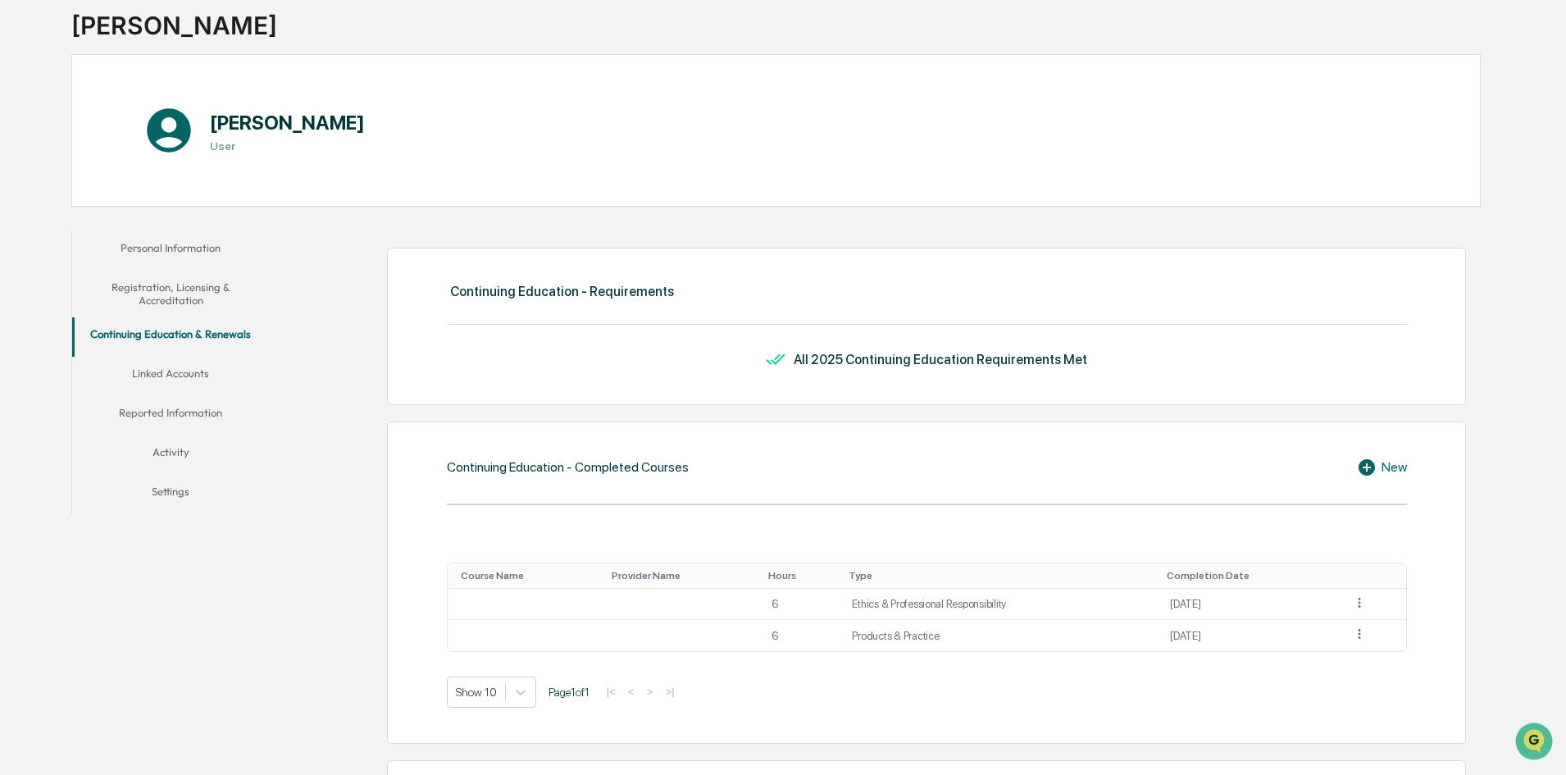
scroll to position [105, 0]
click at [180, 369] on button "Linked Accounts" at bounding box center [170, 376] width 197 height 39
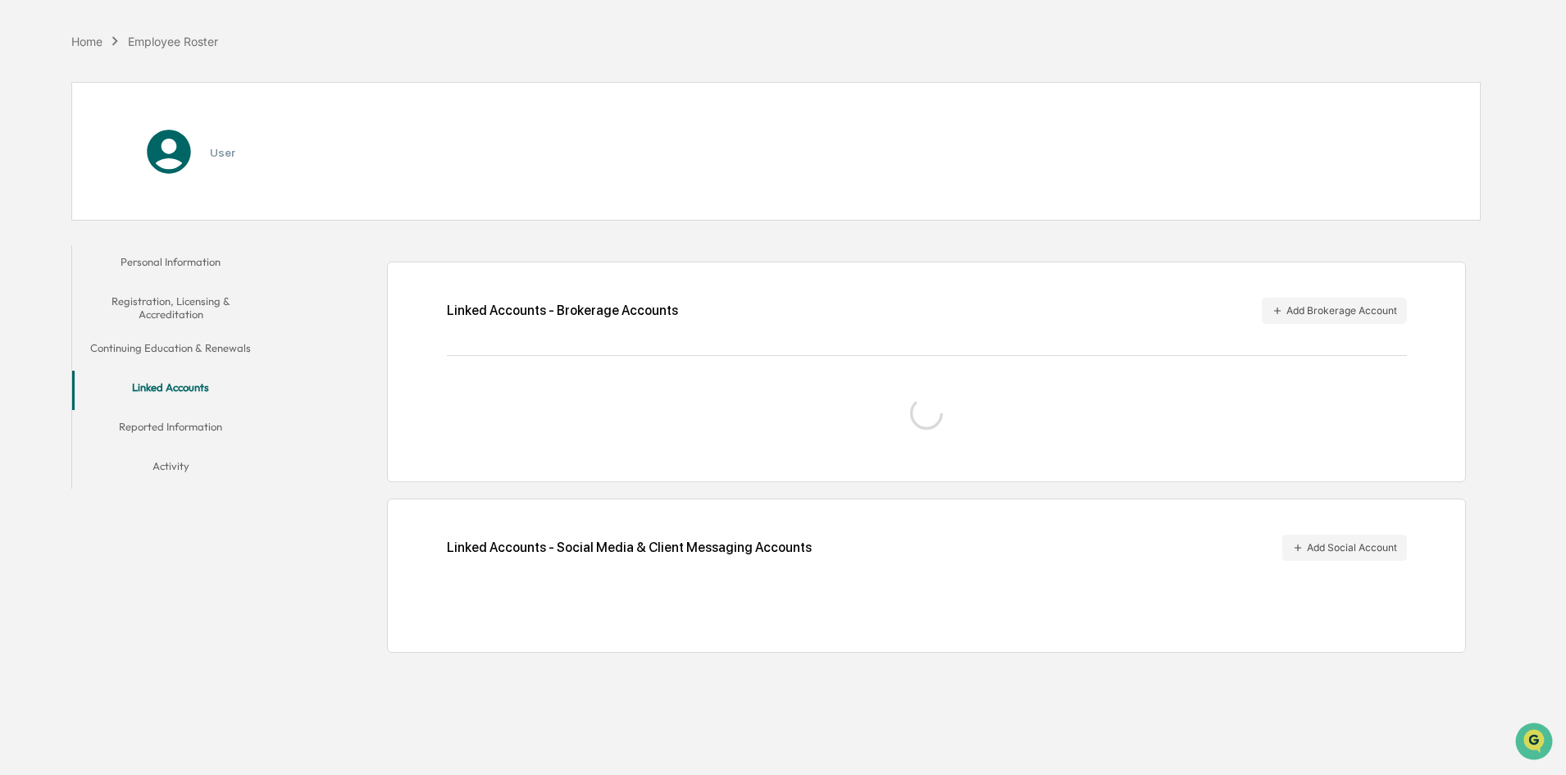
scroll to position [78, 0]
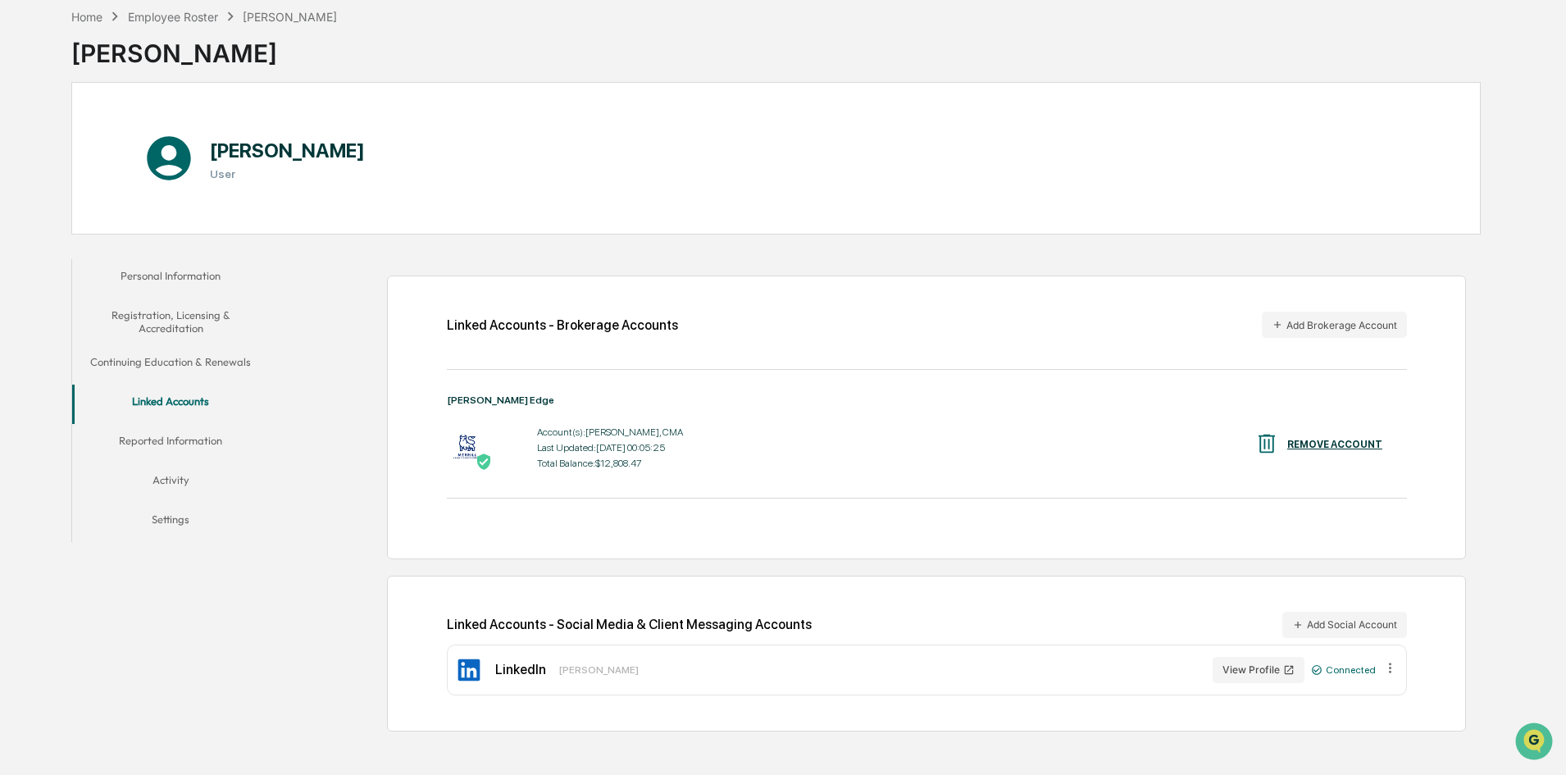
click at [148, 439] on button "Reported Information" at bounding box center [170, 443] width 197 height 39
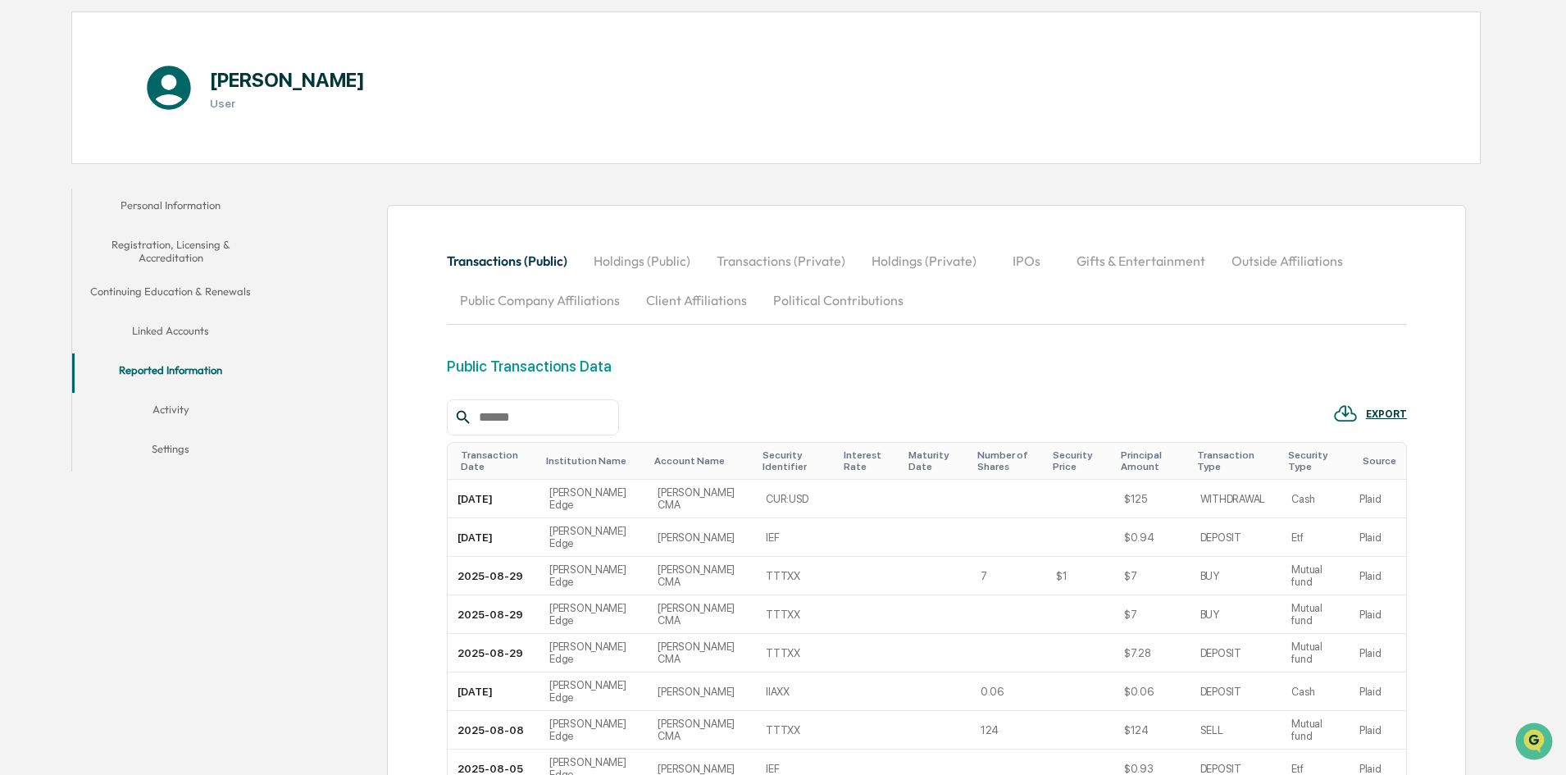
scroll to position [324, 0]
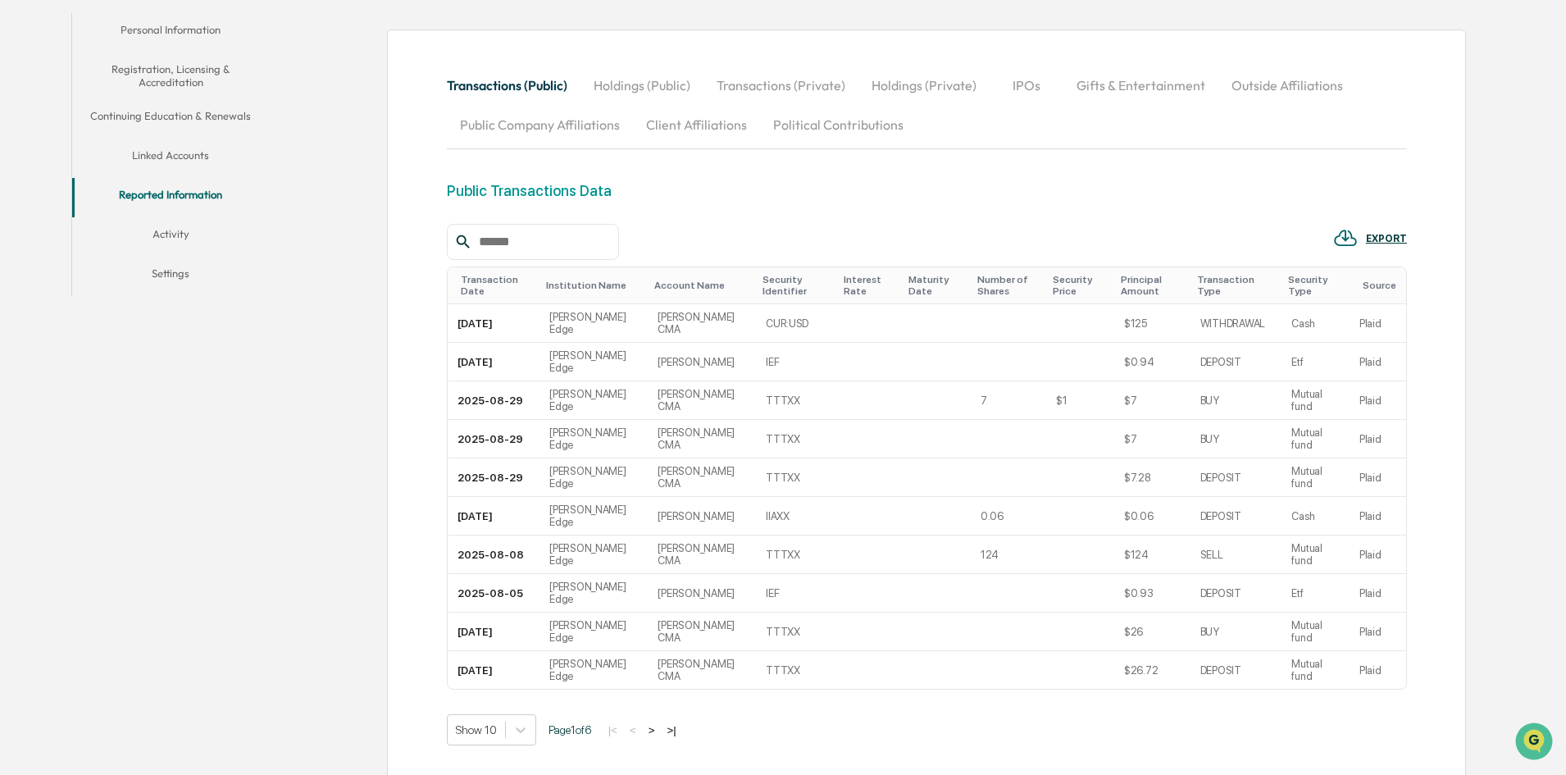
click at [325, 462] on div "Transactions (Public) Holdings (Public) Transactions (Private) Holdings (Privat…" at bounding box center [878, 445] width 1203 height 880
click at [171, 230] on button "Activity" at bounding box center [170, 236] width 197 height 39
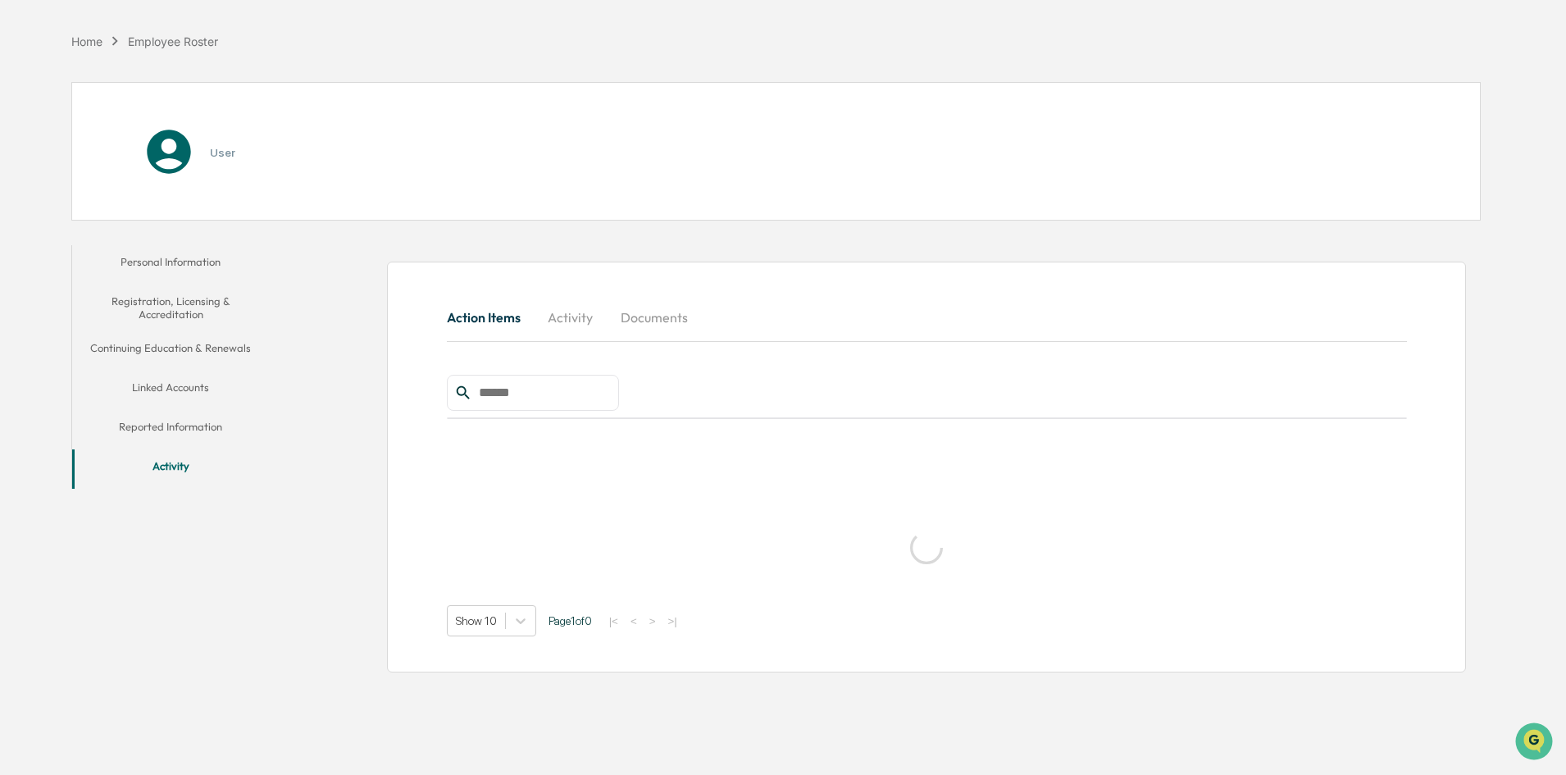
scroll to position [78, 0]
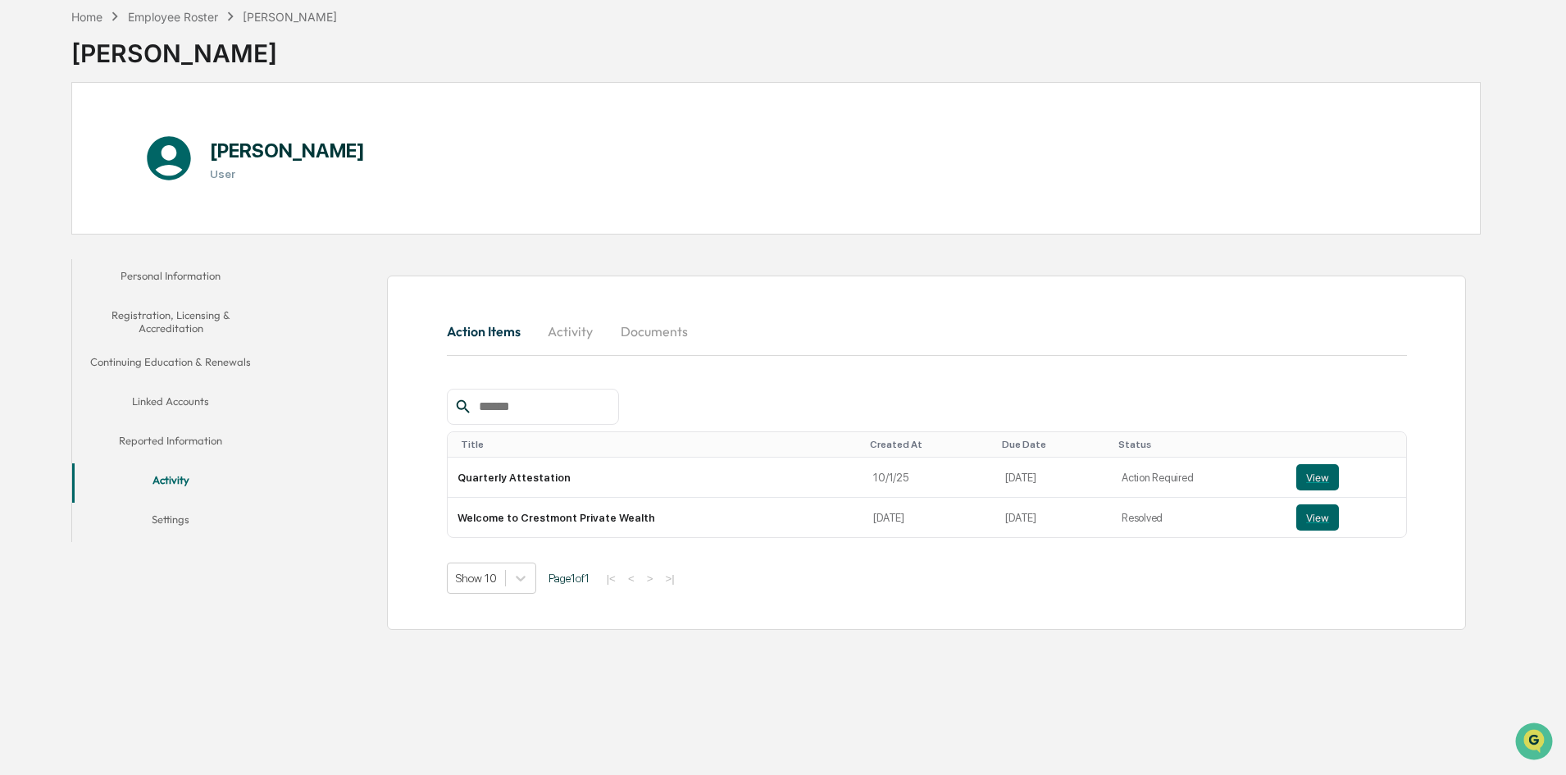
click at [236, 644] on div "Home Employee Roster Rebecca Pitre Rebecca Pitre Rebecca Pitre User Personal In…" at bounding box center [776, 387] width 1458 height 775
click at [221, 584] on div "Personal Information Registration, Licensing & Accreditation Continuing Educati…" at bounding box center [775, 444] width 1409 height 387
click at [160, 512] on button "Settings" at bounding box center [170, 522] width 197 height 39
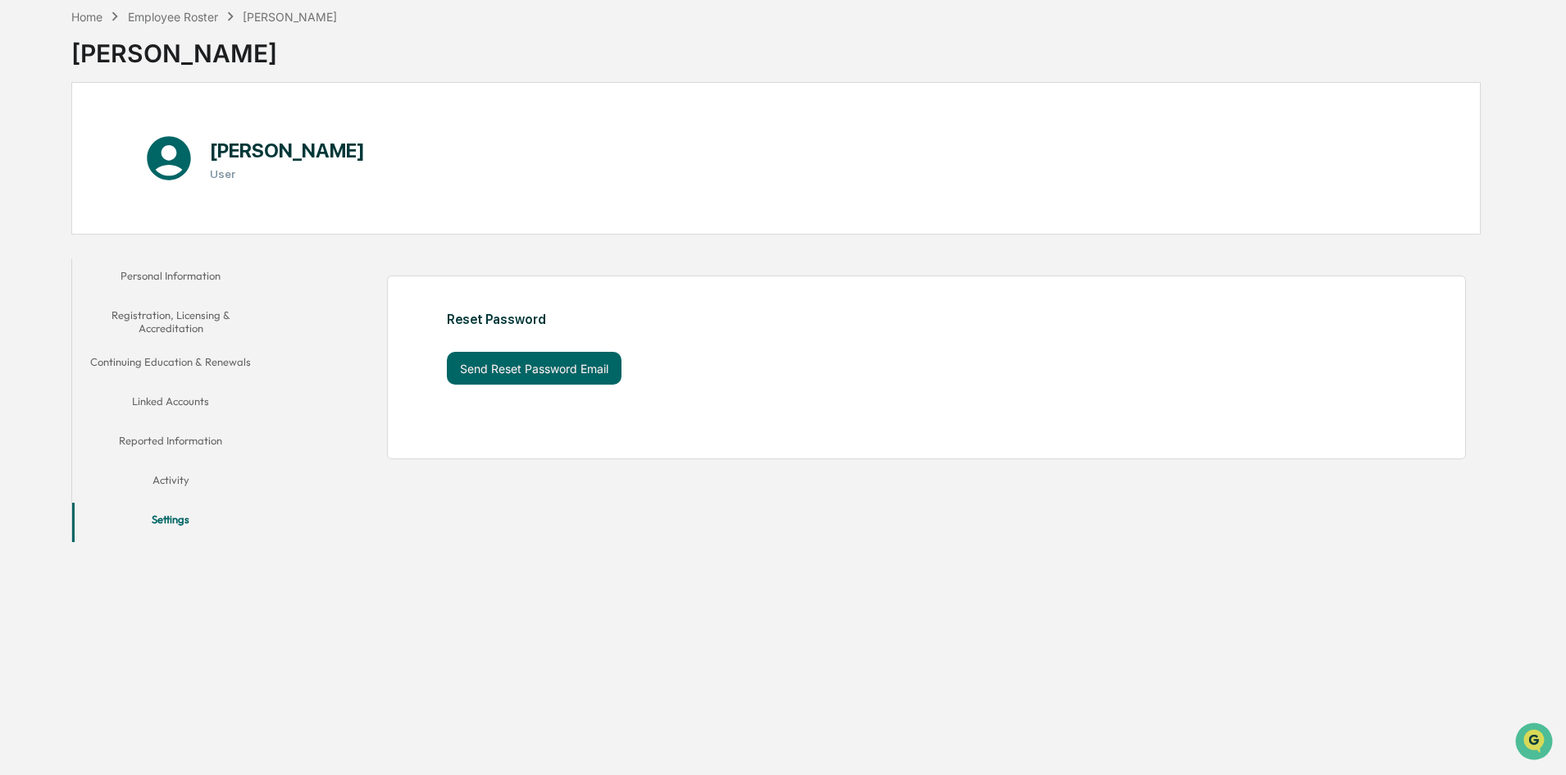
click at [224, 558] on div "Home Employee Roster Rebecca Pitre Rebecca Pitre Rebecca Pitre User Personal In…" at bounding box center [776, 387] width 1458 height 775
click at [180, 275] on button "Personal Information" at bounding box center [170, 278] width 197 height 39
